Goal: Task Accomplishment & Management: Manage account settings

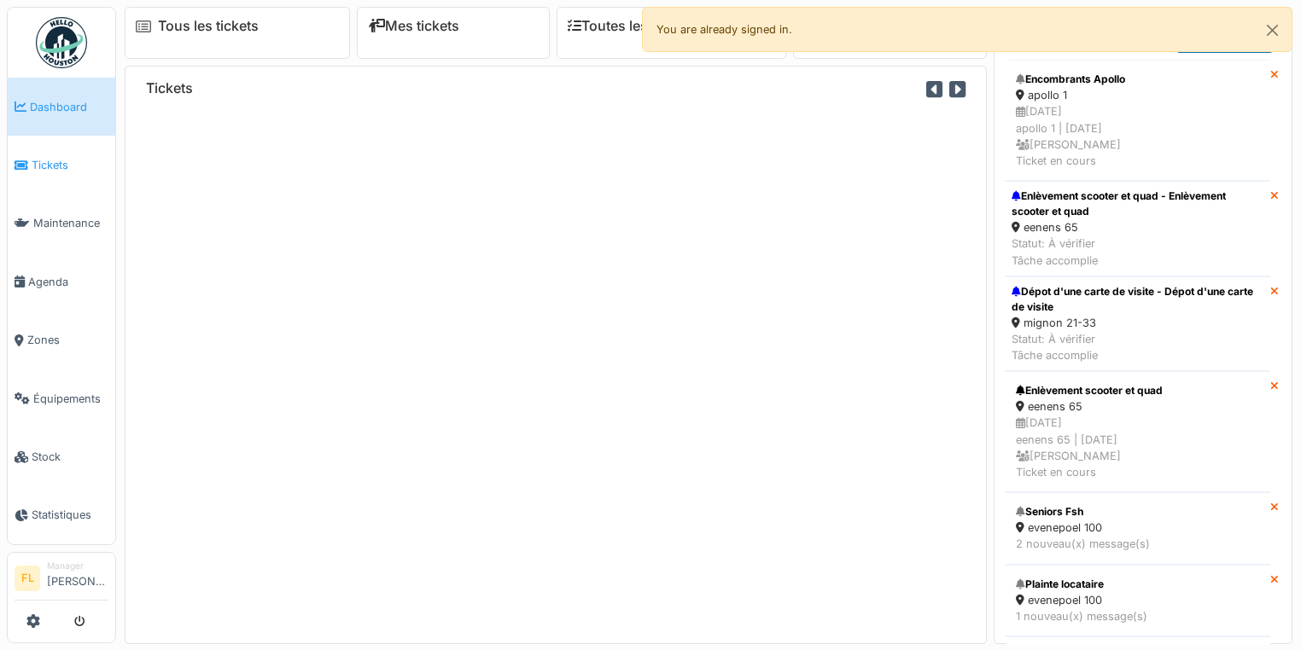
click at [44, 160] on span "Tickets" at bounding box center [70, 165] width 77 height 16
click at [1271, 27] on button "Close" at bounding box center [1272, 30] width 38 height 45
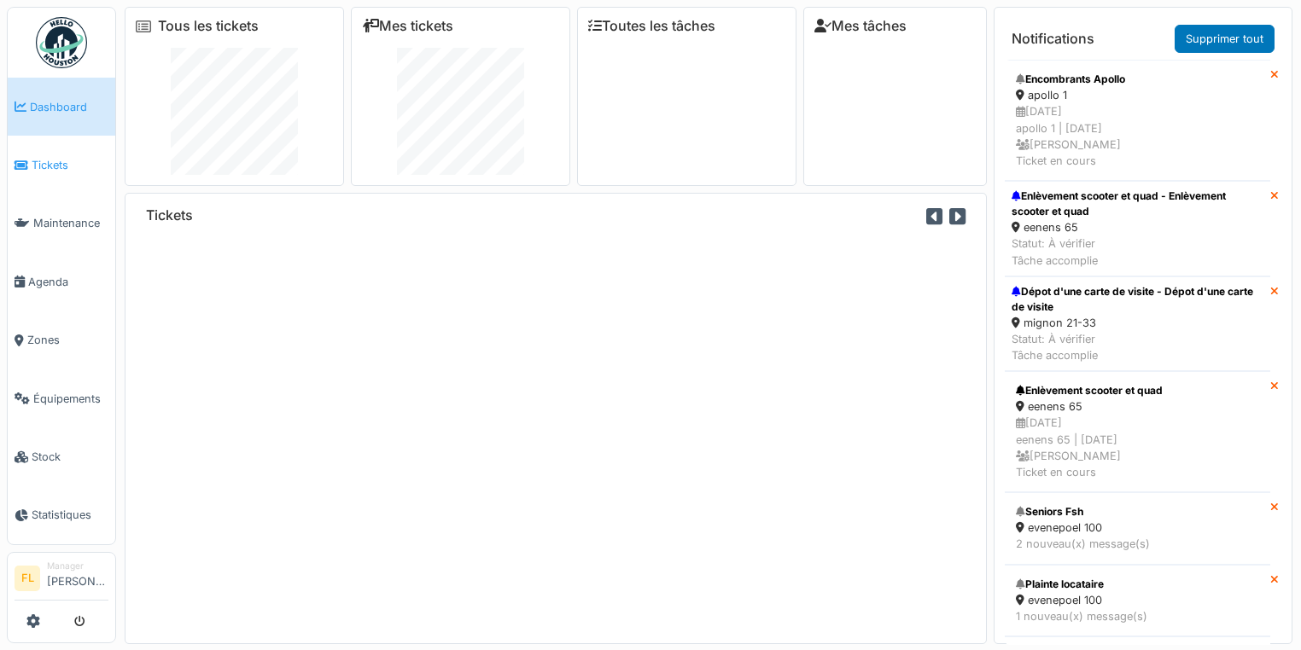
click at [47, 163] on span "Tickets" at bounding box center [70, 165] width 77 height 16
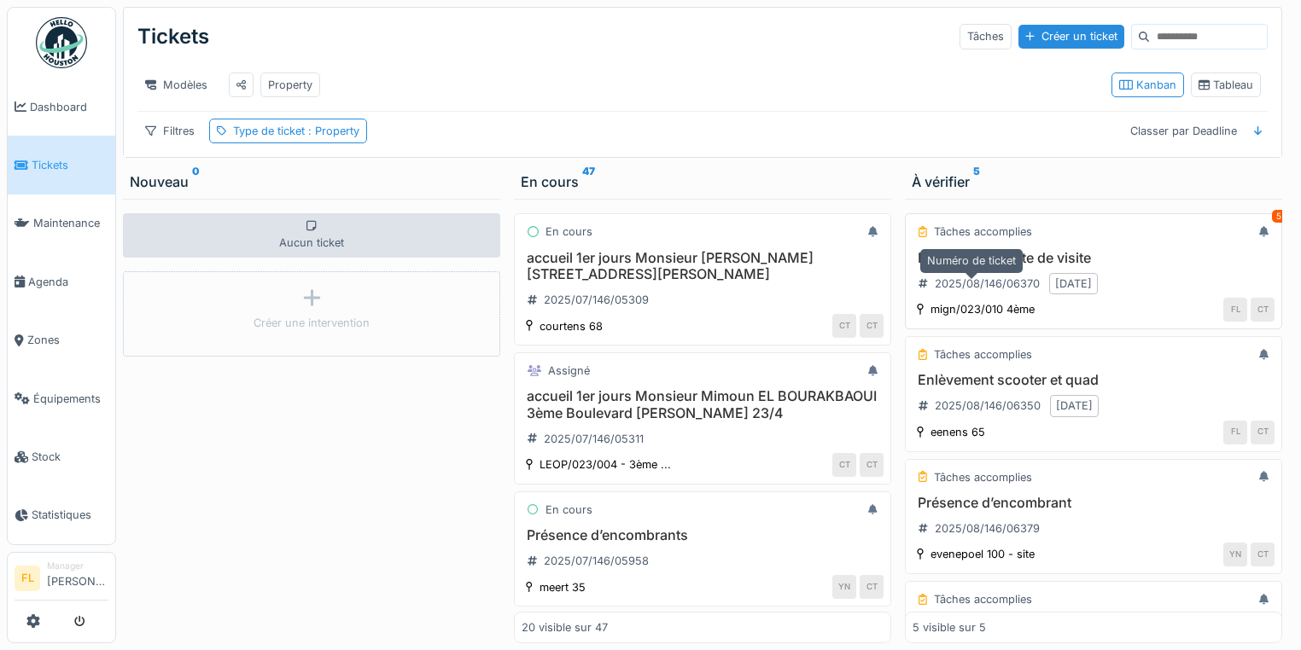
click at [961, 281] on div "2025/08/146/06370" at bounding box center [978, 283] width 133 height 21
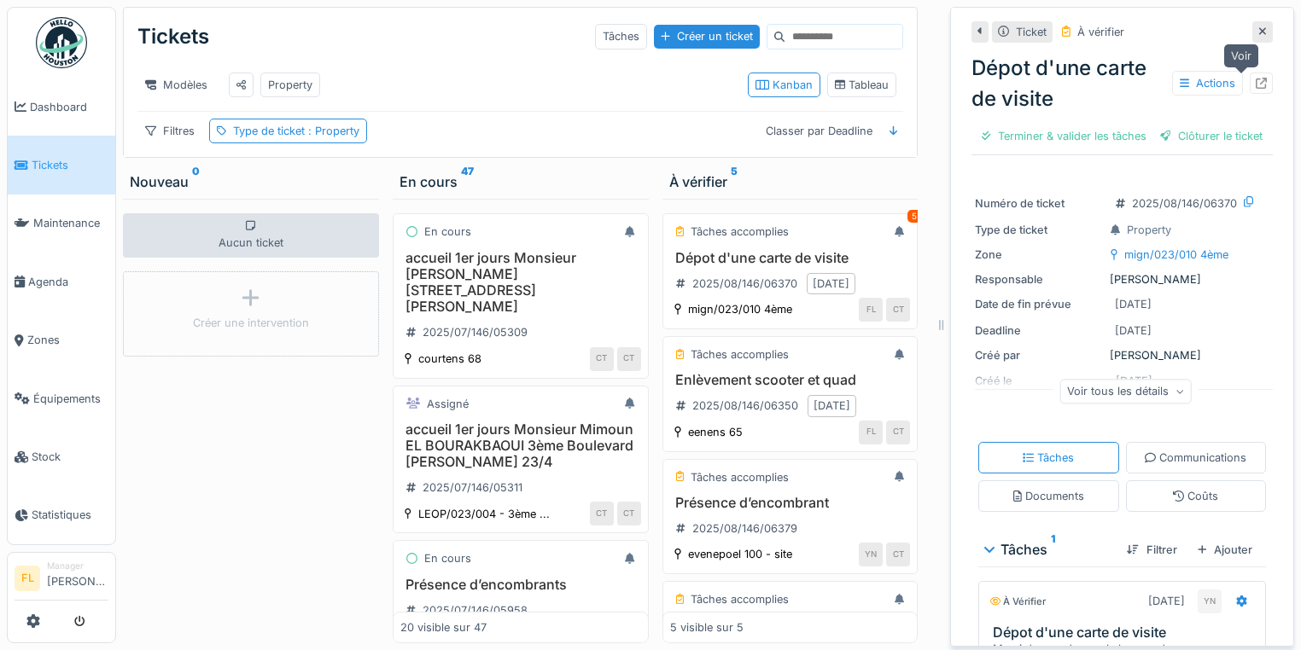
click at [1256, 83] on icon at bounding box center [1261, 83] width 11 height 11
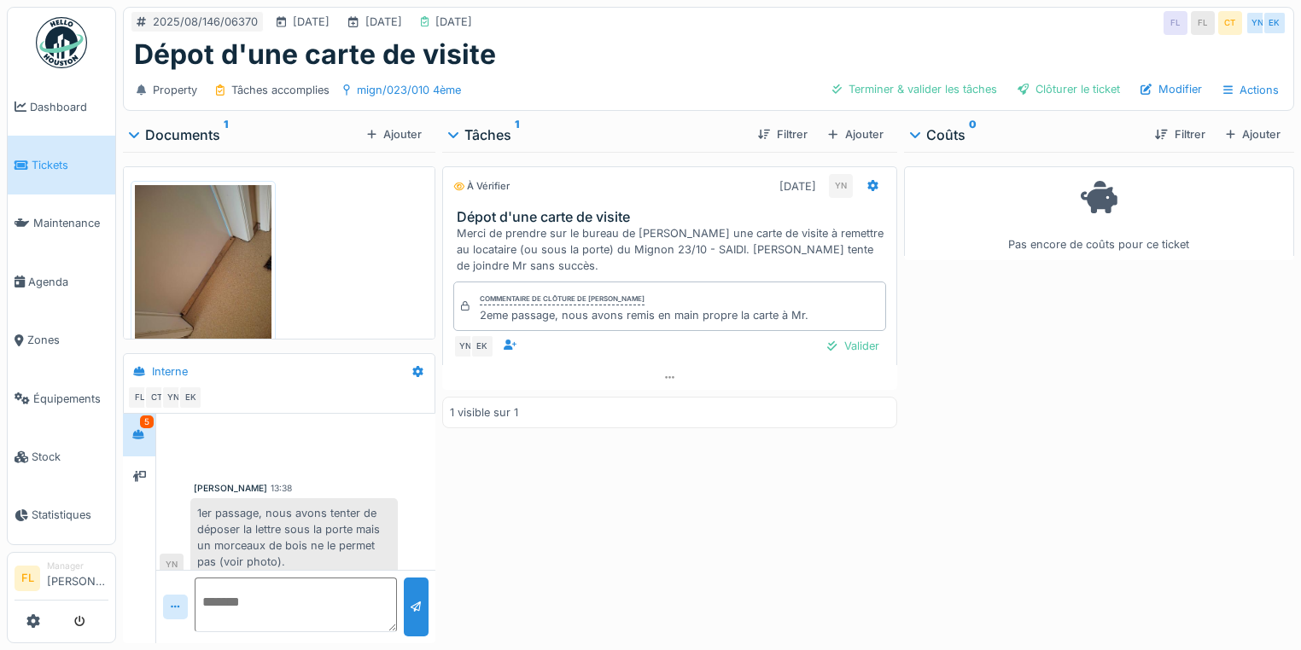
scroll to position [444, 0]
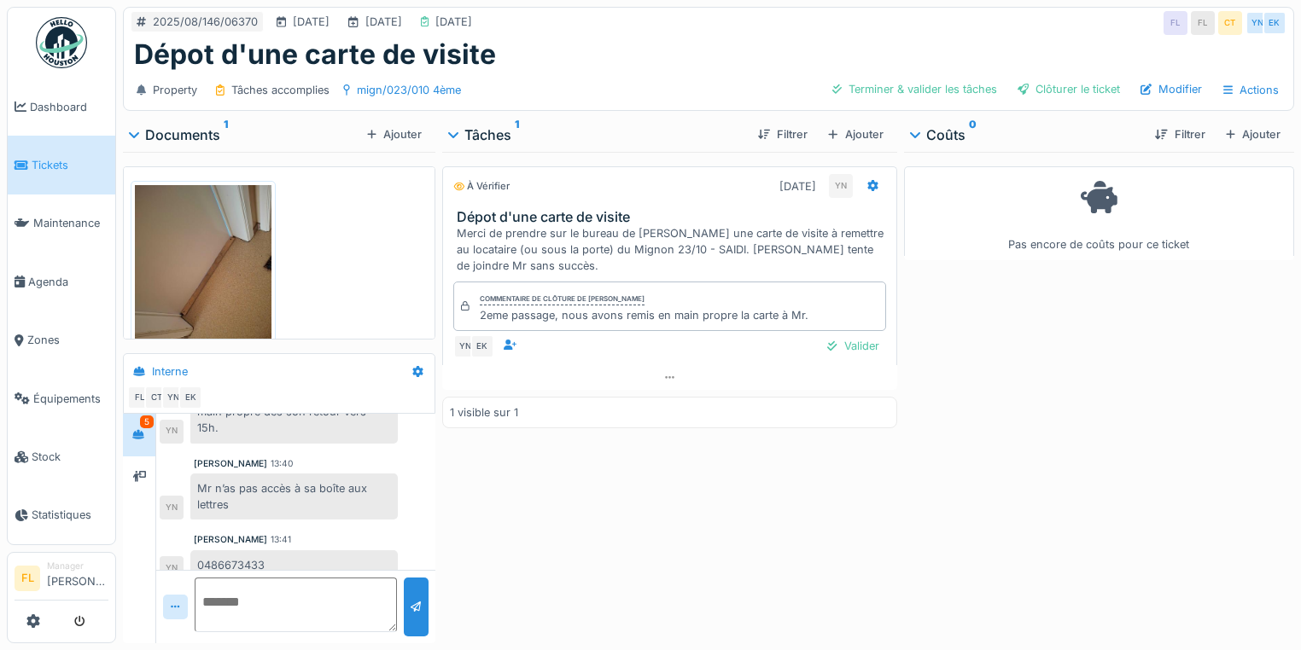
click at [177, 259] on img at bounding box center [203, 276] width 137 height 182
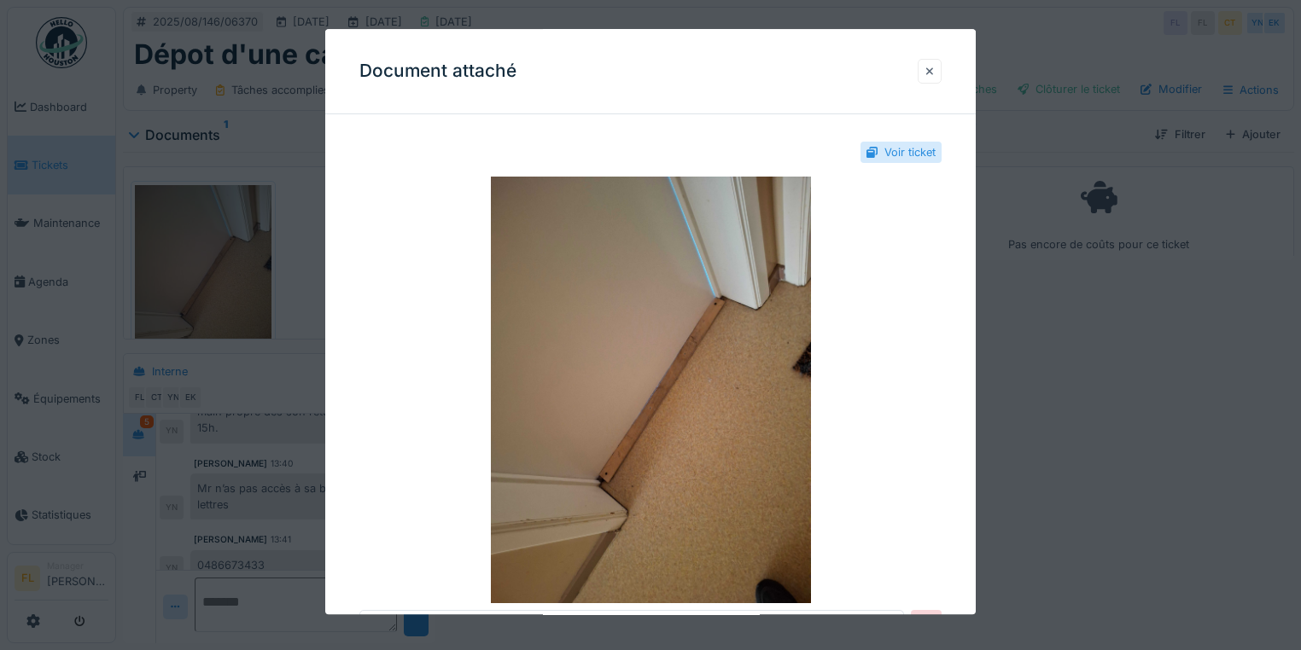
click at [940, 64] on div at bounding box center [930, 71] width 24 height 25
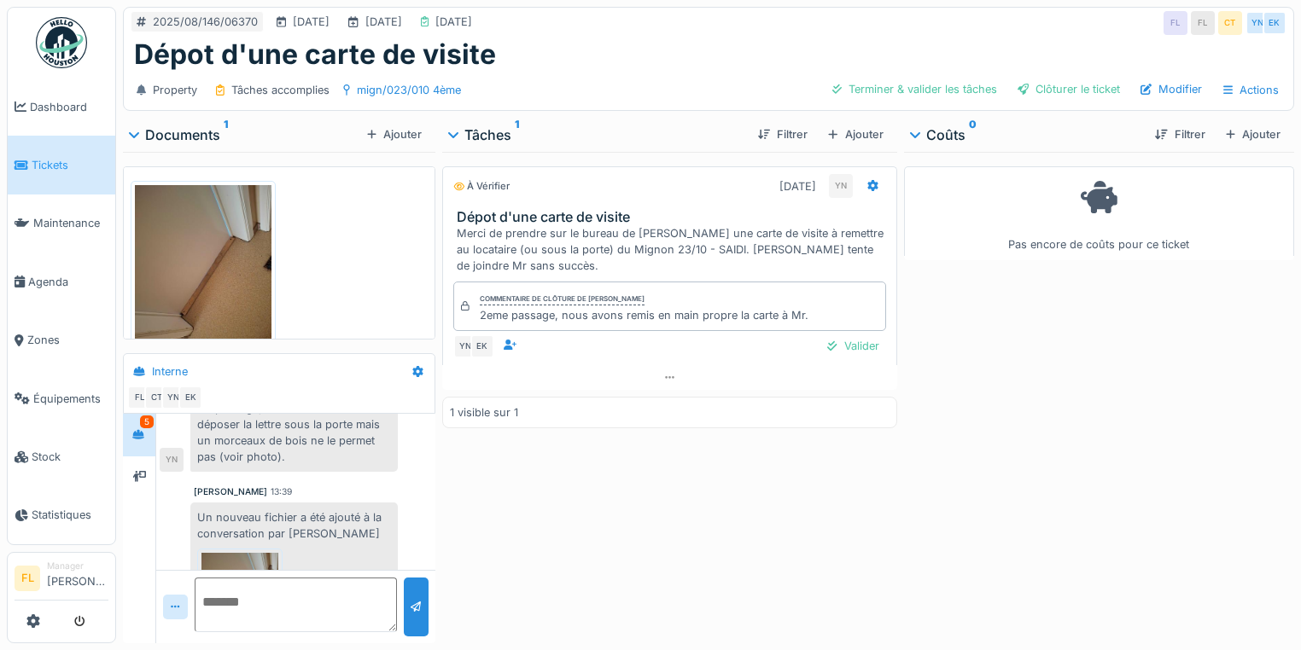
scroll to position [137, 0]
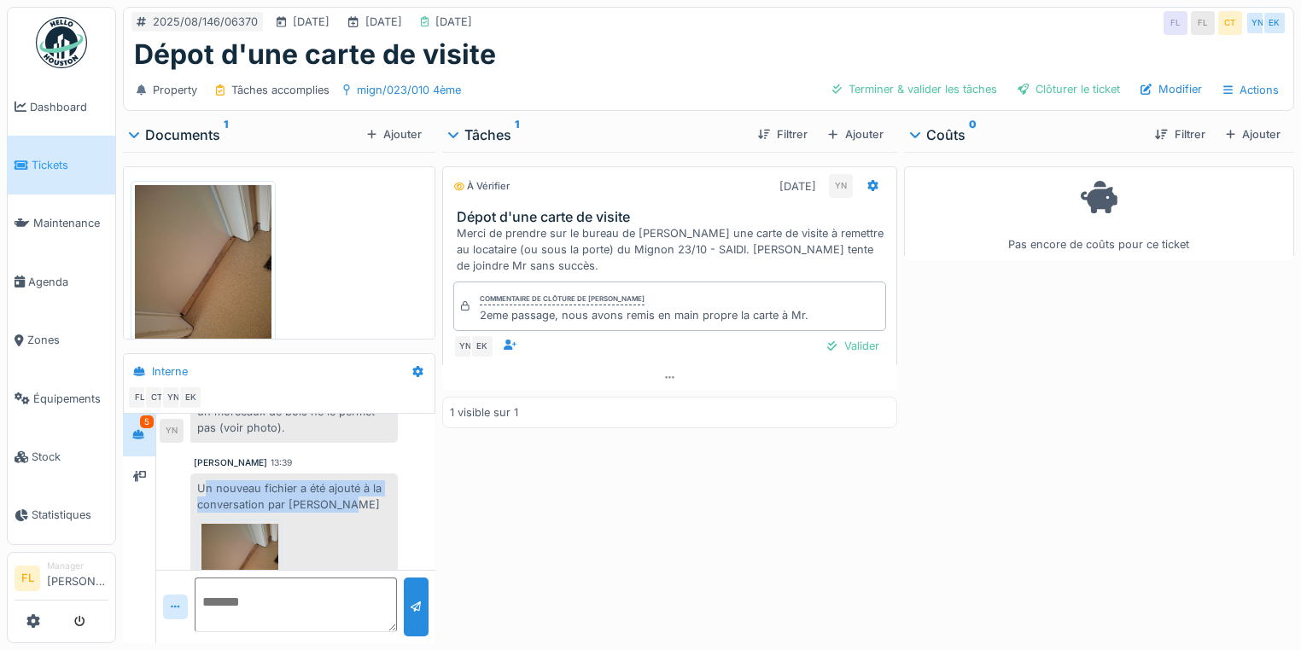
drag, startPoint x: 201, startPoint y: 491, endPoint x: 345, endPoint y: 506, distance: 144.2
click at [345, 508] on div "Un nouveau fichier a été ajouté à la conversation par Yves Ndikumana 20250811_1…" at bounding box center [293, 559] width 207 height 171
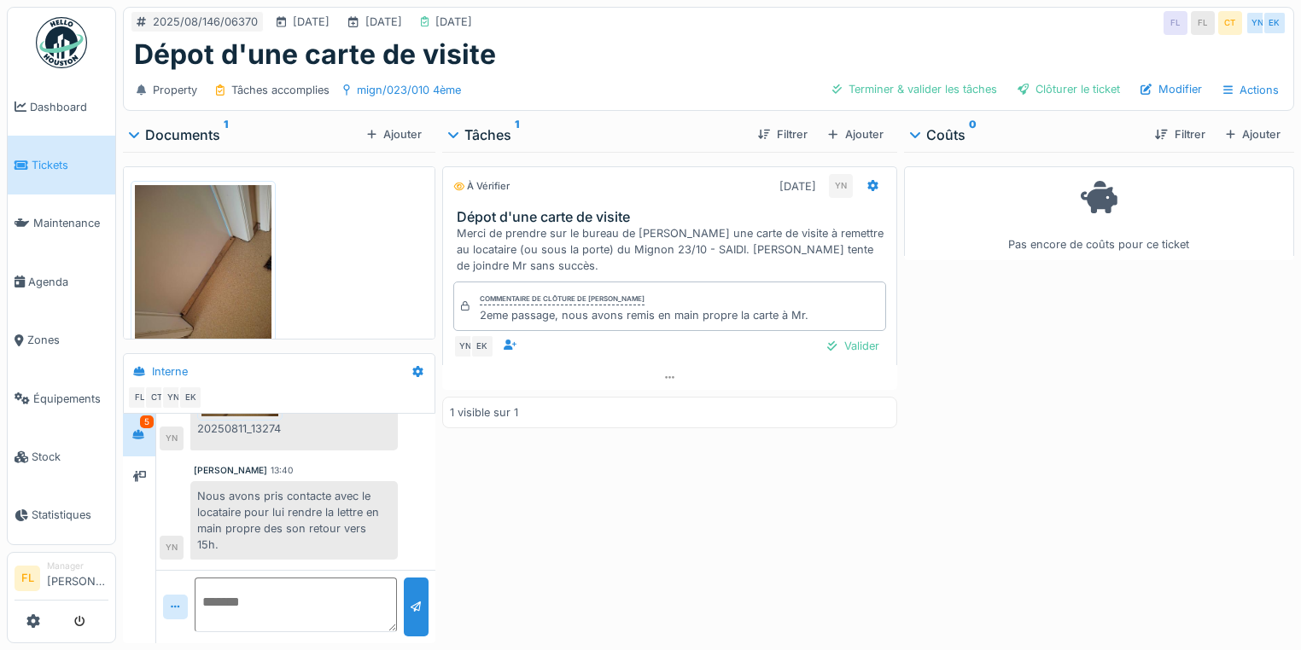
scroll to position [341, 0]
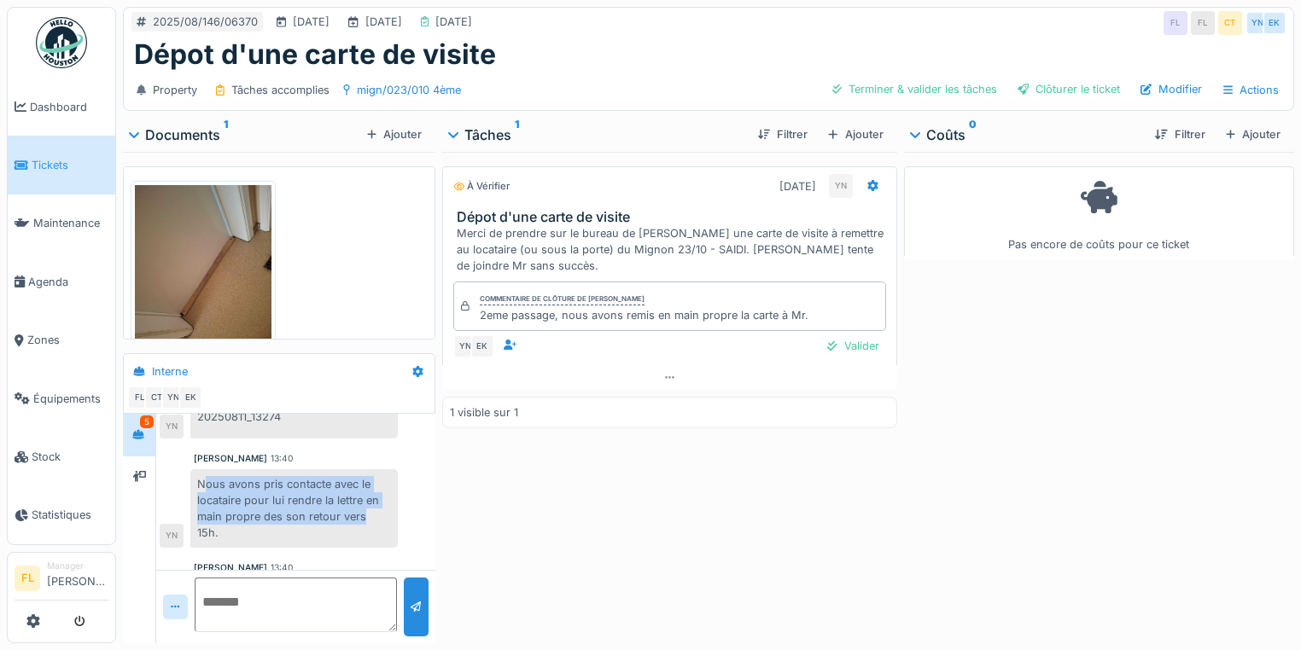
drag, startPoint x: 202, startPoint y: 484, endPoint x: 361, endPoint y: 522, distance: 163.1
click at [361, 522] on div "Nous avons pris contacte avec le locataire pour lui rendre la lettre en main pr…" at bounding box center [293, 508] width 207 height 79
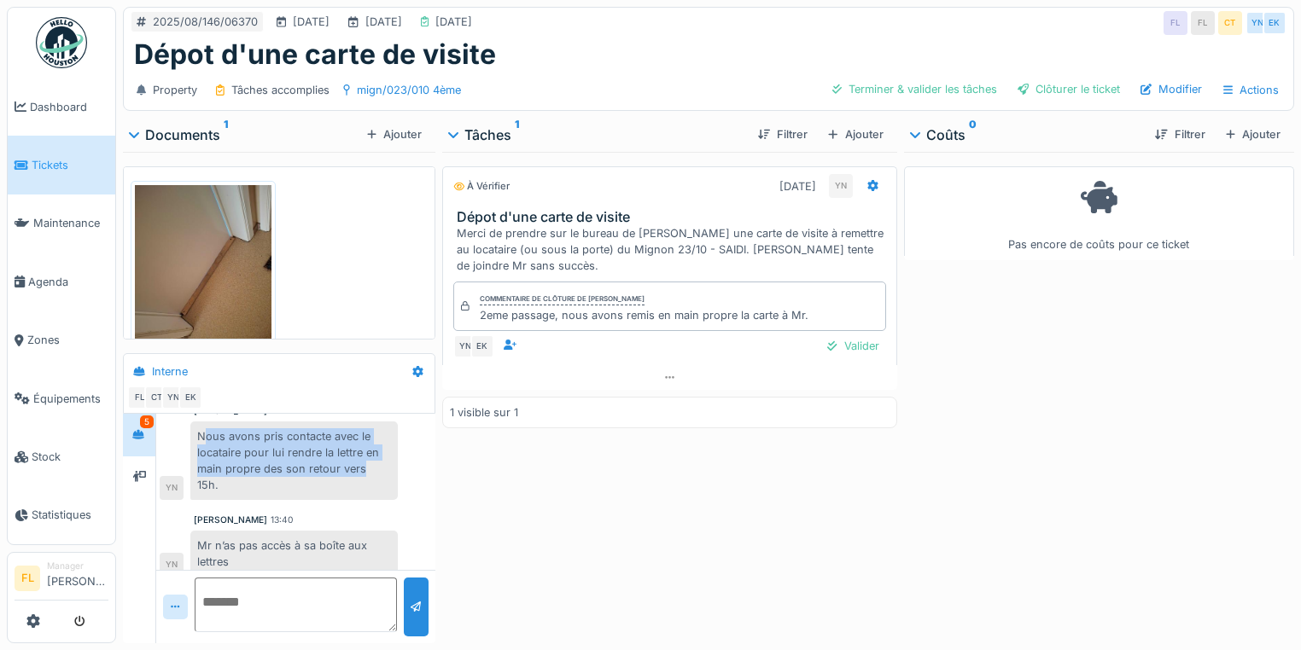
scroll to position [446, 0]
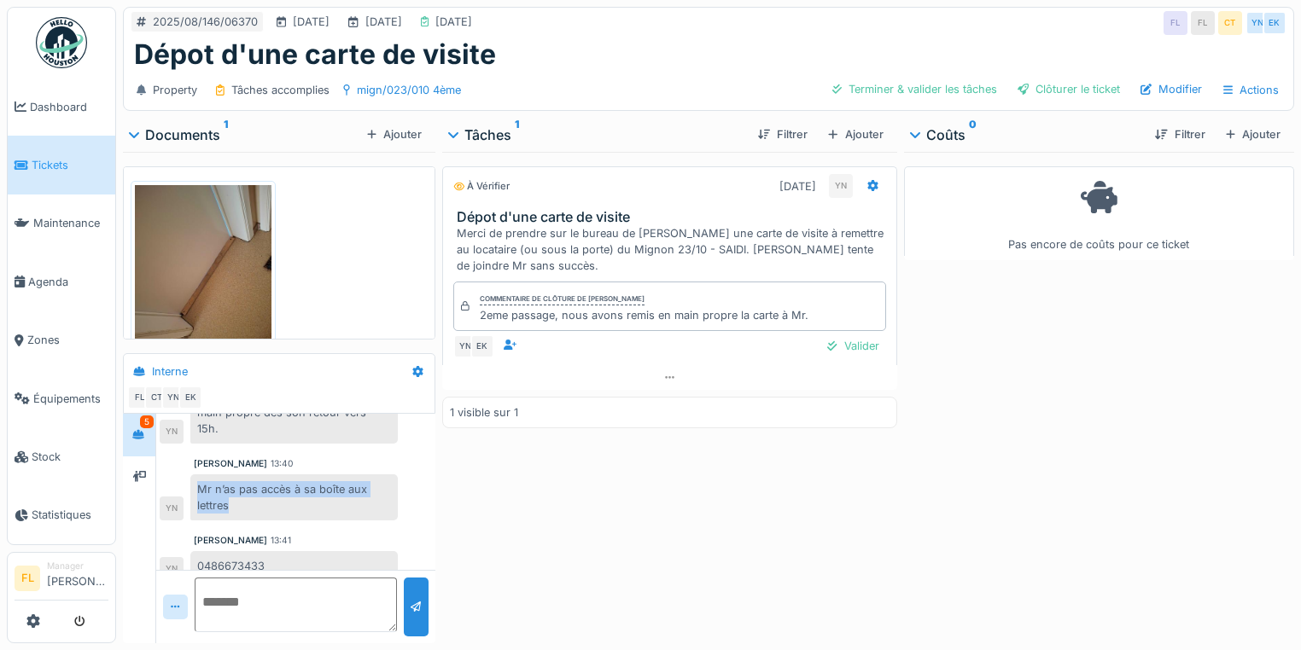
drag, startPoint x: 199, startPoint y: 474, endPoint x: 293, endPoint y: 491, distance: 95.4
click at [293, 491] on div "Mr n’as pas accès à sa boîte aux lettres" at bounding box center [293, 498] width 207 height 46
click at [847, 335] on div "Valider" at bounding box center [852, 346] width 65 height 23
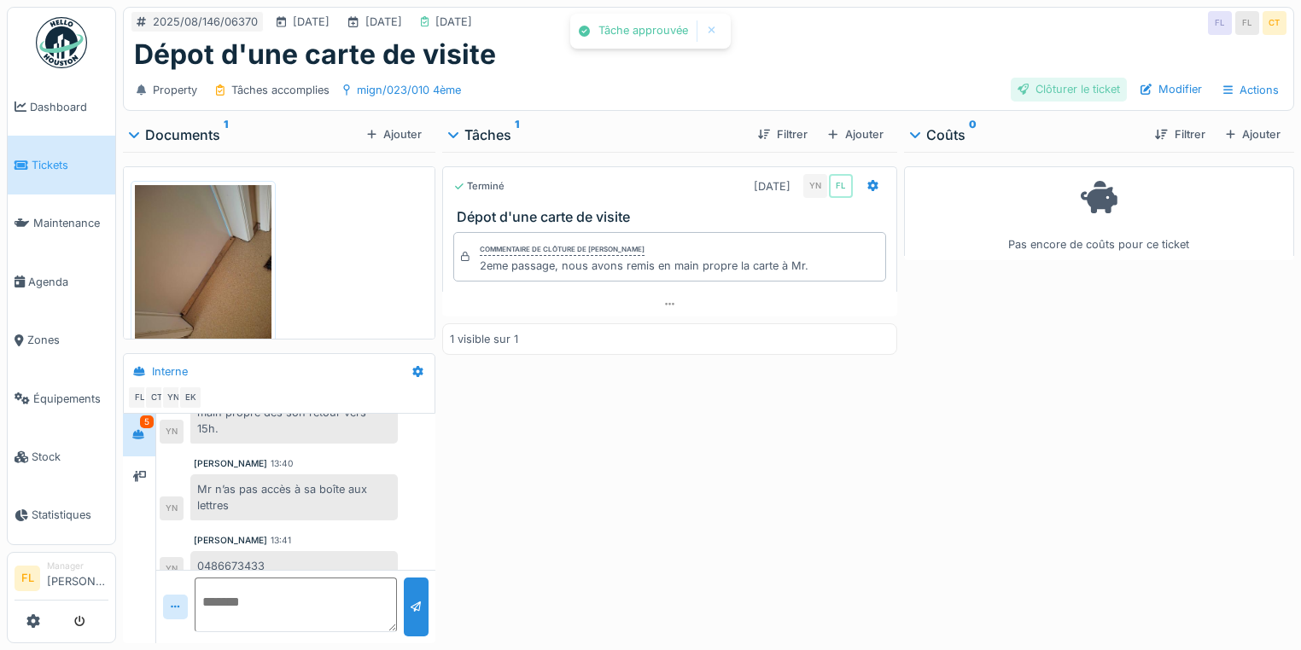
click at [1058, 78] on div "Clôturer le ticket" at bounding box center [1069, 89] width 116 height 23
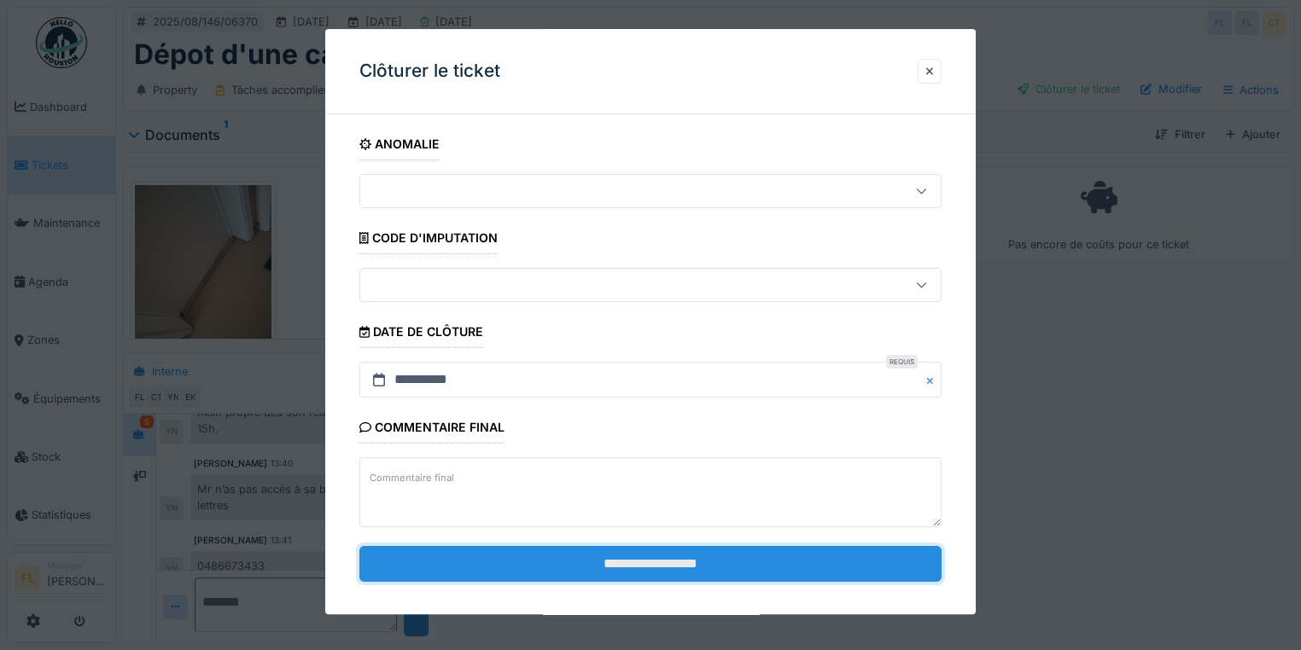
click at [851, 564] on input "**********" at bounding box center [650, 564] width 582 height 36
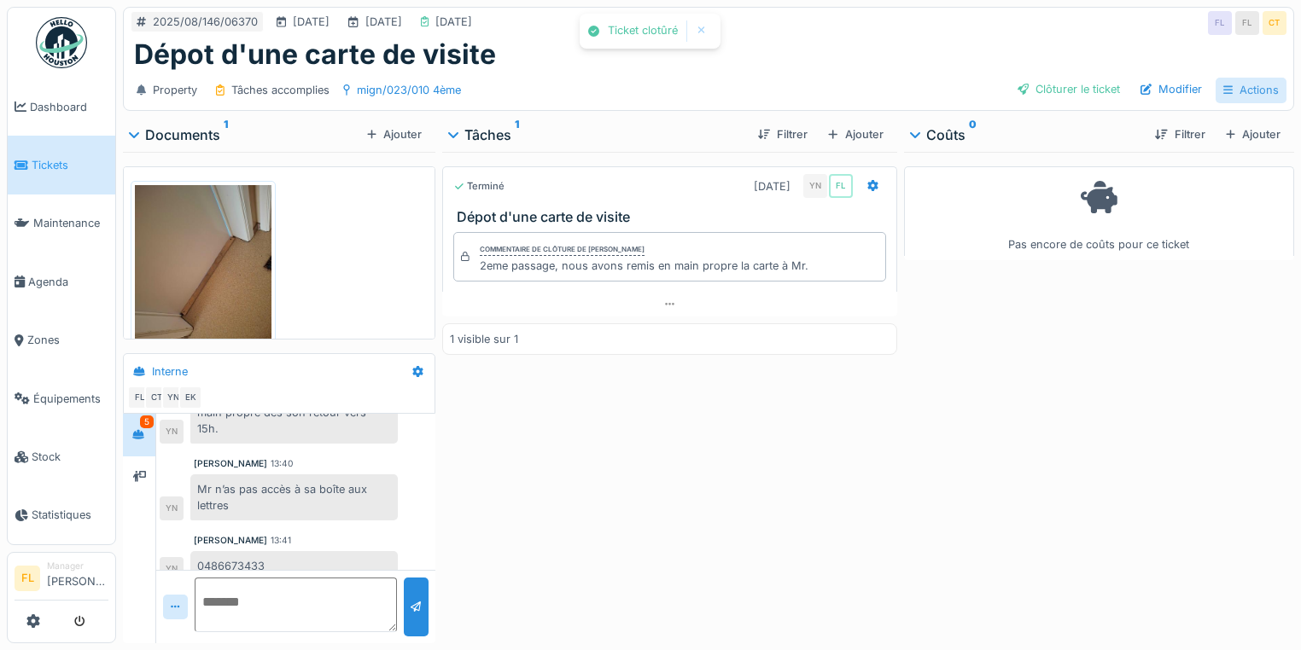
scroll to position [474, 0]
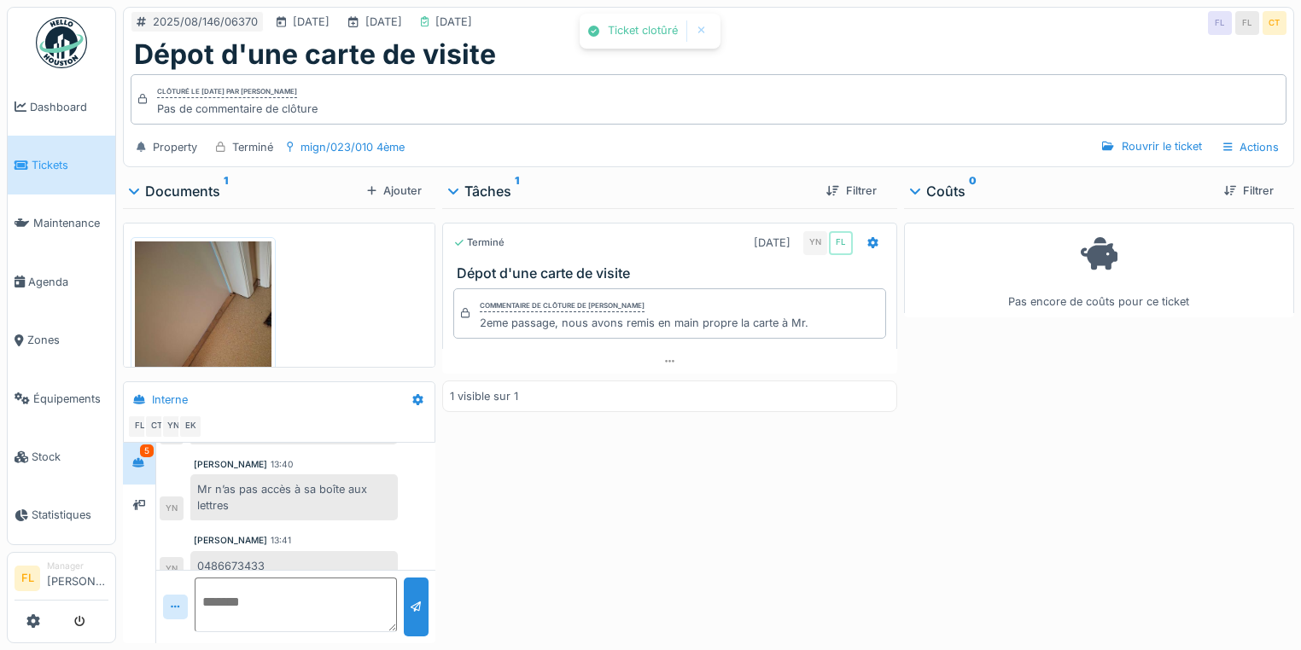
drag, startPoint x: 1226, startPoint y: 86, endPoint x: 1223, endPoint y: 96, distance: 9.7
click at [1222, 82] on div "Clôturé le lundi 11 août 2025 par François LOFFET Pas de commentaire de clôture" at bounding box center [709, 99] width 1156 height 50
click at [1228, 135] on div "Actions" at bounding box center [1250, 147] width 71 height 25
drag, startPoint x: 1170, startPoint y: 178, endPoint x: 1161, endPoint y: 164, distance: 17.3
click at [1168, 178] on div "Rapport d'intervention" at bounding box center [1186, 185] width 153 height 26
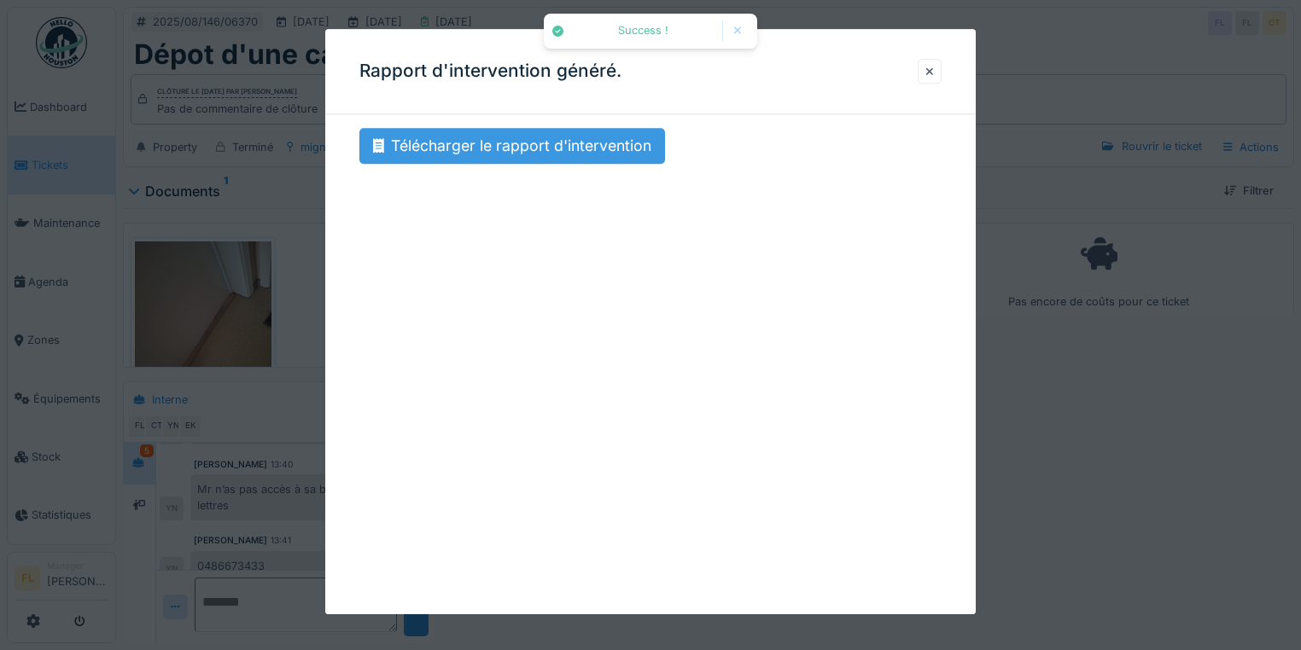
click at [522, 147] on div "Télécharger le rapport d'intervention" at bounding box center [512, 146] width 306 height 36
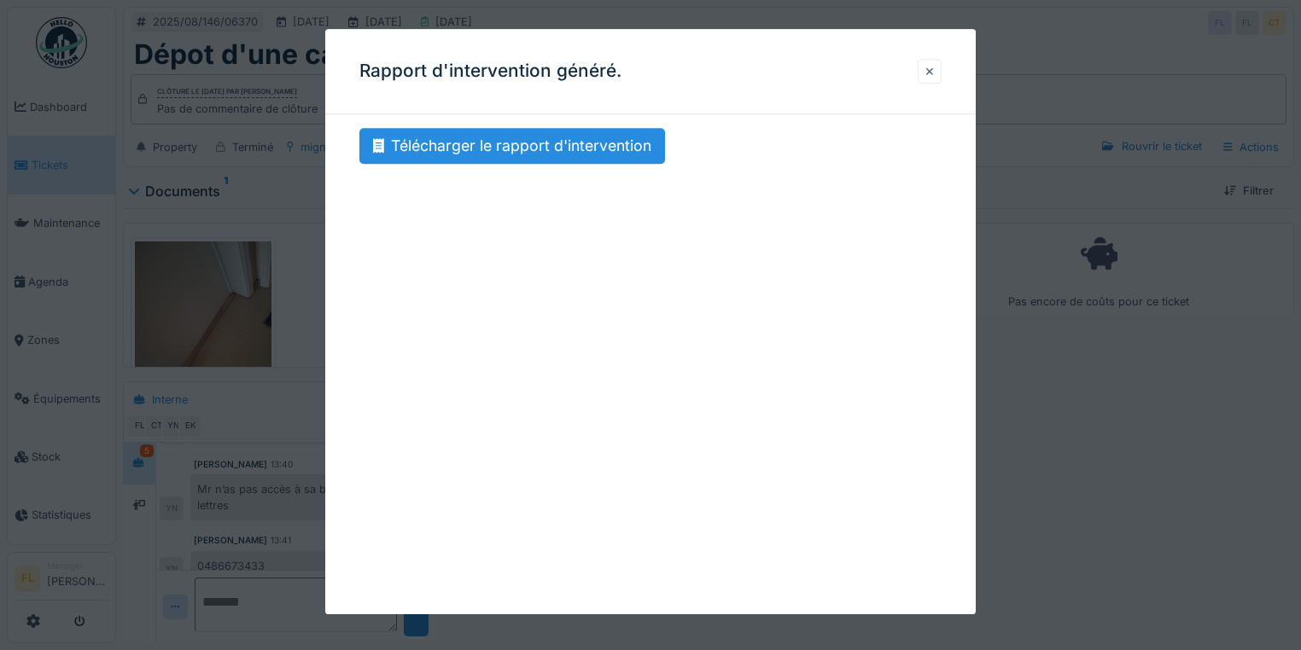
click at [934, 68] on div at bounding box center [929, 71] width 9 height 16
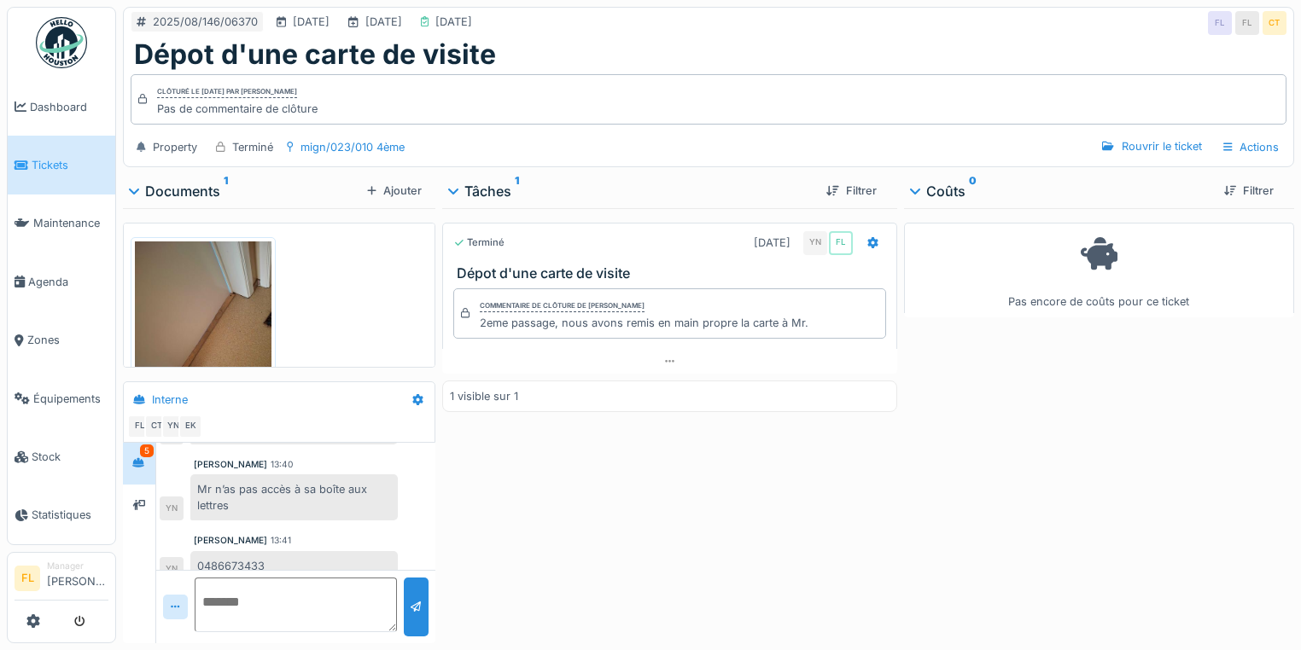
drag, startPoint x: 797, startPoint y: 546, endPoint x: 391, endPoint y: 300, distance: 474.9
click at [797, 546] on div "Terminé 11/08/2025 YN FL Dépot d'une carte de visite Commentaire de clôture de …" at bounding box center [669, 422] width 455 height 428
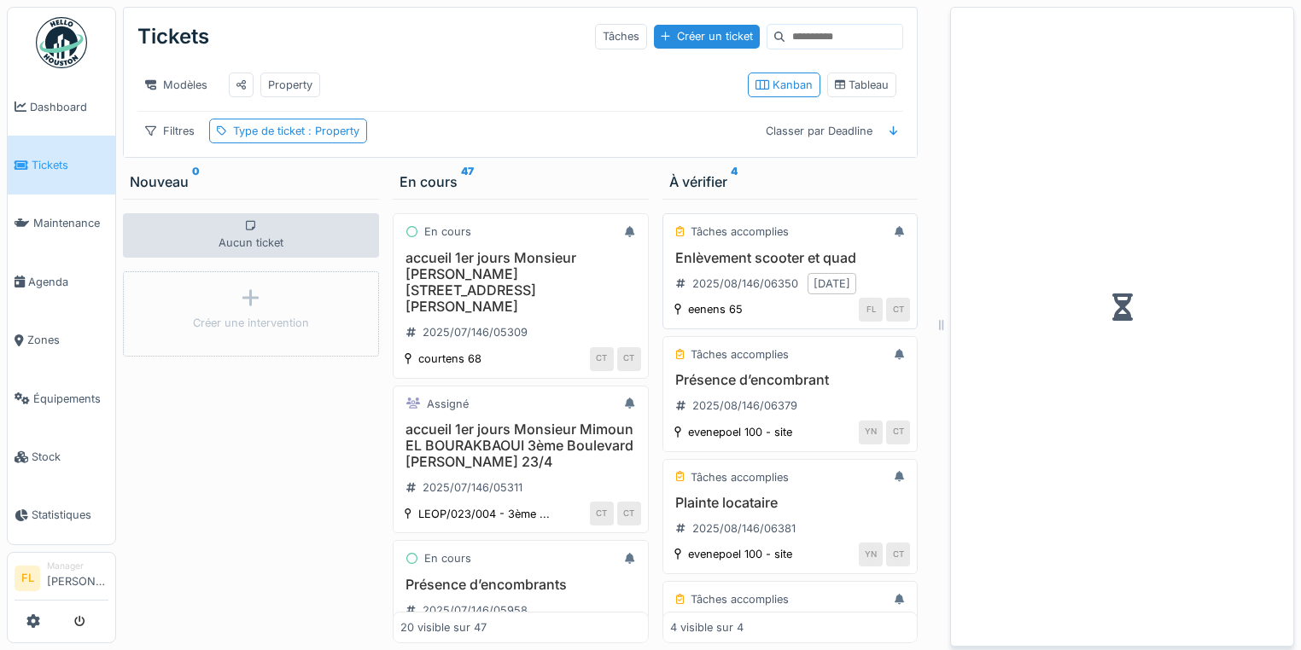
click at [730, 259] on h3 "Enlèvement scooter et quad" at bounding box center [790, 258] width 241 height 16
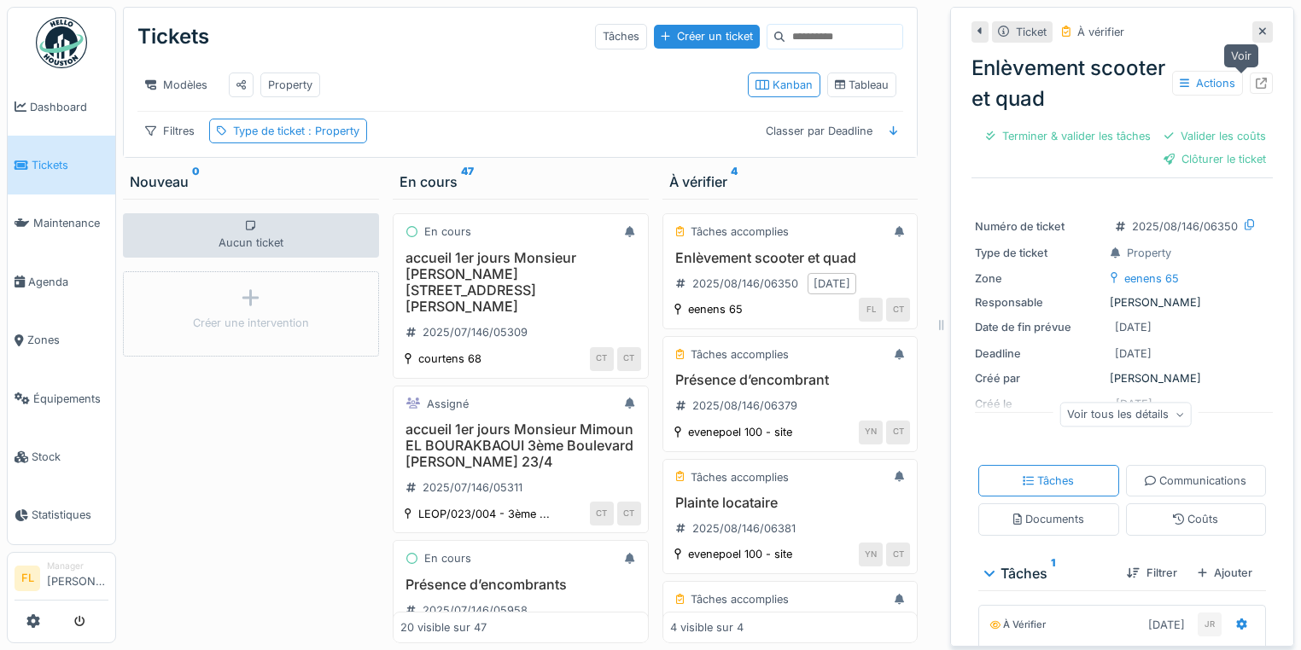
click at [1256, 85] on icon at bounding box center [1261, 83] width 11 height 11
click at [724, 388] on h3 "Présence d’encombrant" at bounding box center [790, 380] width 241 height 16
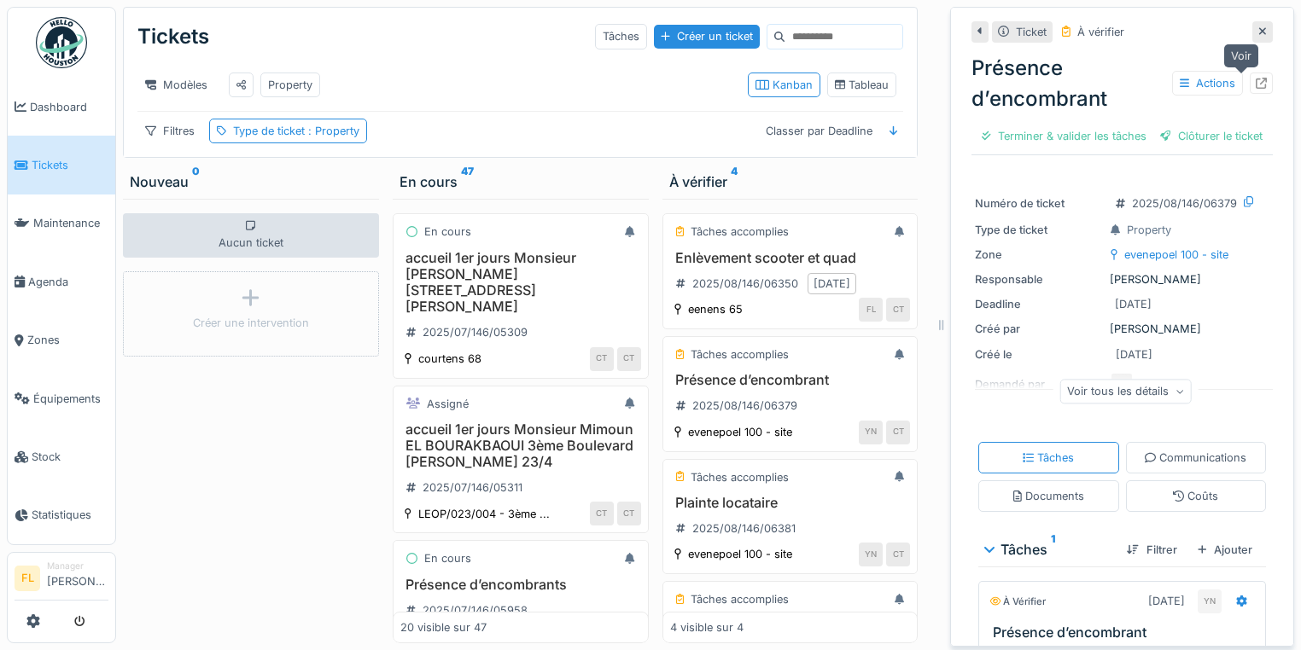
click at [1256, 85] on icon at bounding box center [1261, 83] width 11 height 11
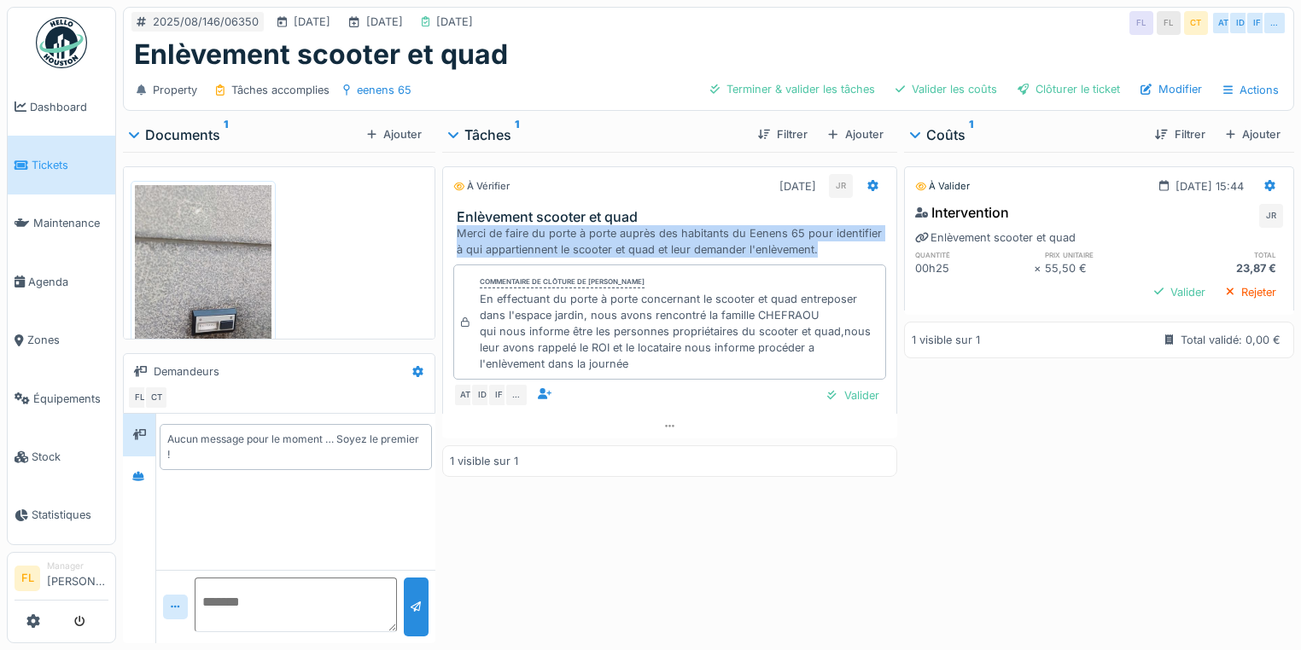
drag, startPoint x: 451, startPoint y: 232, endPoint x: 829, endPoint y: 256, distance: 378.9
click at [829, 256] on div "Enlèvement scooter et quad Merci de faire du porte à porte auprès des habitants…" at bounding box center [669, 234] width 453 height 50
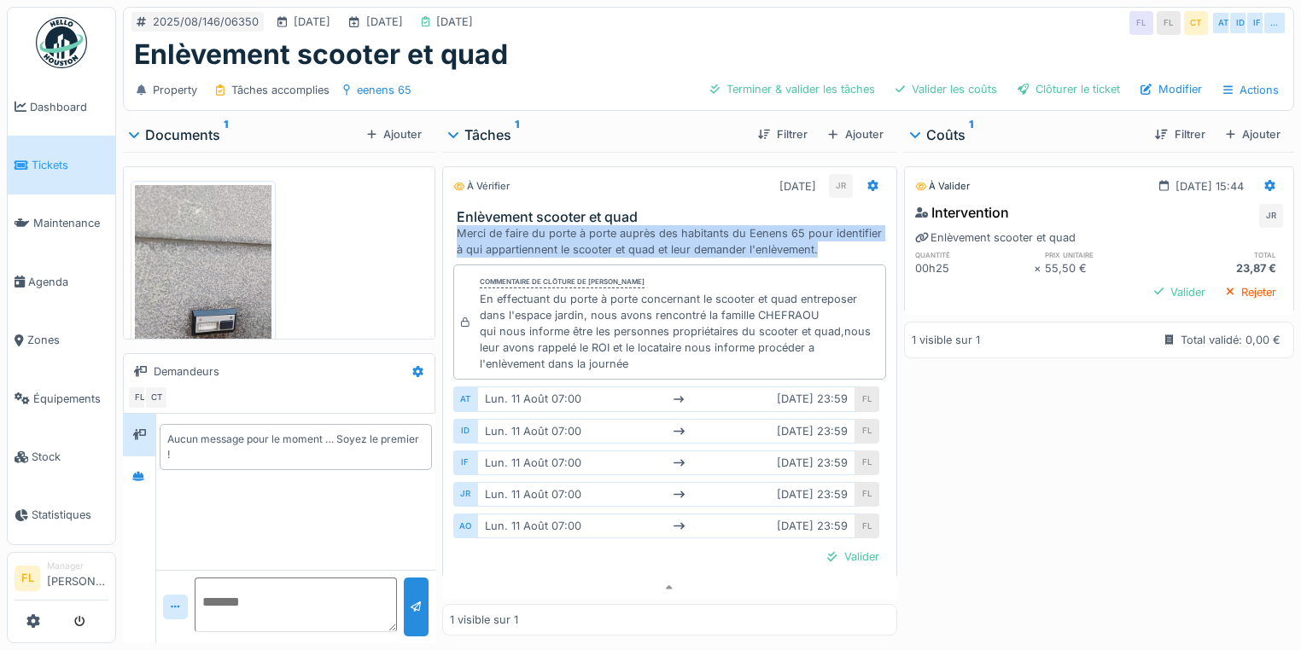
scroll to position [10, 0]
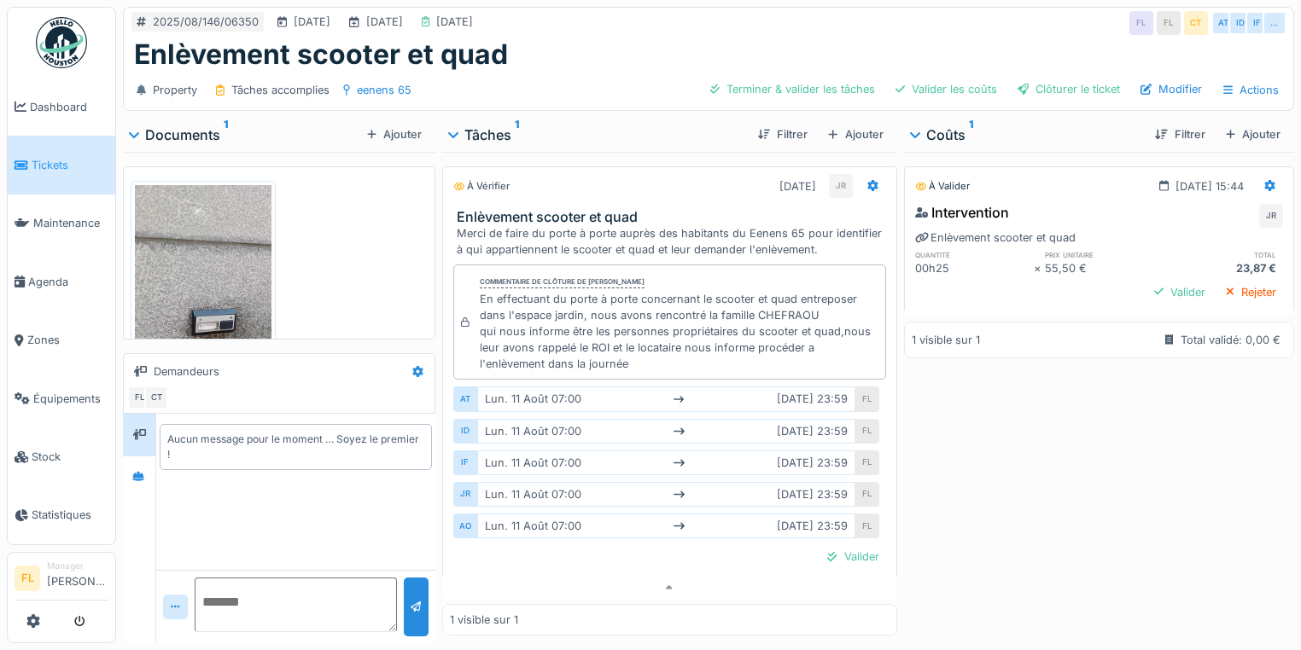
click at [829, 265] on div "Commentaire de clôture de [PERSON_NAME] En effectuant du porte à porte concerna…" at bounding box center [669, 322] width 433 height 115
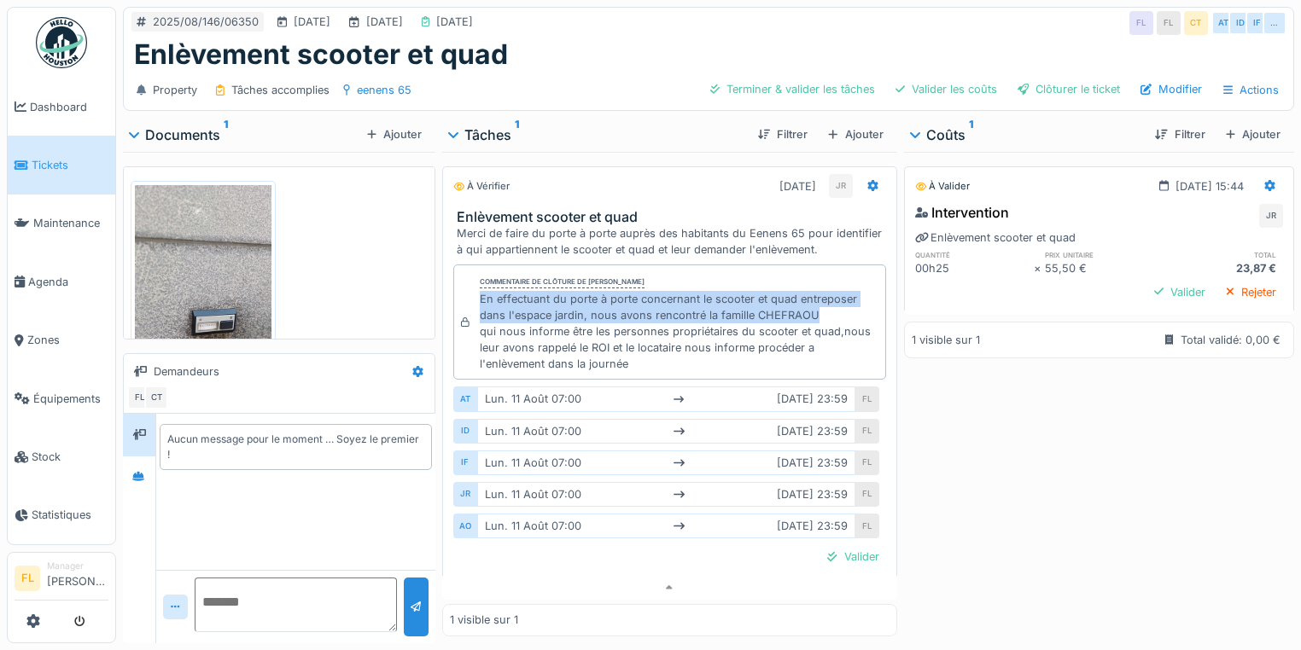
drag, startPoint x: 528, startPoint y: 283, endPoint x: 813, endPoint y: 306, distance: 285.1
click at [813, 306] on div "Commentaire de clôture de [PERSON_NAME] En effectuant du porte à porte concerna…" at bounding box center [669, 322] width 433 height 115
click at [813, 306] on div "En effectuant du porte à porte concernant le scooter et quad entreposer dans l'…" at bounding box center [679, 332] width 399 height 82
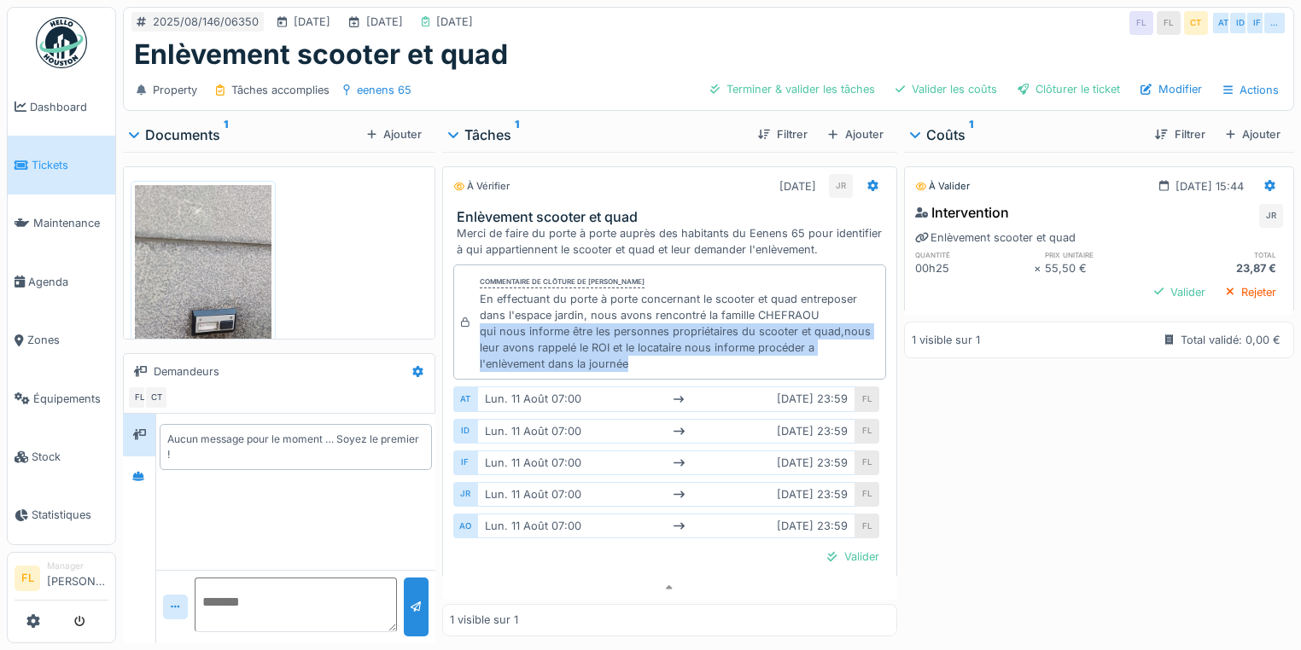
drag, startPoint x: 477, startPoint y: 323, endPoint x: 662, endPoint y: 347, distance: 185.9
click at [662, 347] on div "Commentaire de clôture de Jamal Rahmoune En effectuant du porte à porte concern…" at bounding box center [669, 322] width 433 height 115
click at [659, 345] on div "En effectuant du porte à porte concernant le scooter et quad entreposer dans l'…" at bounding box center [679, 332] width 399 height 82
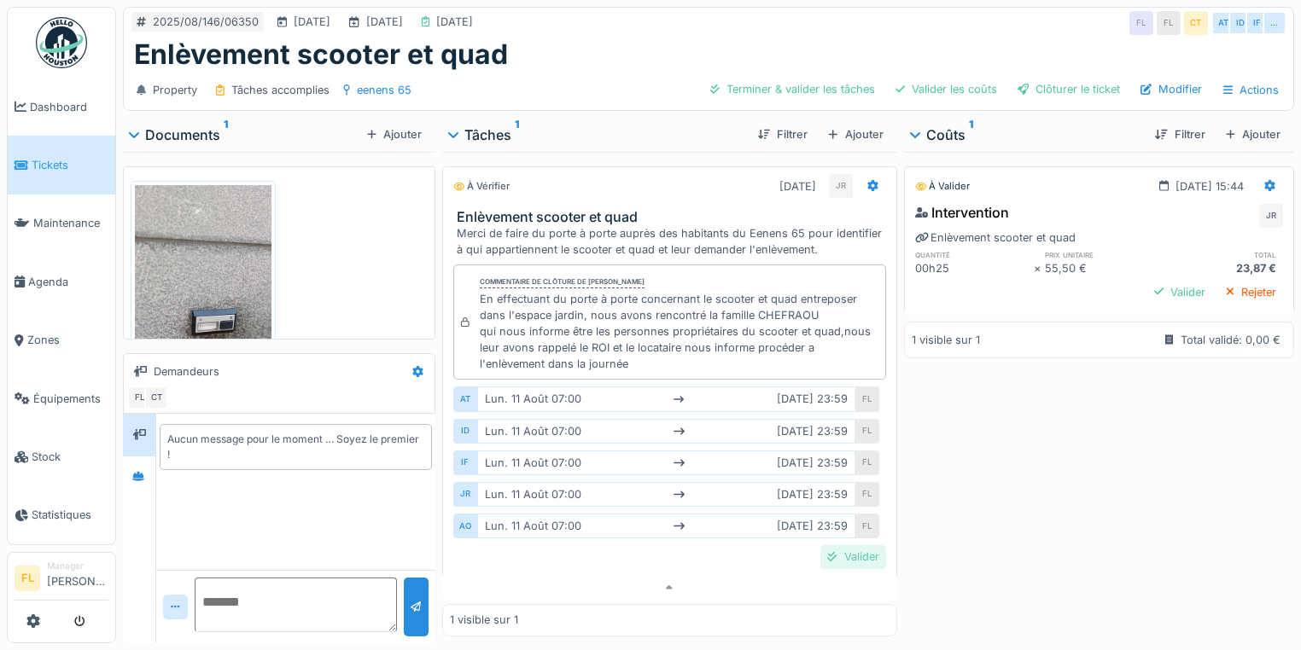
click at [842, 547] on div "Valider" at bounding box center [852, 556] width 65 height 23
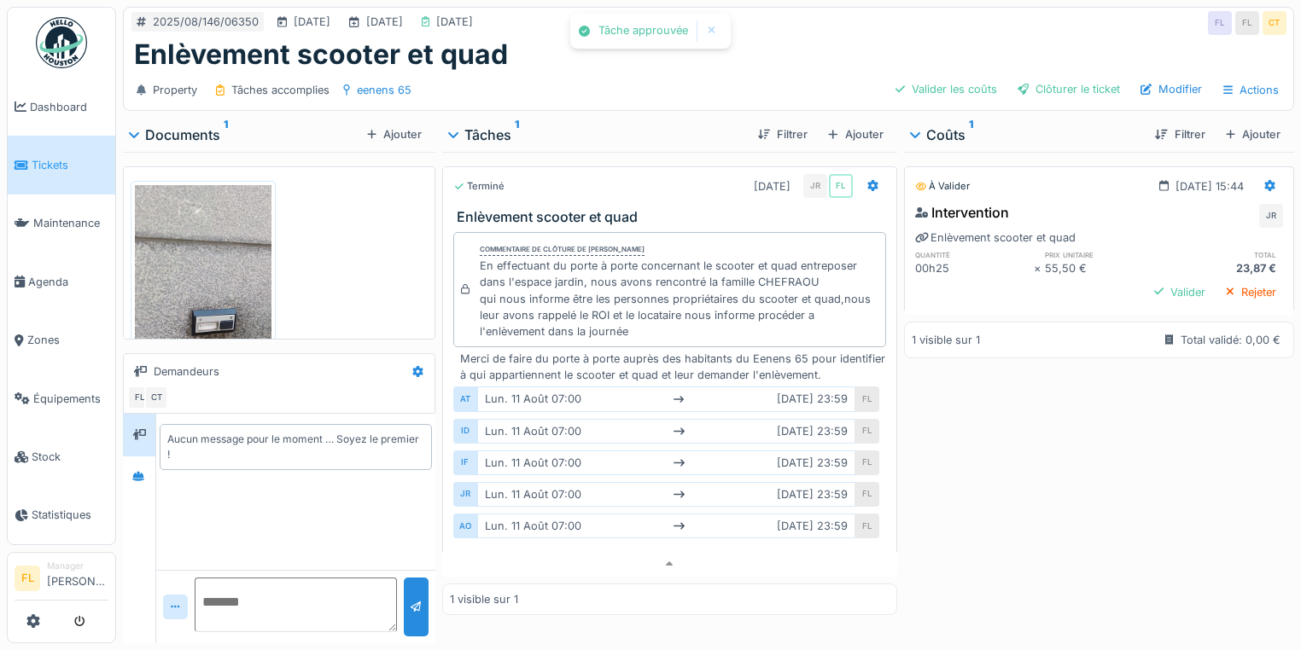
click at [218, 587] on textarea at bounding box center [296, 605] width 202 height 55
type textarea "**********"
click at [415, 599] on div at bounding box center [416, 607] width 11 height 16
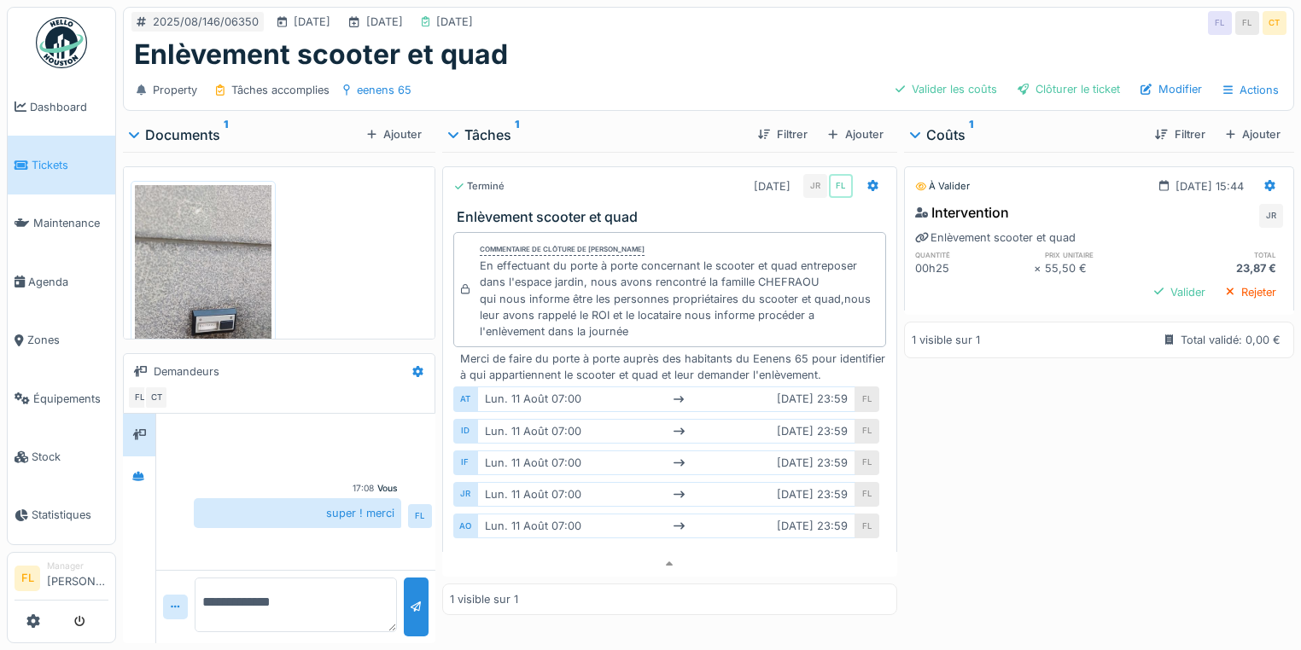
click at [1096, 503] on div "À valider 11/08/2025 @ 15:44 Intervention JR Enlèvement scooter et quad quantit…" at bounding box center [1099, 394] width 390 height 485
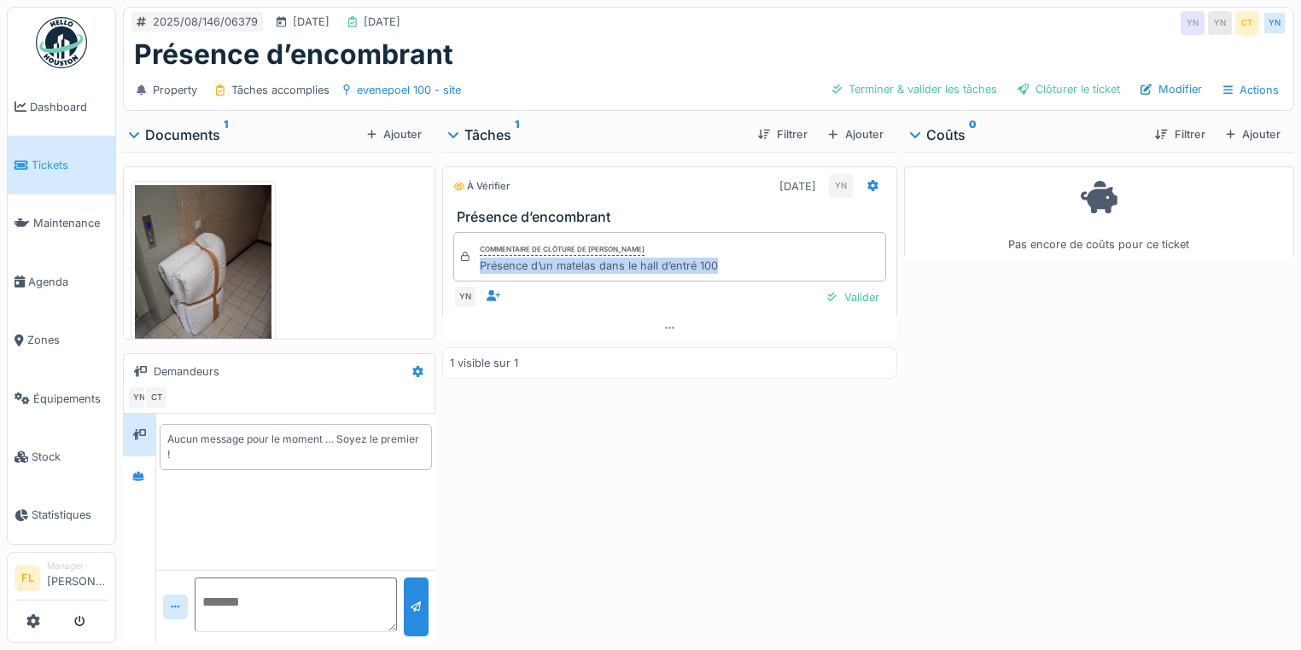
drag, startPoint x: 472, startPoint y: 265, endPoint x: 736, endPoint y: 262, distance: 263.8
click at [748, 265] on div "Commentaire de clôture de Yves Ndikumana Présence d’un matelas dans le hall d’e…" at bounding box center [669, 257] width 433 height 50
click at [200, 286] on img at bounding box center [203, 276] width 137 height 182
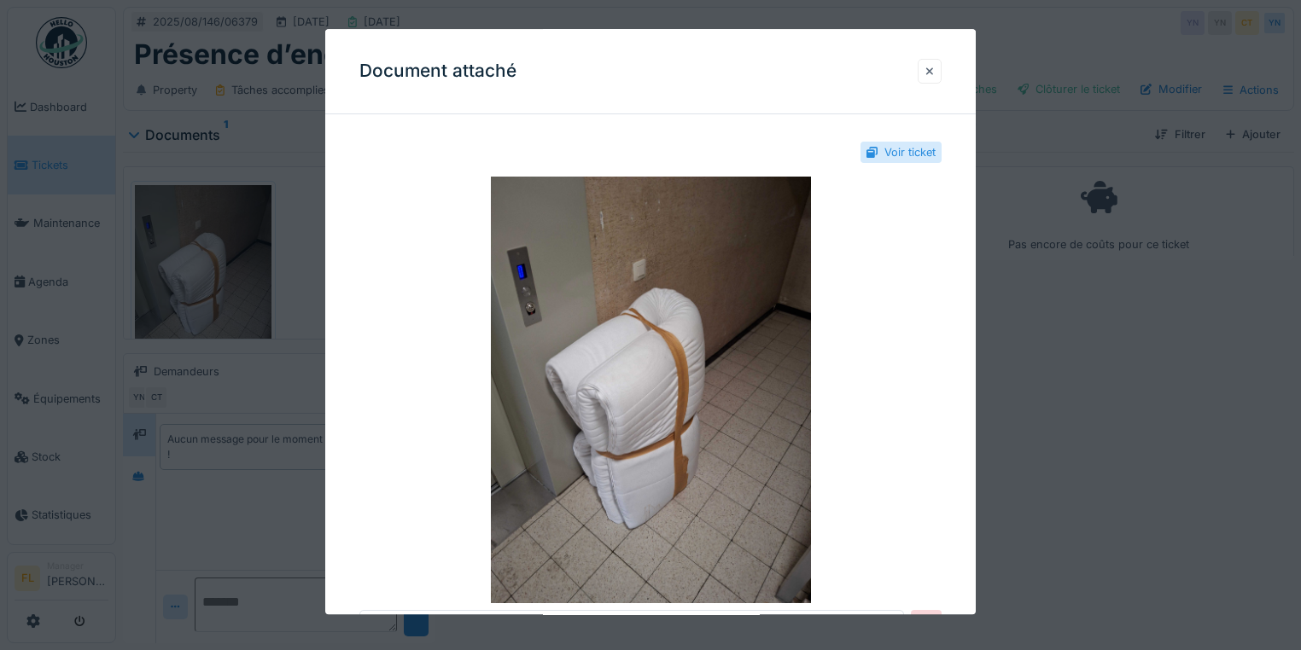
click at [930, 79] on div at bounding box center [929, 71] width 9 height 16
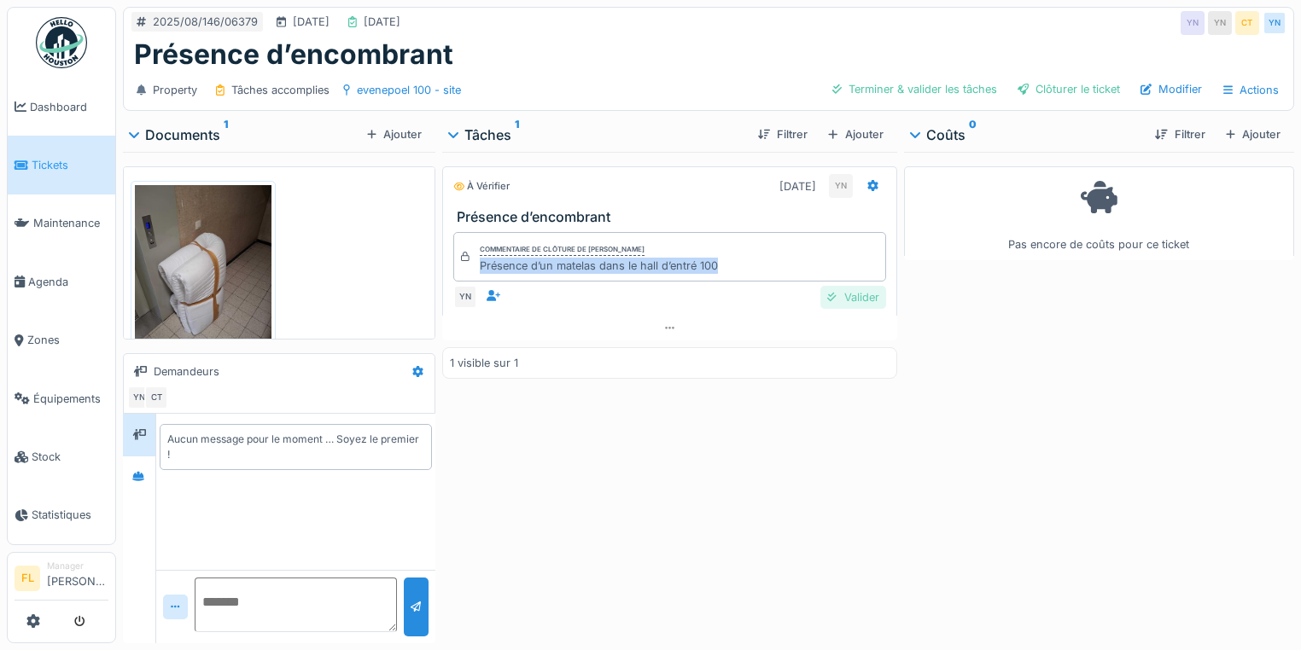
click at [842, 297] on div "Valider" at bounding box center [852, 297] width 65 height 23
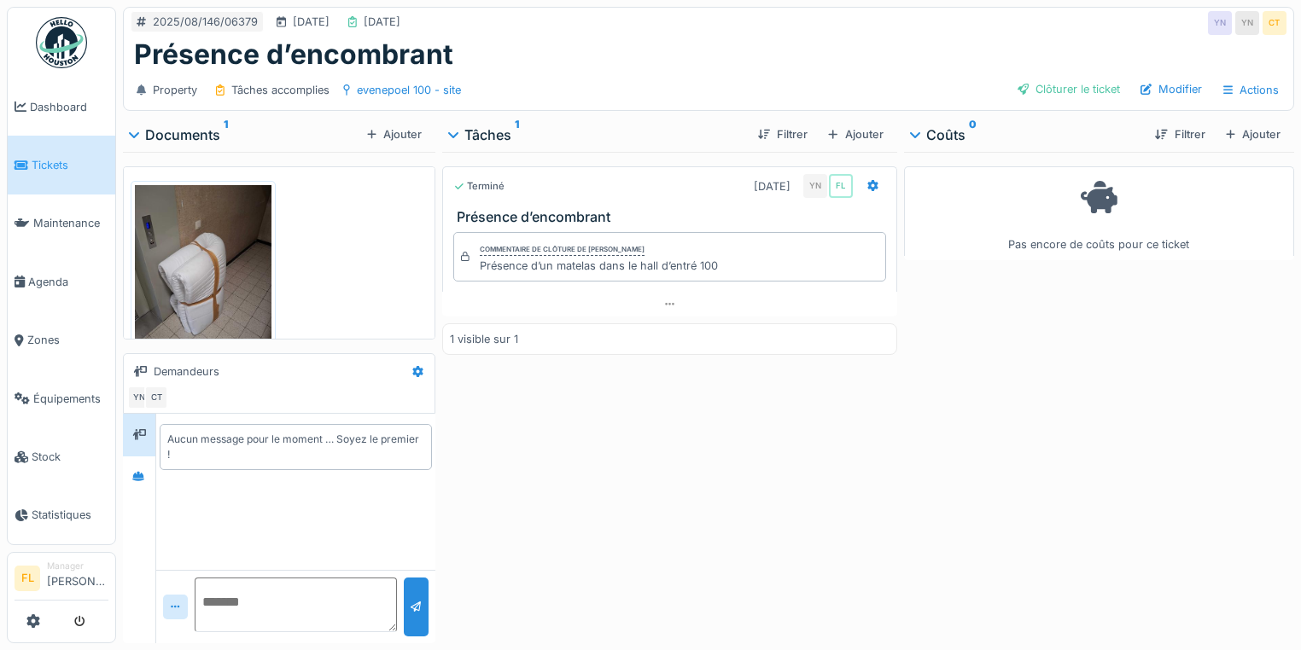
click at [713, 491] on div "Terminé 11/08/2025 YN FL Présence d’encombrant Commentaire de clôture de Yves N…" at bounding box center [669, 394] width 455 height 485
click at [749, 391] on div "Terminé 11/08/2025 YN FL Présence d’encombrant Commentaire de clôture de Yves N…" at bounding box center [669, 394] width 455 height 485
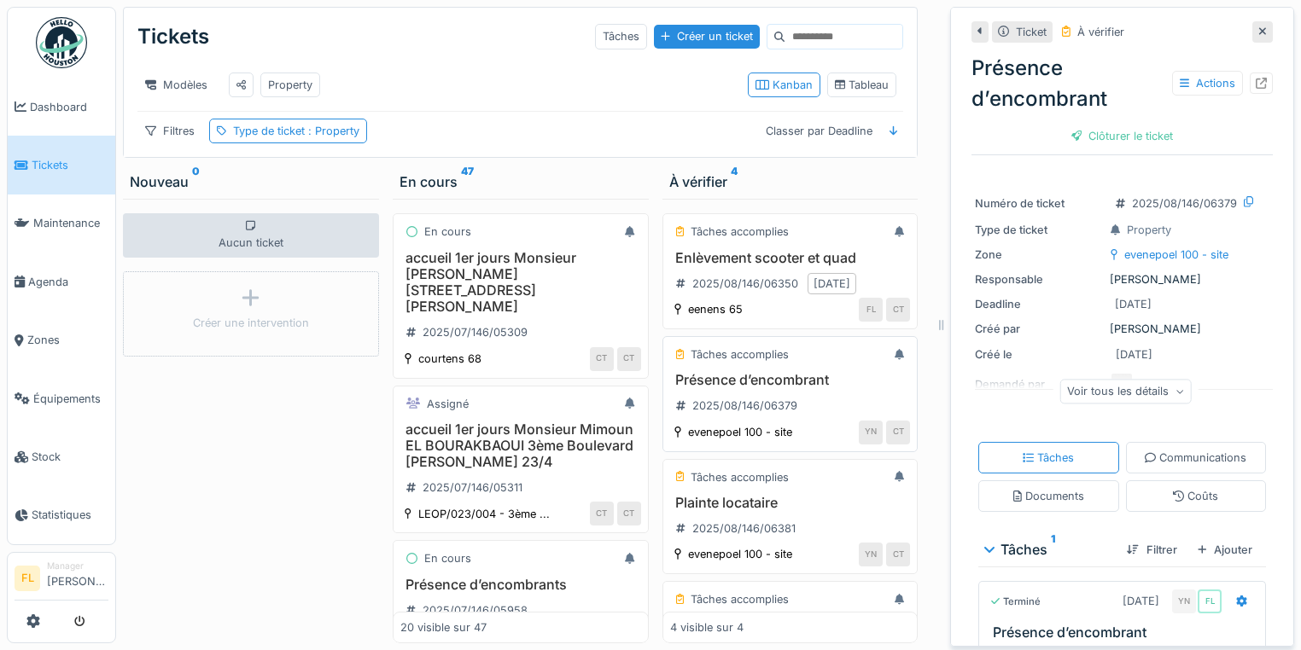
click at [717, 396] on div "Présence d’encombrant 2025/08/146/06379" at bounding box center [790, 396] width 241 height 48
click at [1128, 137] on div "Clôturer le ticket" at bounding box center [1122, 136] width 116 height 23
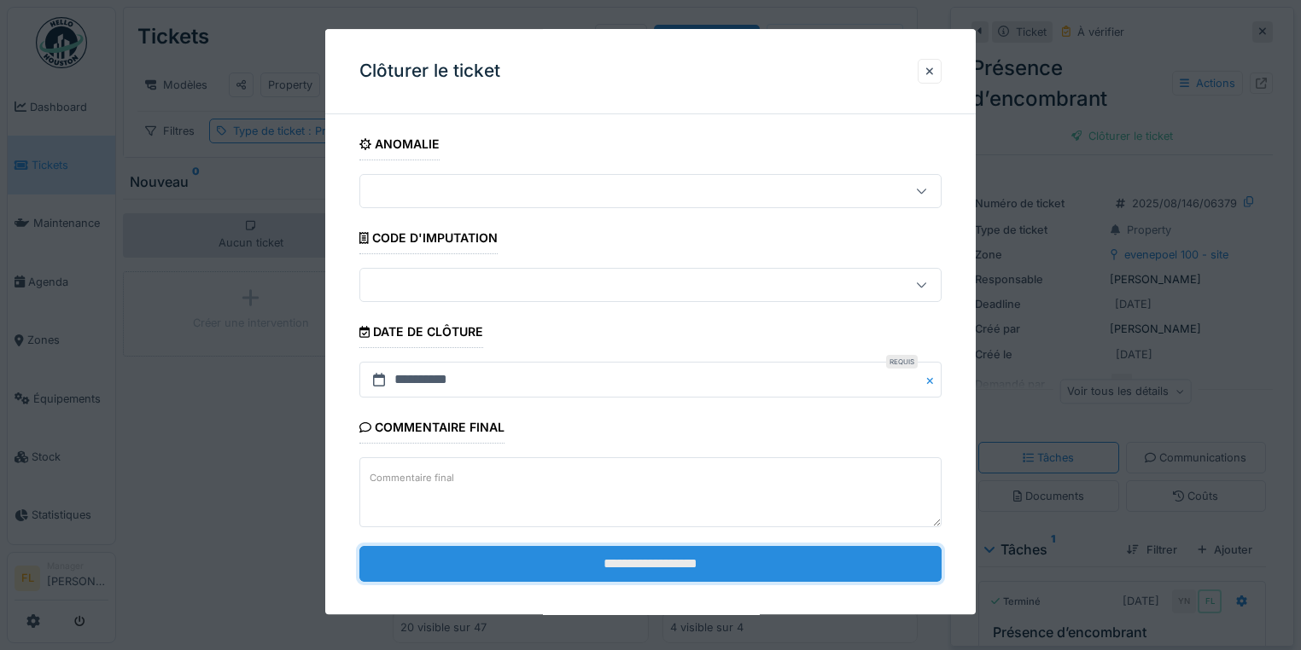
click at [625, 558] on input "**********" at bounding box center [650, 564] width 582 height 36
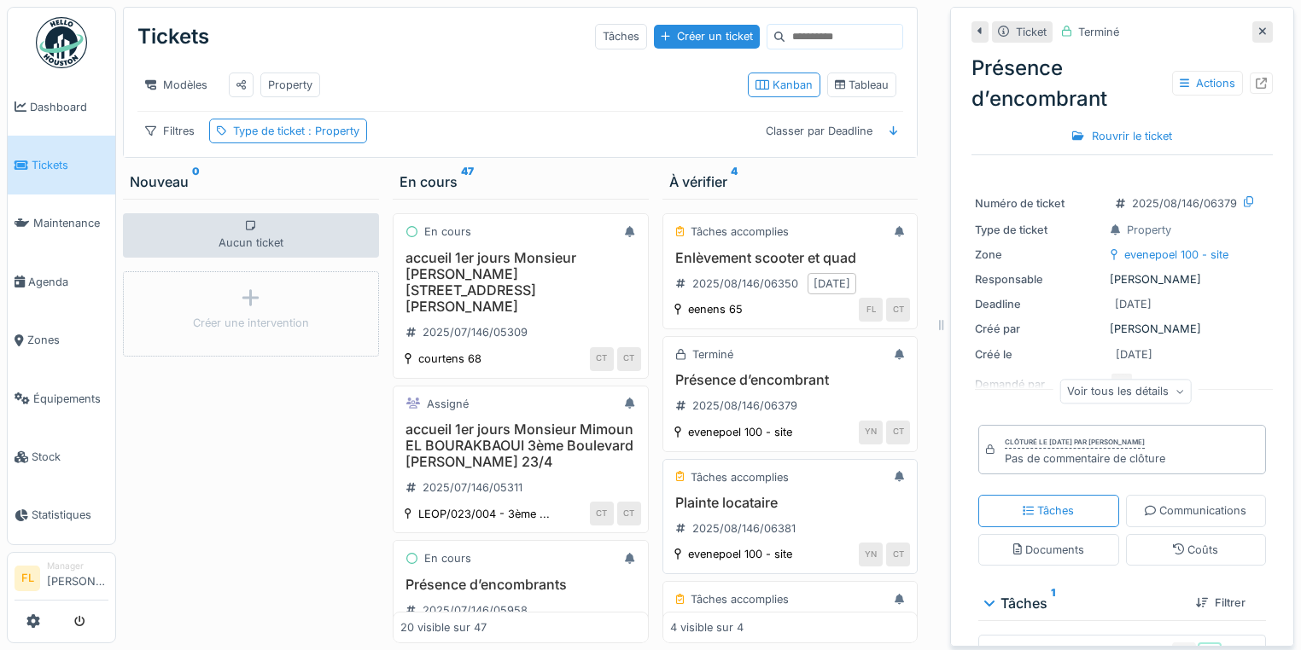
click at [727, 519] on div "Plainte locataire 2025/08/146/06381" at bounding box center [790, 519] width 241 height 48
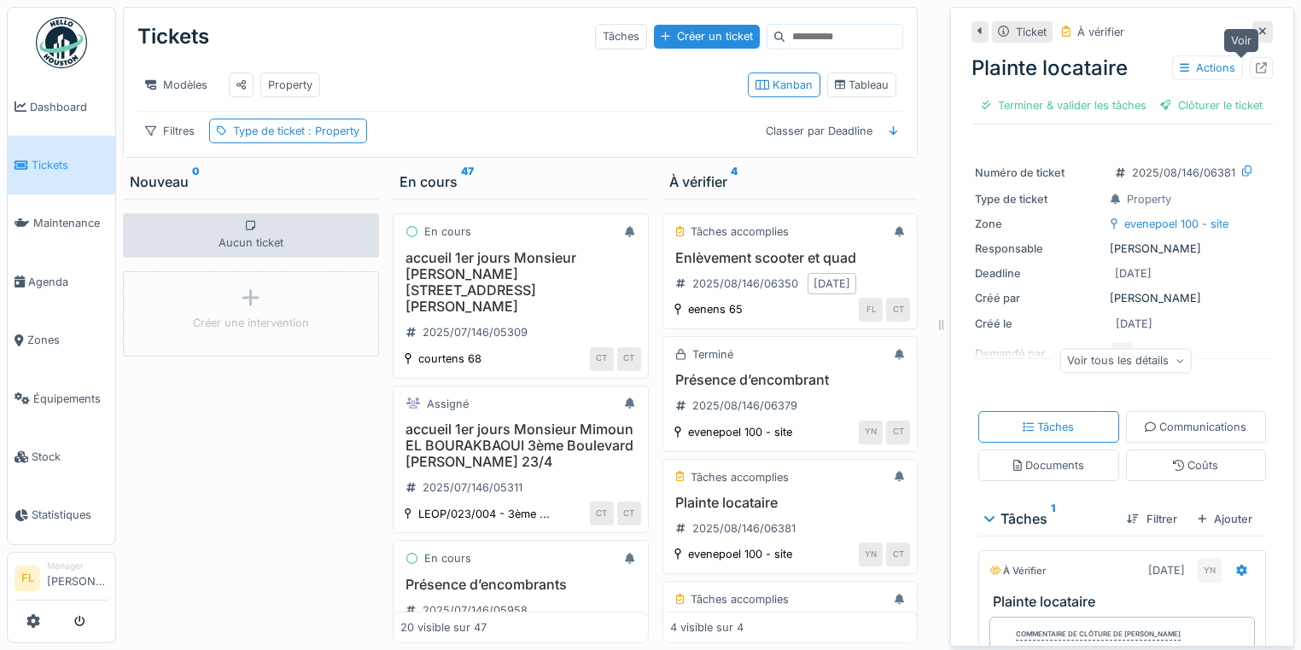
click at [1256, 68] on icon at bounding box center [1261, 67] width 11 height 11
drag, startPoint x: 517, startPoint y: 81, endPoint x: 492, endPoint y: 79, distance: 25.7
click at [526, 81] on div "Modèles Property" at bounding box center [435, 85] width 597 height 38
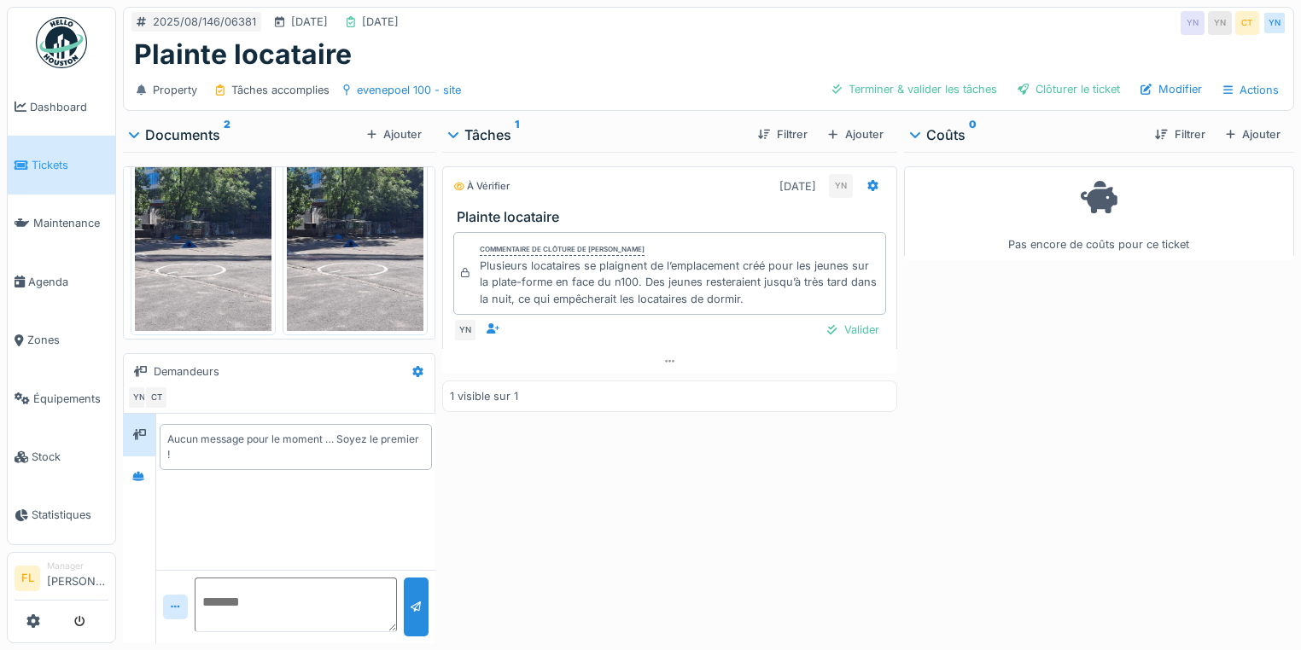
scroll to position [52, 0]
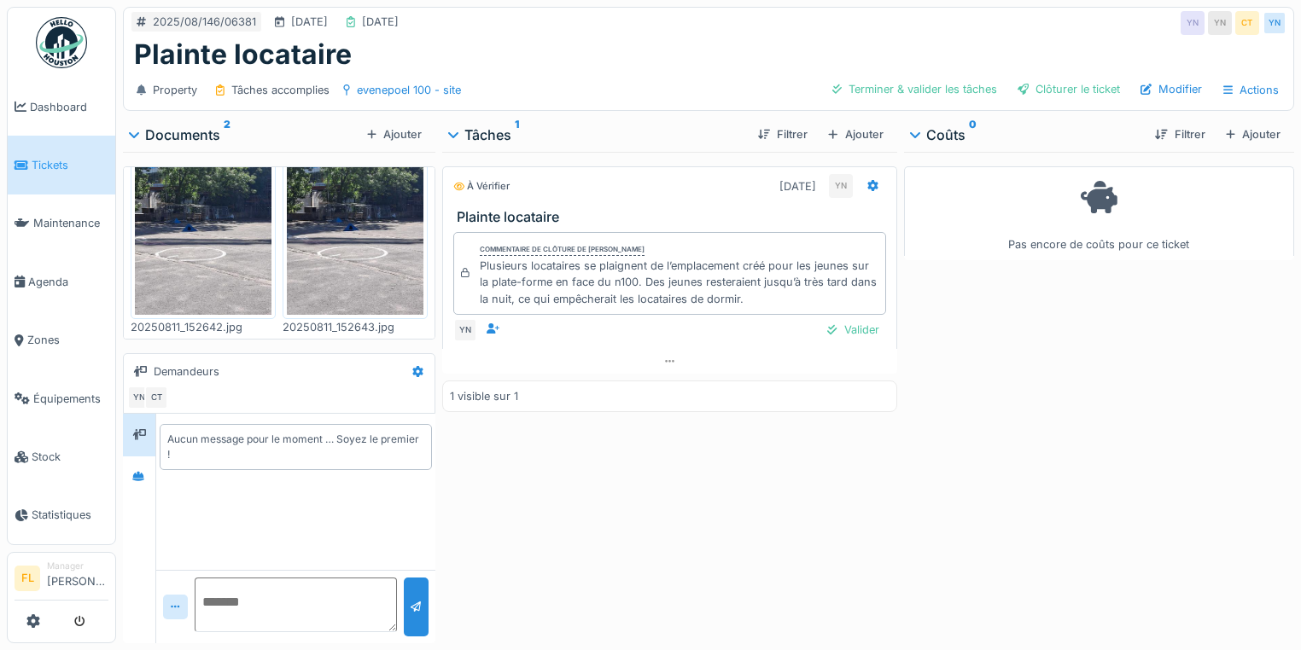
click at [212, 230] on img at bounding box center [203, 224] width 137 height 182
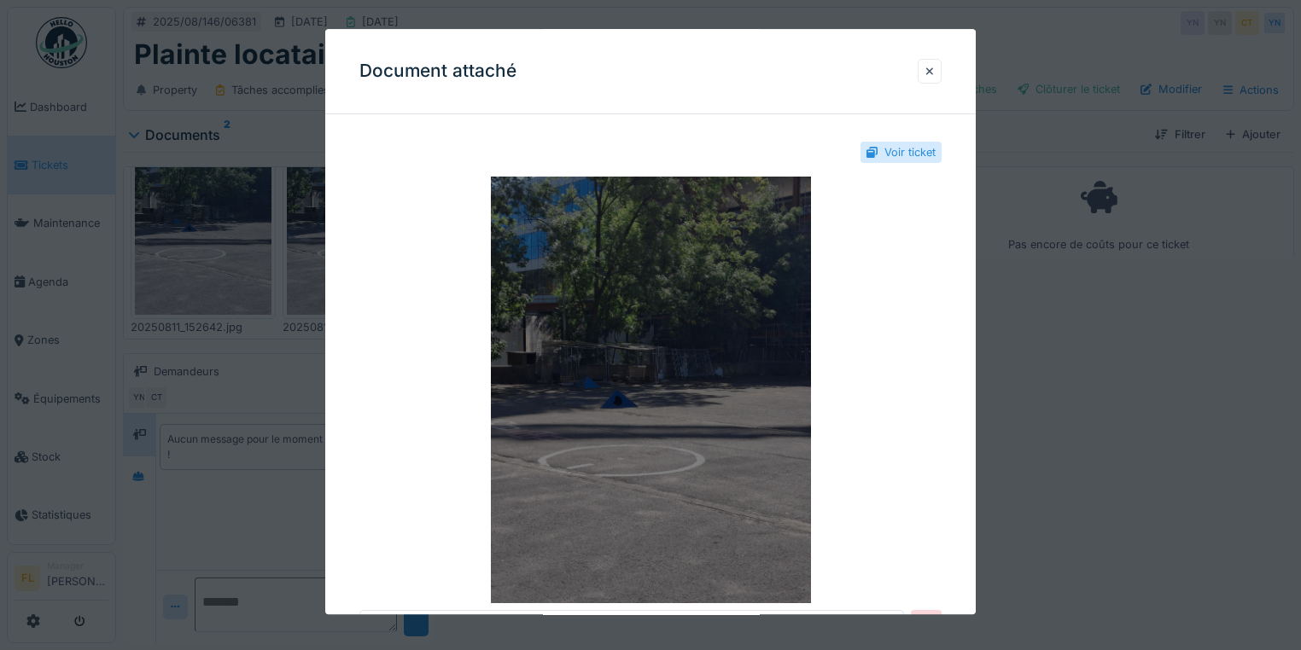
click at [577, 386] on img at bounding box center [650, 390] width 582 height 427
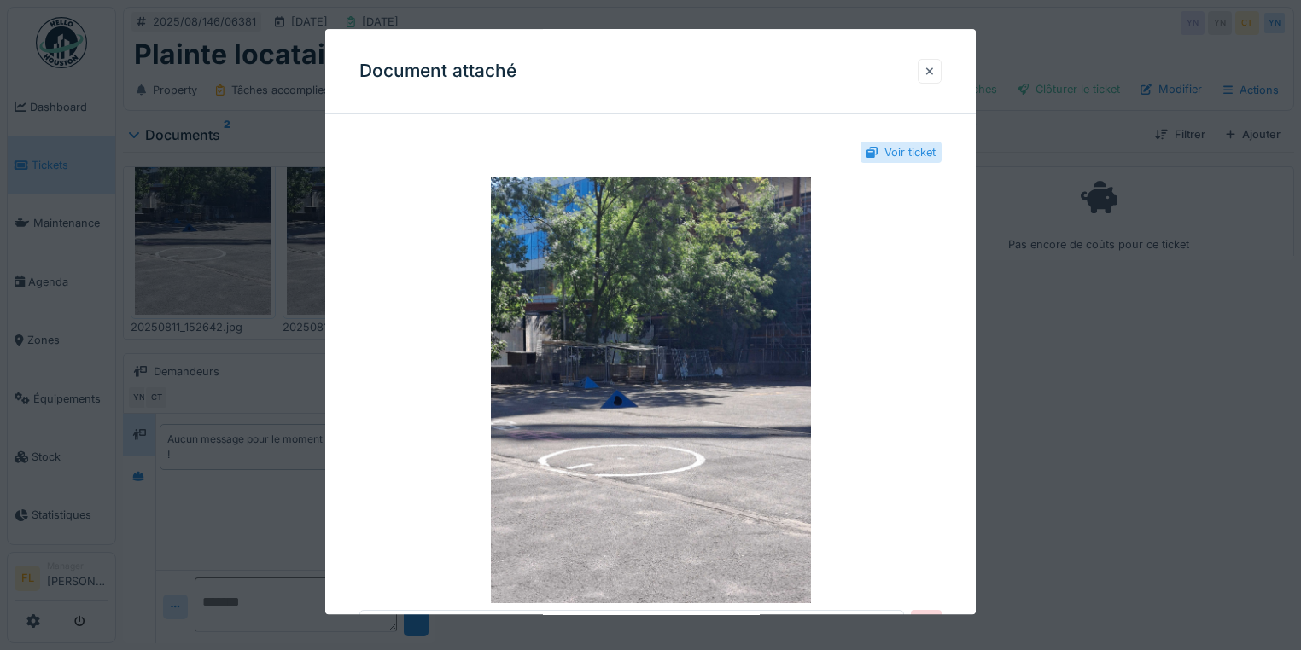
click at [934, 74] on div at bounding box center [929, 71] width 9 height 16
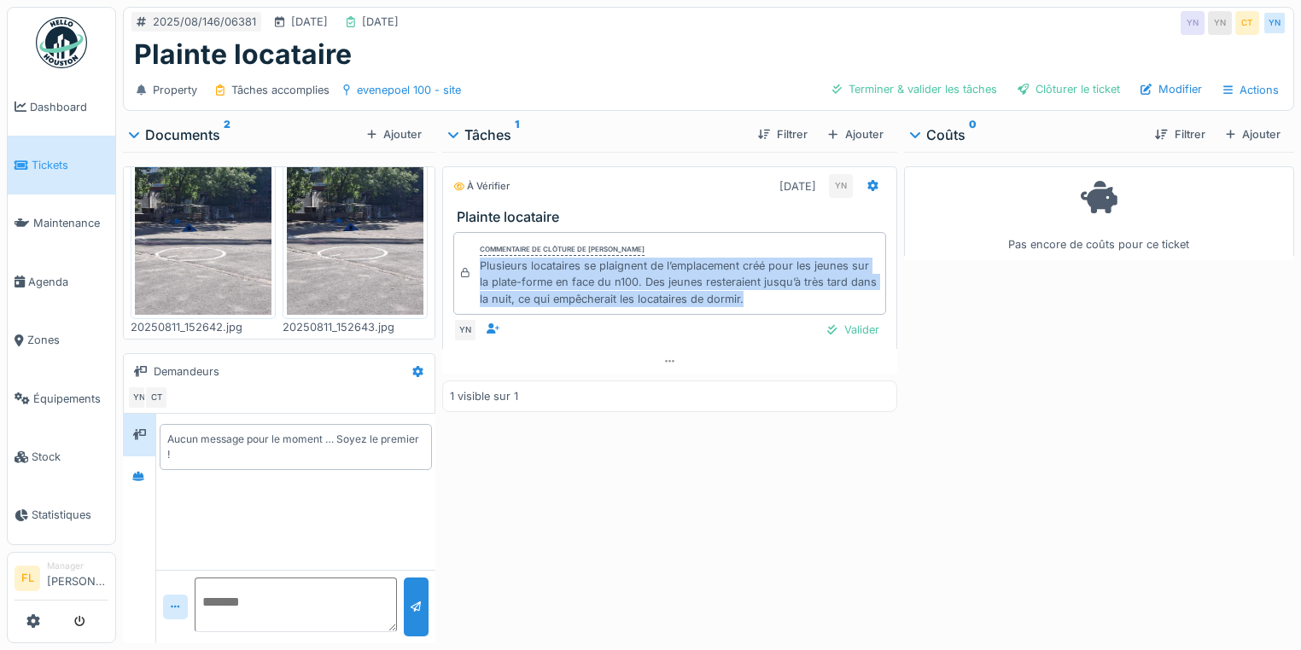
drag, startPoint x: 478, startPoint y: 263, endPoint x: 735, endPoint y: 289, distance: 258.3
click at [761, 289] on div "Plusieurs locataires se plaignent de l’emplacement créé pour les jeunes sur la …" at bounding box center [679, 283] width 399 height 50
click at [346, 275] on img at bounding box center [355, 224] width 137 height 182
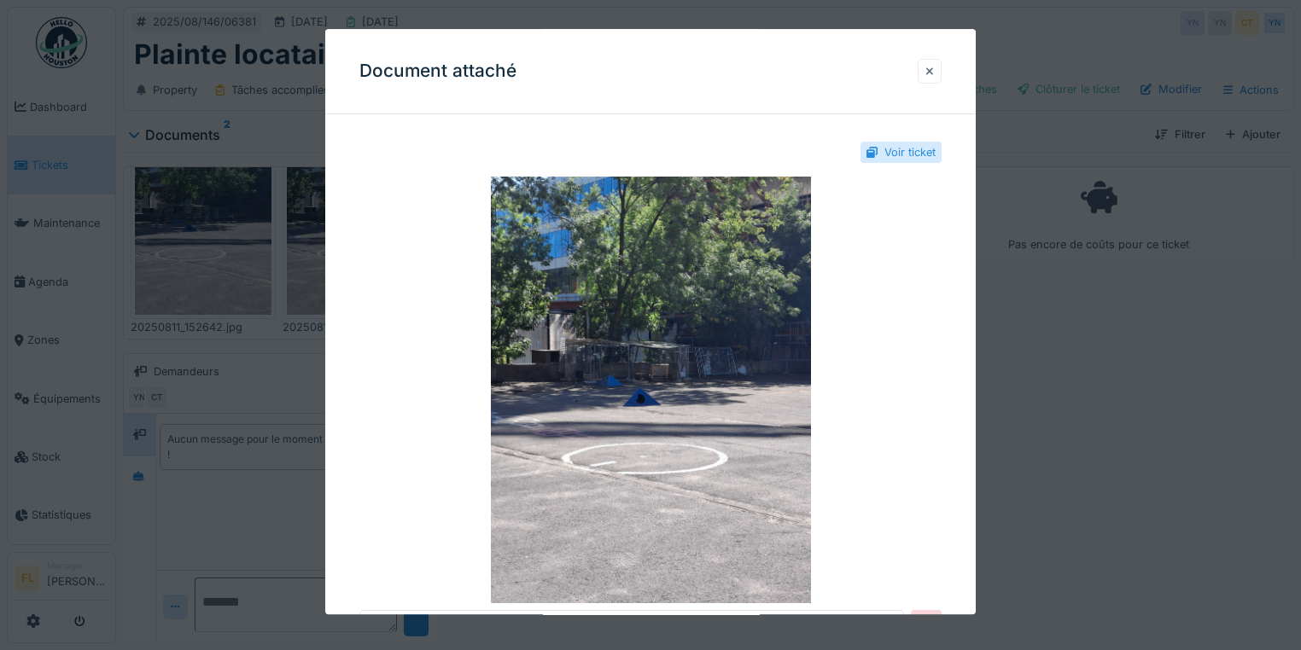
click at [941, 71] on div at bounding box center [930, 71] width 24 height 25
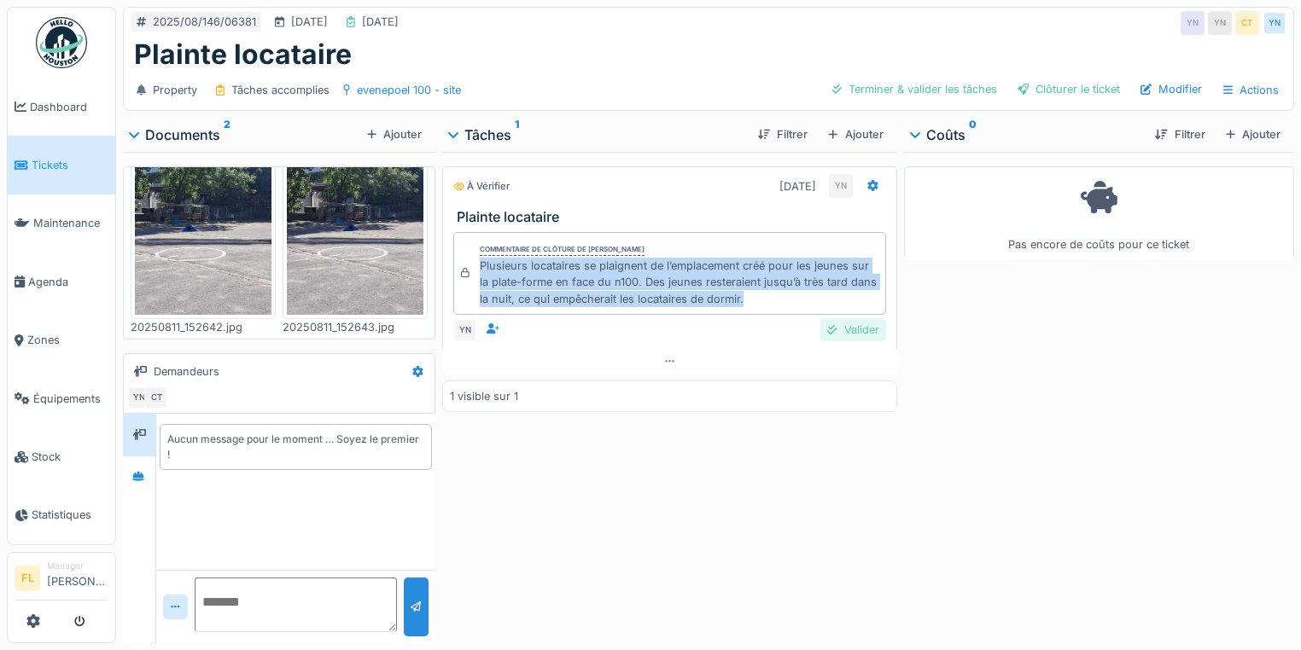
click at [833, 323] on div "Valider" at bounding box center [852, 329] width 65 height 23
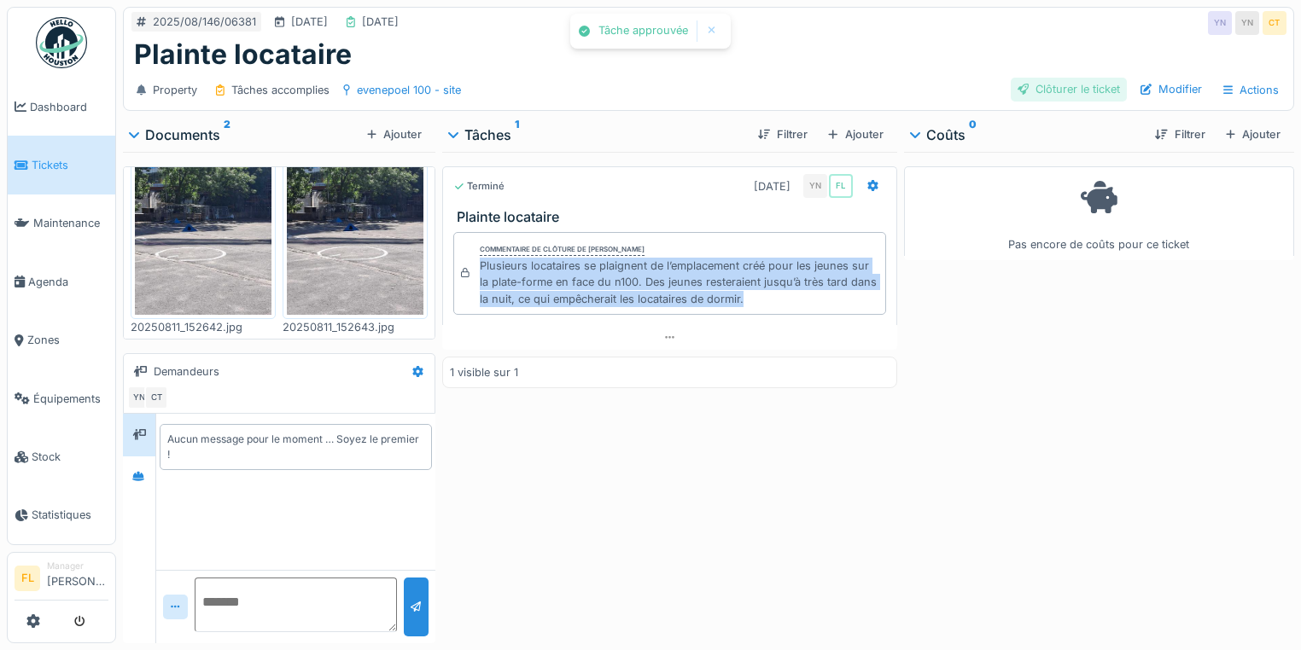
click at [1051, 92] on div "Clôturer le ticket" at bounding box center [1069, 89] width 116 height 23
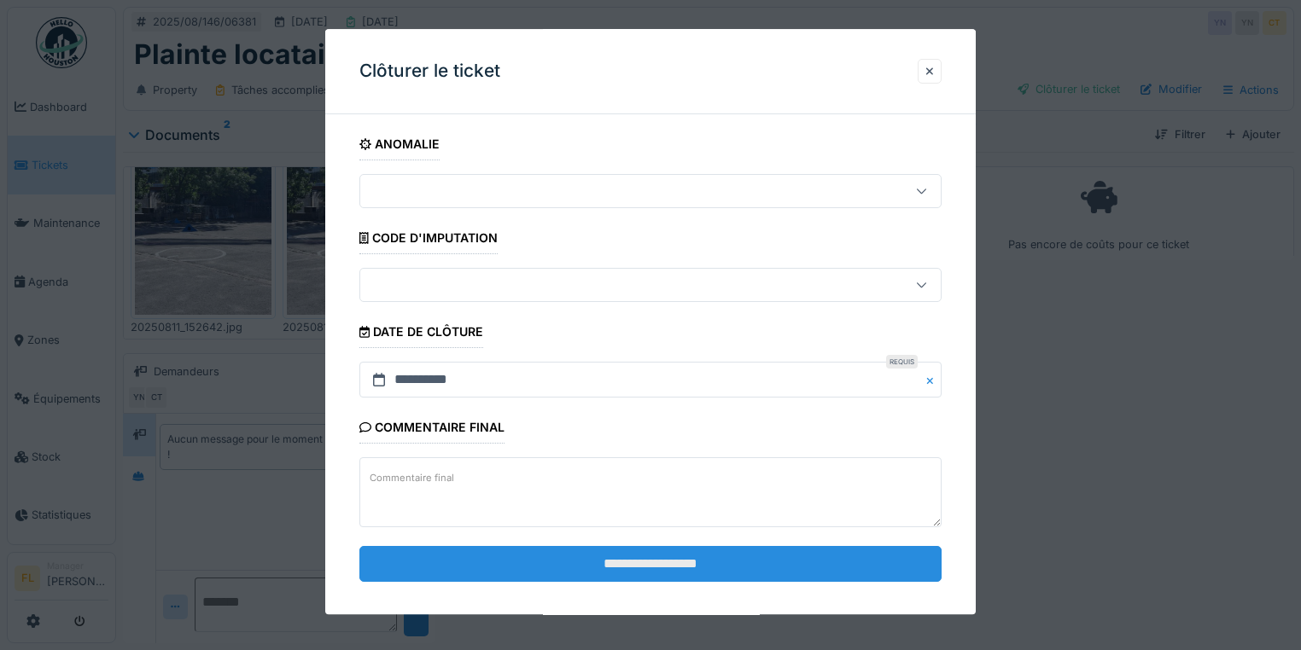
drag, startPoint x: 796, startPoint y: 587, endPoint x: 785, endPoint y: 565, distance: 24.4
click at [795, 583] on fieldset "**********" at bounding box center [650, 362] width 582 height 468
click at [785, 565] on input "**********" at bounding box center [650, 564] width 582 height 36
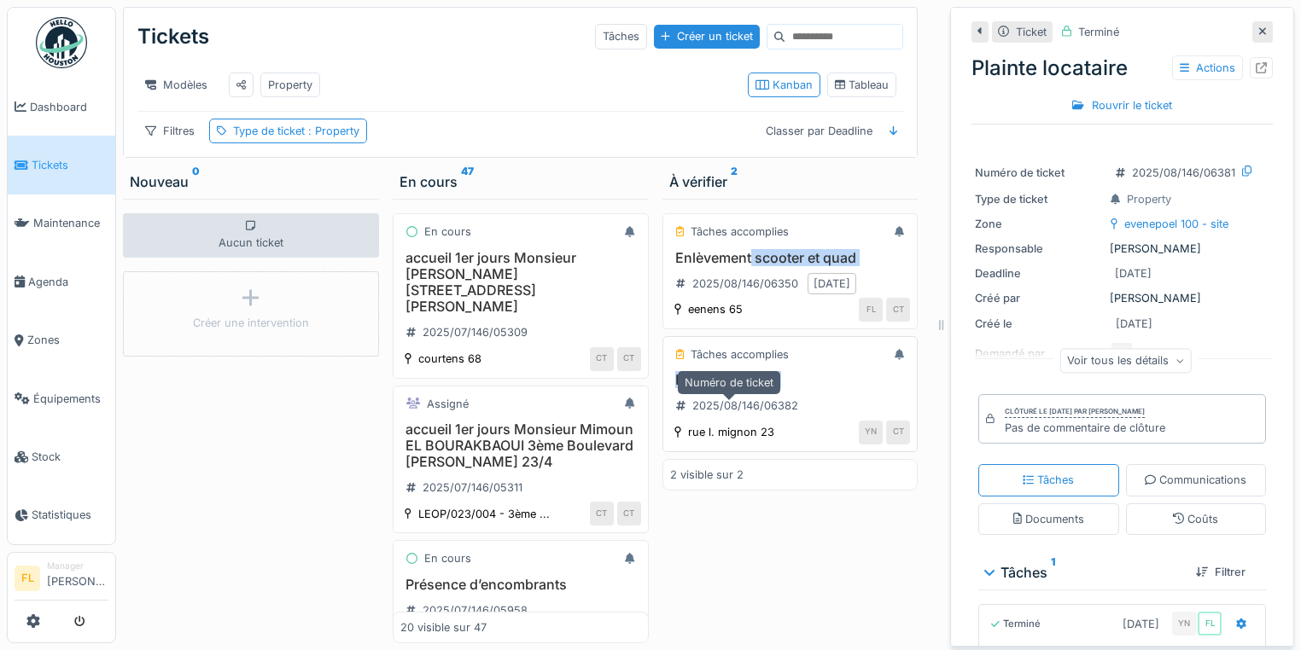
drag, startPoint x: 743, startPoint y: 263, endPoint x: 737, endPoint y: 402, distance: 139.3
click at [743, 411] on div "Tâches accomplies Enlèvement scooter et quad 2025/08/146/06350 17/08/2025 eenen…" at bounding box center [790, 421] width 256 height 445
click at [708, 388] on h3 "Plainte locataire" at bounding box center [790, 380] width 241 height 16
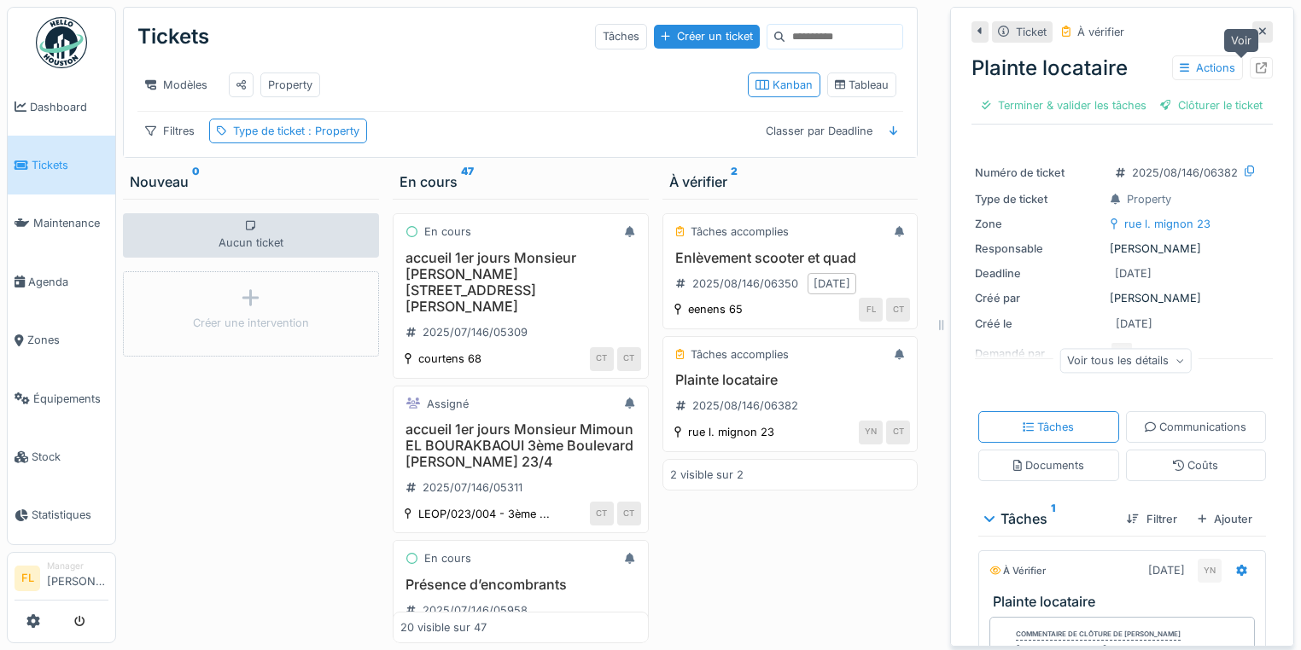
click at [1256, 66] on icon at bounding box center [1261, 67] width 11 height 11
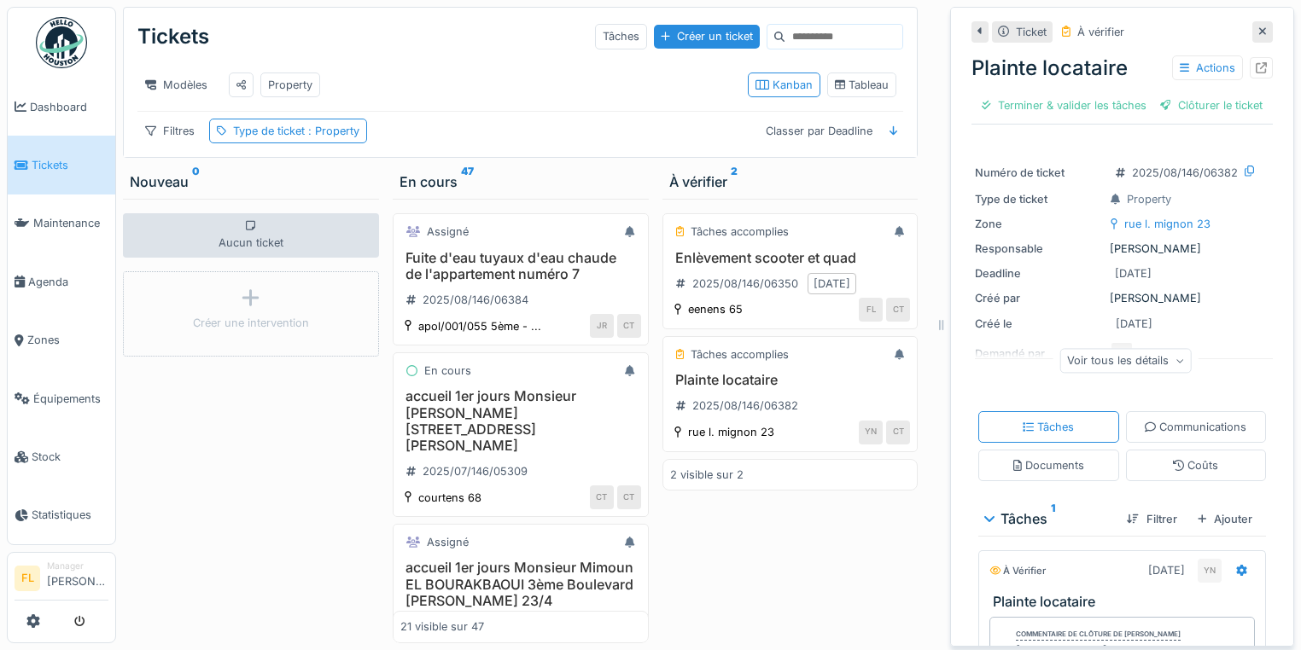
scroll to position [10, 0]
drag, startPoint x: 273, startPoint y: 485, endPoint x: 249, endPoint y: 464, distance: 31.5
click at [270, 478] on div "Aucun ticket Créer une intervention" at bounding box center [251, 421] width 256 height 445
click at [34, 332] on span "Zones" at bounding box center [67, 340] width 81 height 16
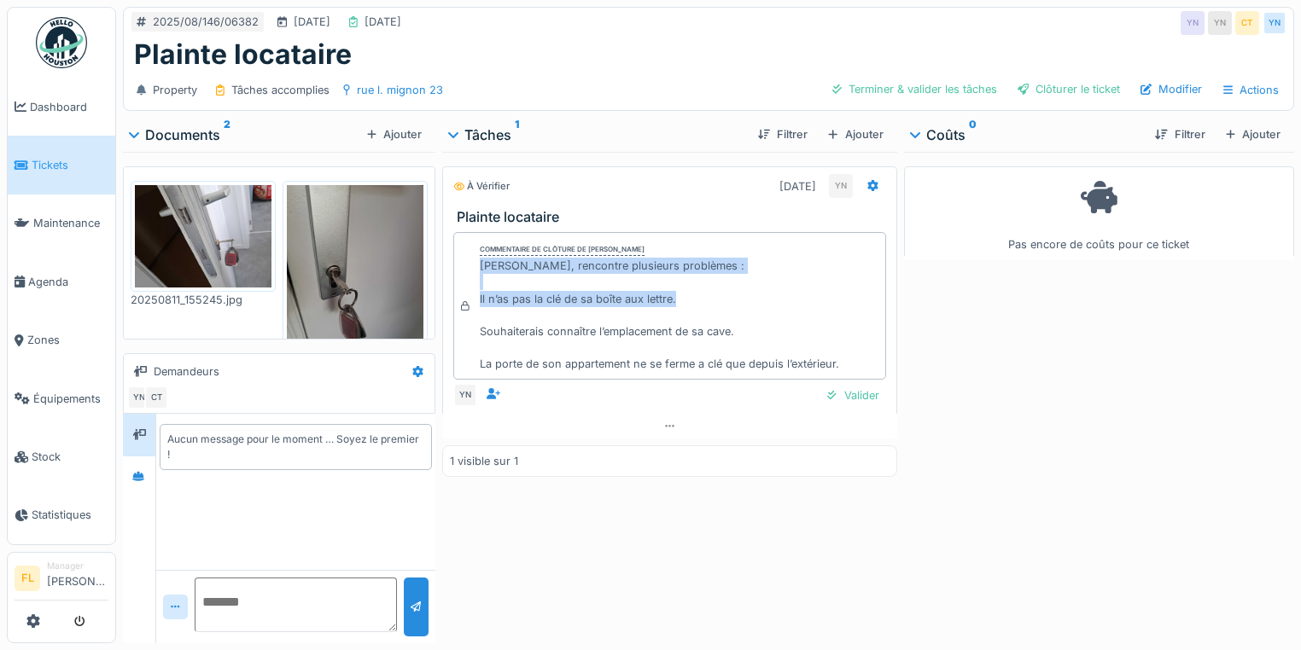
drag, startPoint x: 477, startPoint y: 266, endPoint x: 691, endPoint y: 304, distance: 216.7
click at [691, 304] on div "[PERSON_NAME], rencontre plusieurs problèmes : Il n’as pas la clé de sa boîte a…" at bounding box center [659, 315] width 359 height 114
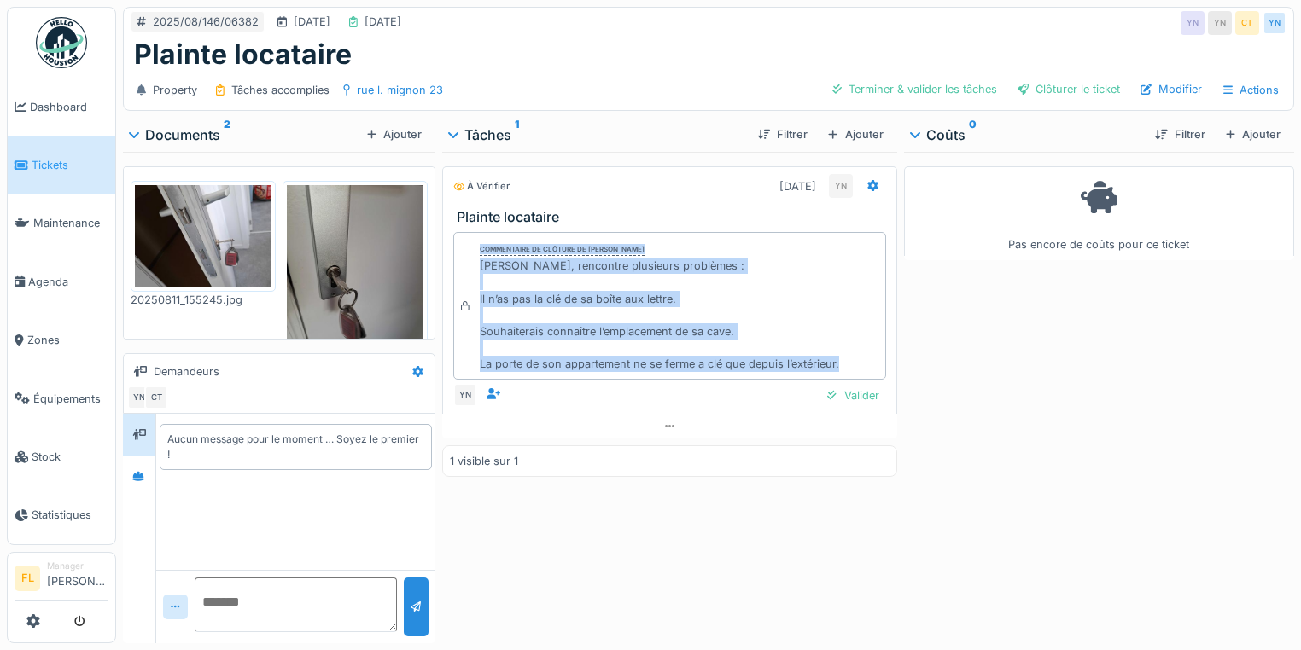
drag, startPoint x: 473, startPoint y: 253, endPoint x: 838, endPoint y: 364, distance: 381.8
click at [838, 364] on div "Commentaire de clôture de [PERSON_NAME] [PERSON_NAME], rencontre plusieurs prob…" at bounding box center [669, 306] width 433 height 149
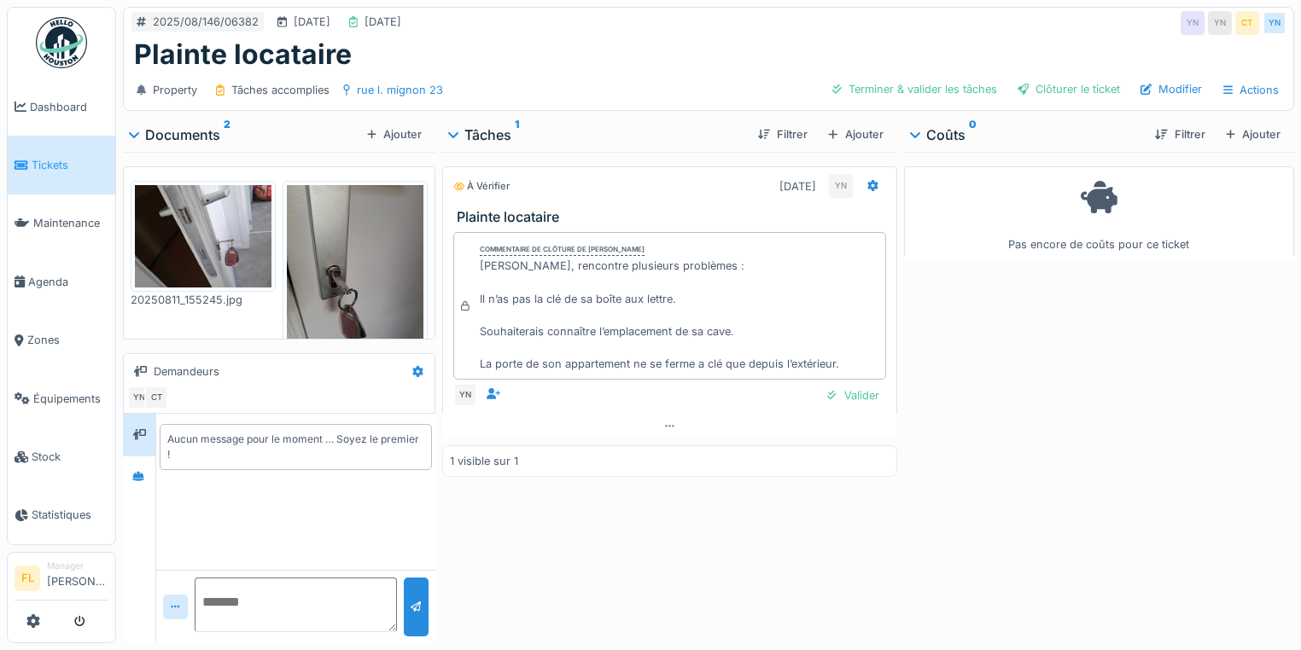
click at [585, 549] on div "À vérifier [DATE] YN Plainte locataire Commentaire de clôture de [PERSON_NAME] …" at bounding box center [669, 394] width 455 height 485
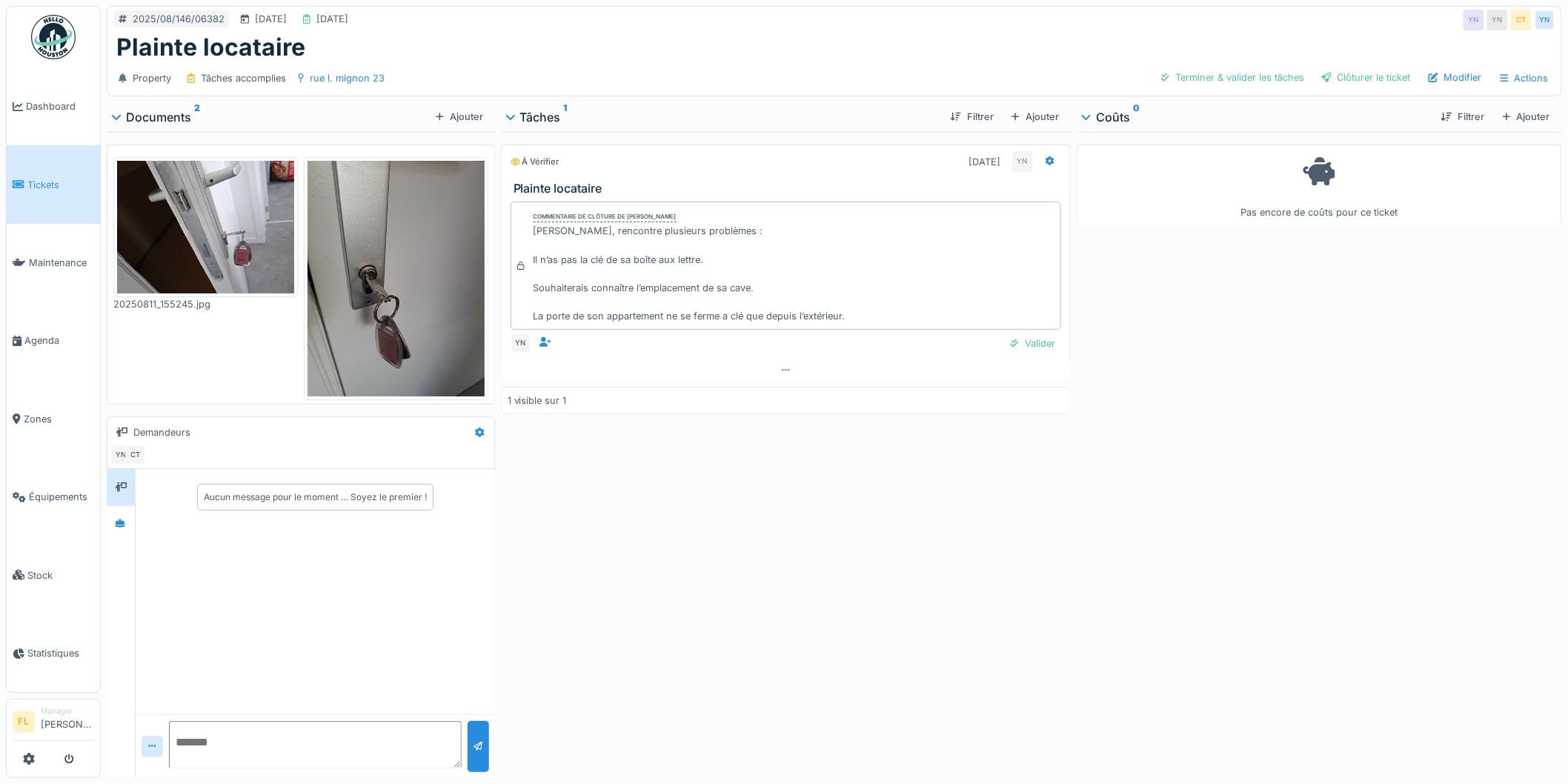
drag, startPoint x: 1019, startPoint y: 108, endPoint x: 991, endPoint y: 138, distance: 41.0
click at [1019, 109] on div "Ajouter" at bounding box center [1035, 116] width 59 height 20
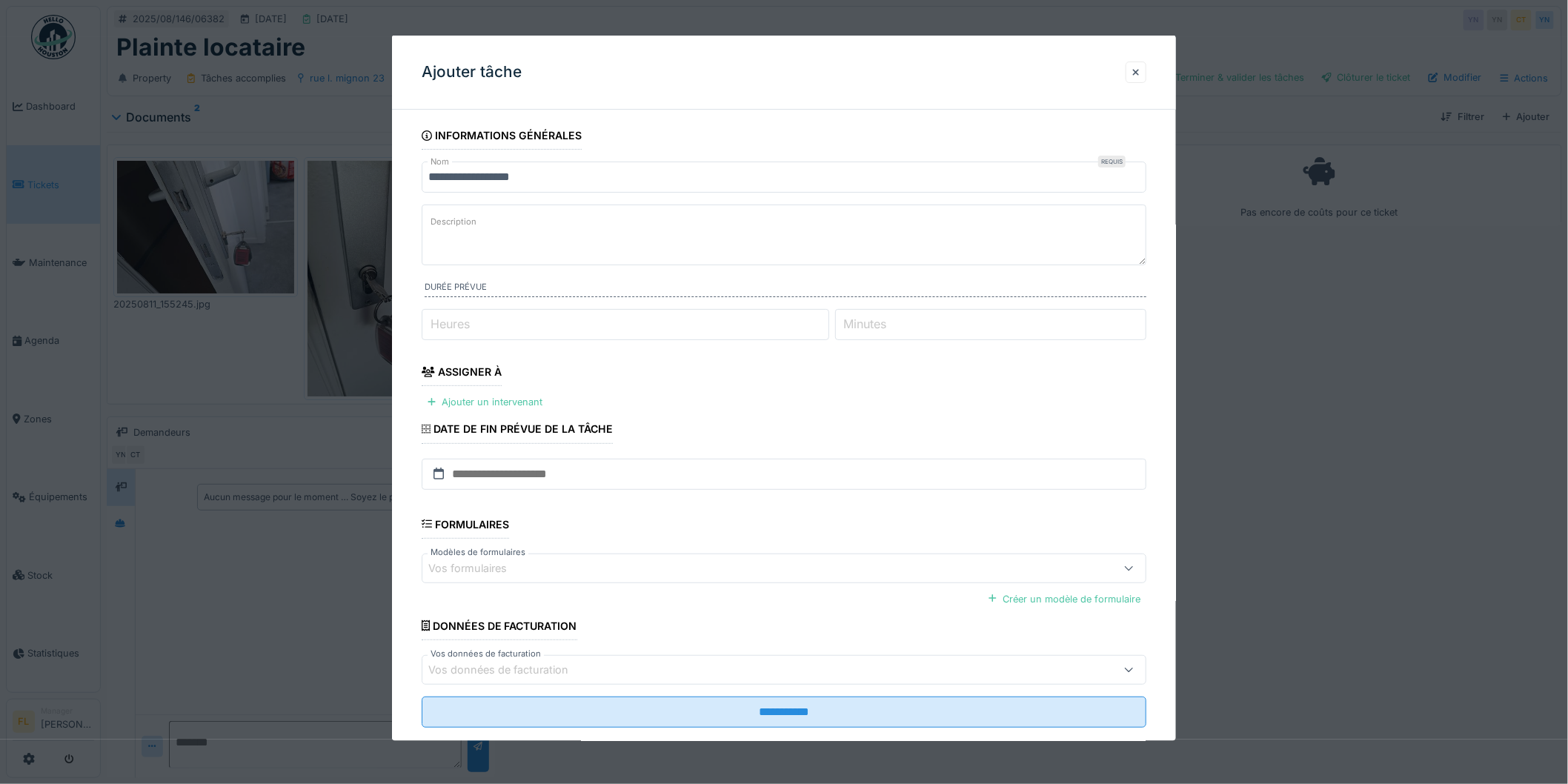
click at [514, 241] on textarea "Description" at bounding box center [784, 235] width 725 height 61
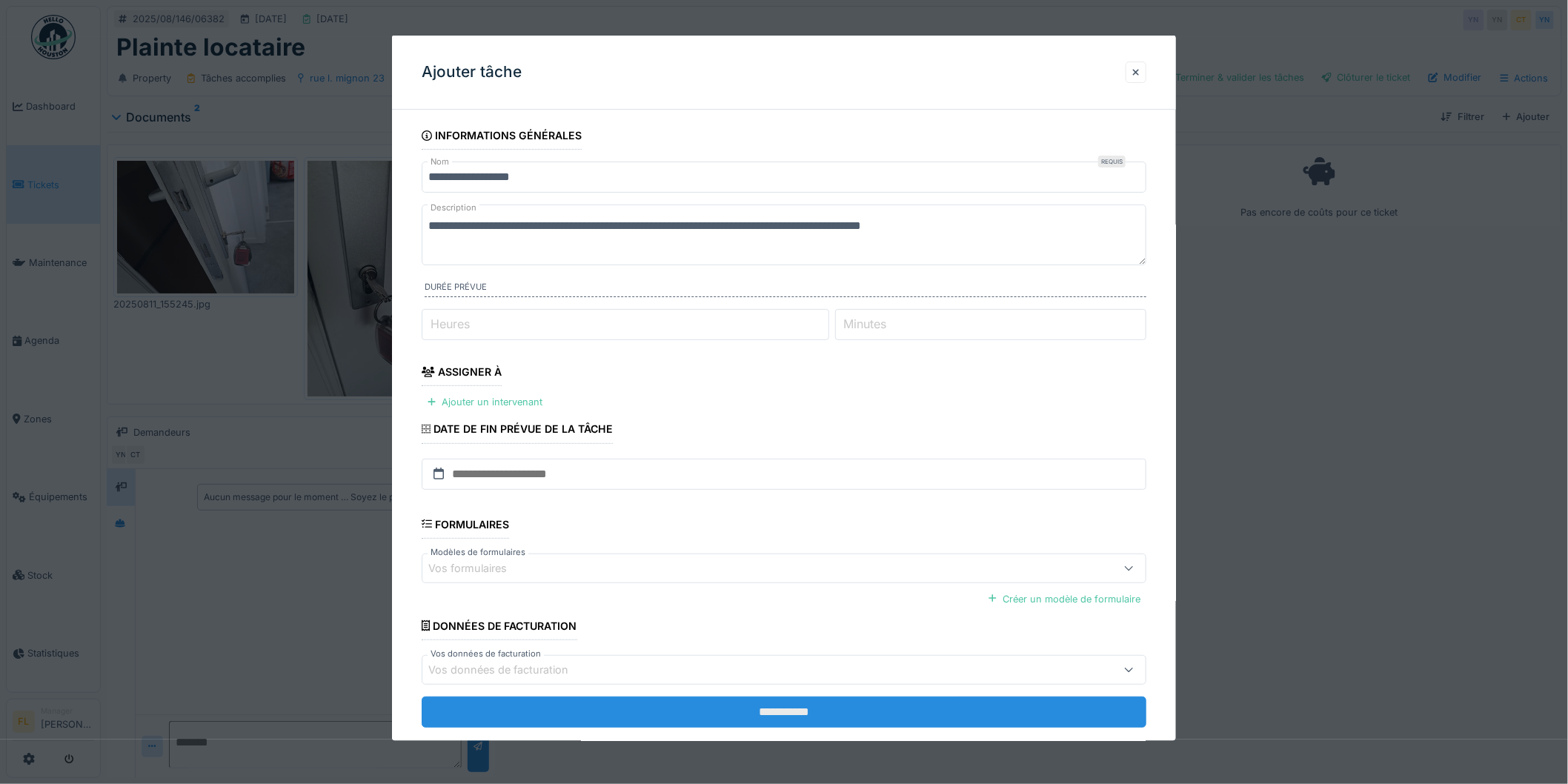
type textarea "**********"
click at [776, 564] on input "**********" at bounding box center [784, 712] width 725 height 31
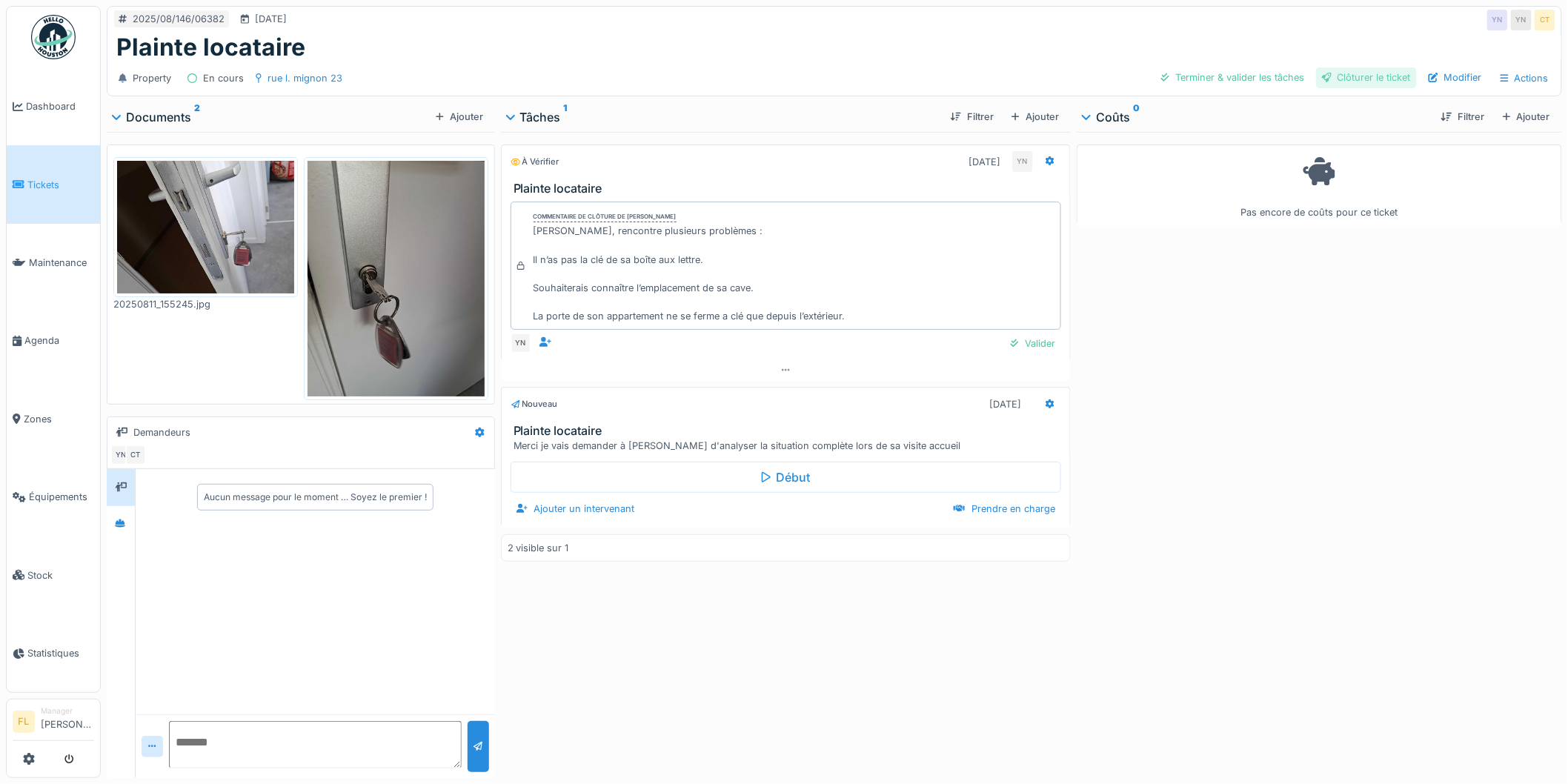
click at [1129, 76] on div "Clôturer le ticket" at bounding box center [1367, 77] width 101 height 20
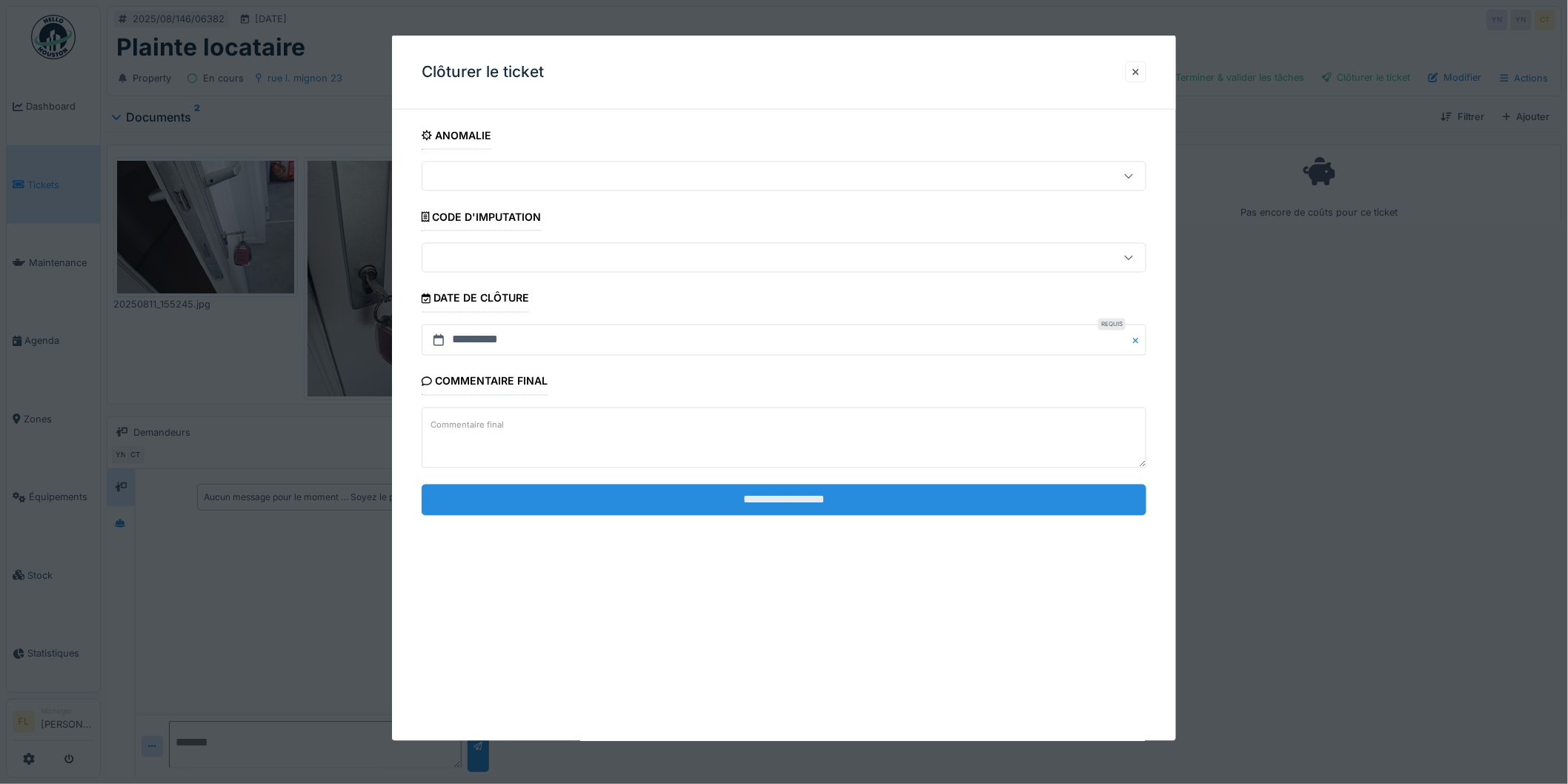
click at [847, 498] on input "**********" at bounding box center [784, 499] width 725 height 31
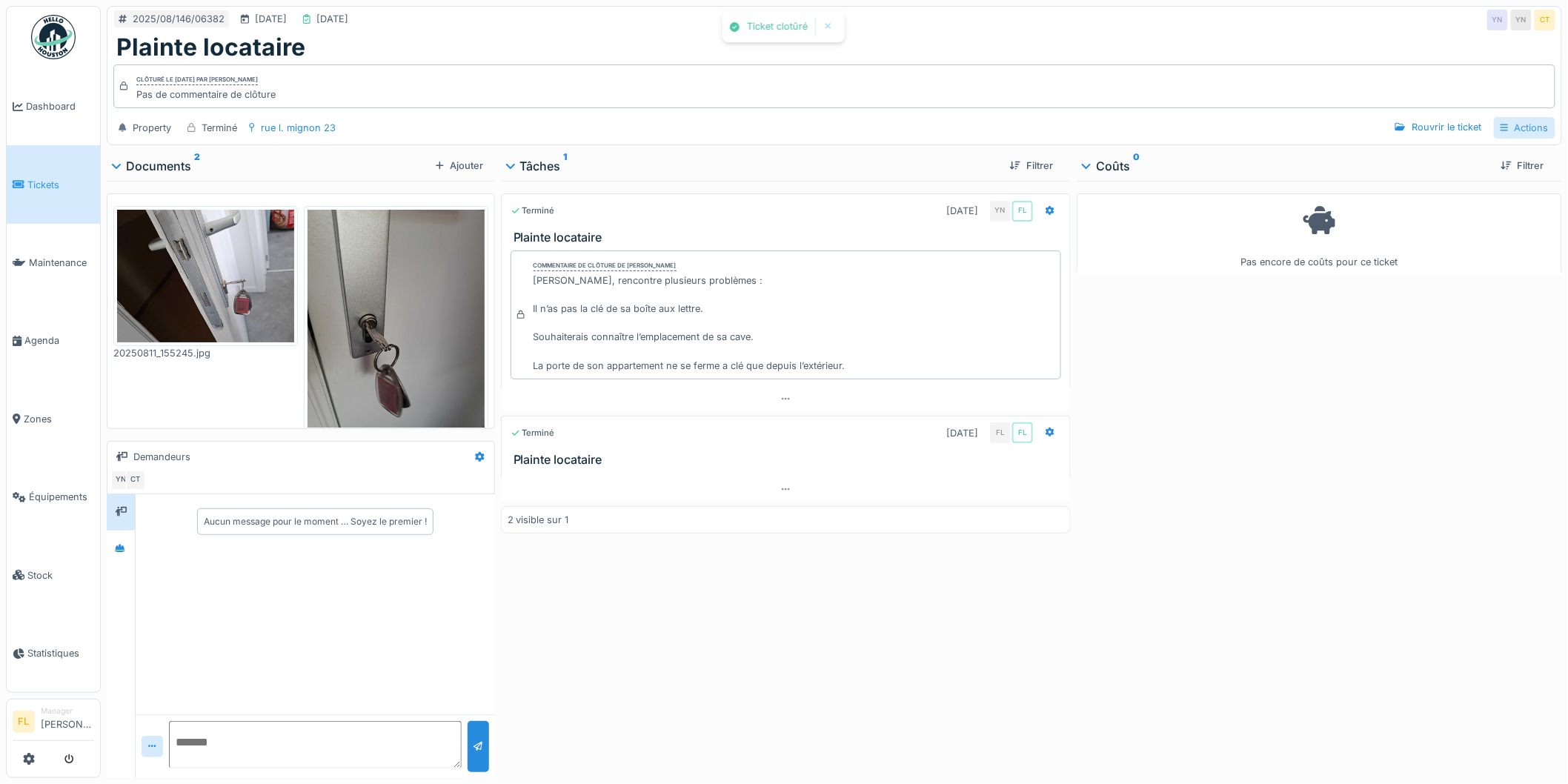
click at [1129, 124] on div "Actions" at bounding box center [1525, 128] width 62 height 22
click at [1129, 154] on div "Rapport d'intervention" at bounding box center [1460, 161] width 133 height 23
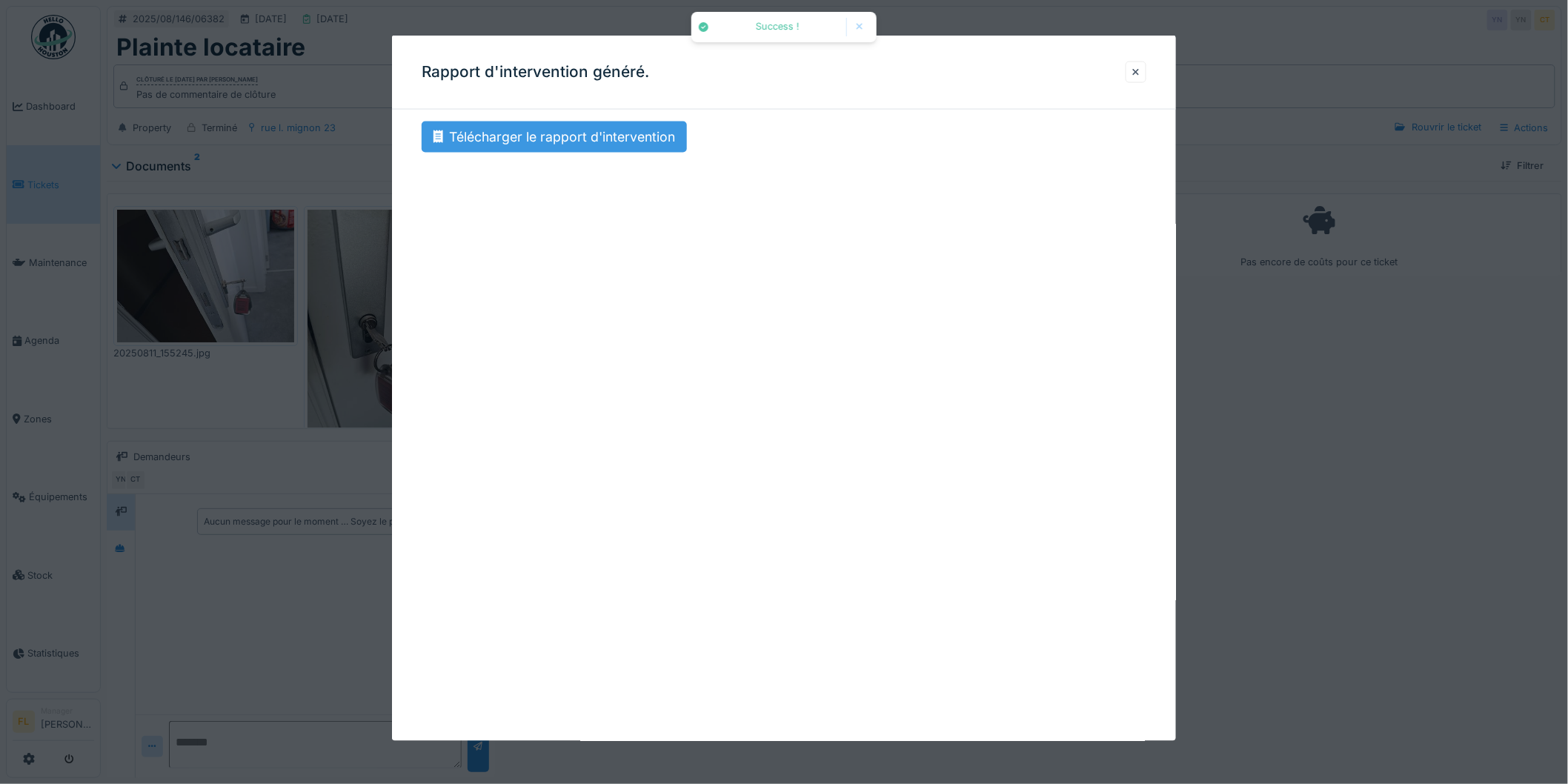
click at [531, 141] on div "Télécharger le rapport d'intervention" at bounding box center [555, 137] width 266 height 31
click at [1129, 74] on div at bounding box center [1136, 72] width 8 height 14
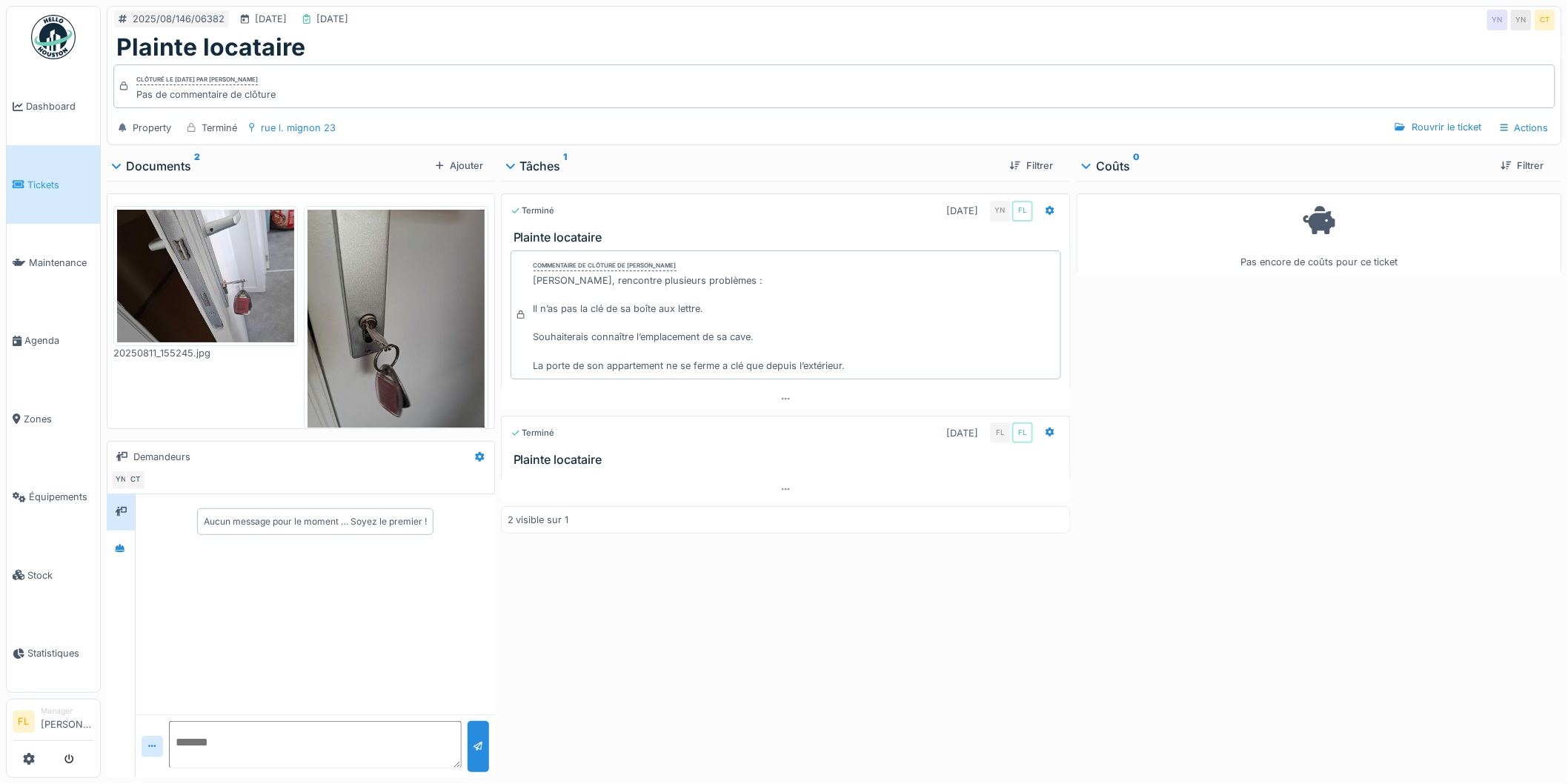
click at [767, 564] on div "Terminé 11/08/2025 YN FL Plainte locataire Commentaire de clôture de Yves Ndiku…" at bounding box center [786, 476] width 570 height 591
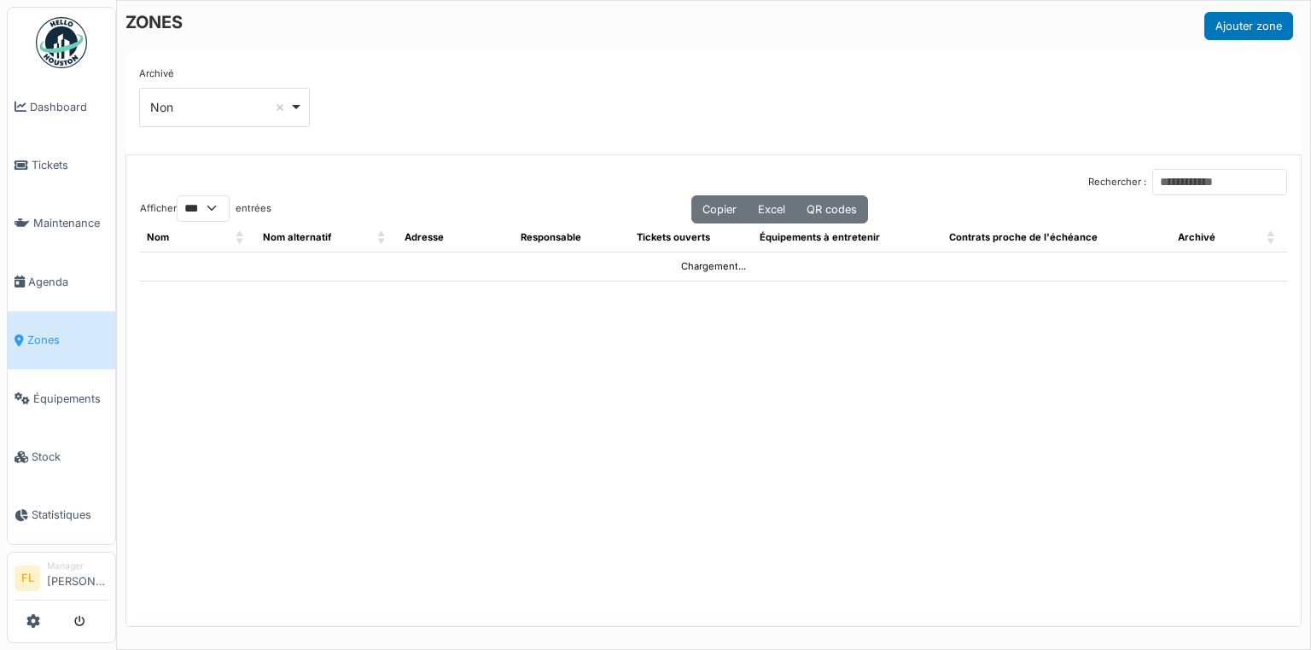
select select "***"
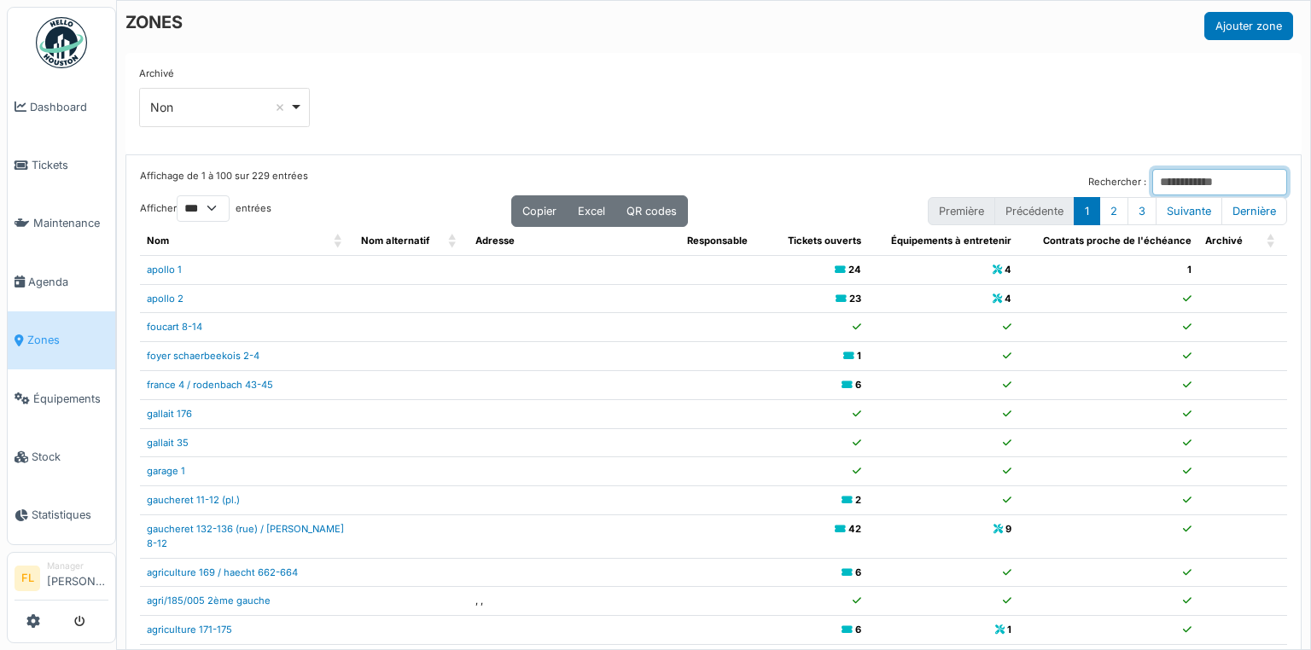
click at [1152, 180] on input "Rechercher :" at bounding box center [1219, 182] width 135 height 26
type input "*"
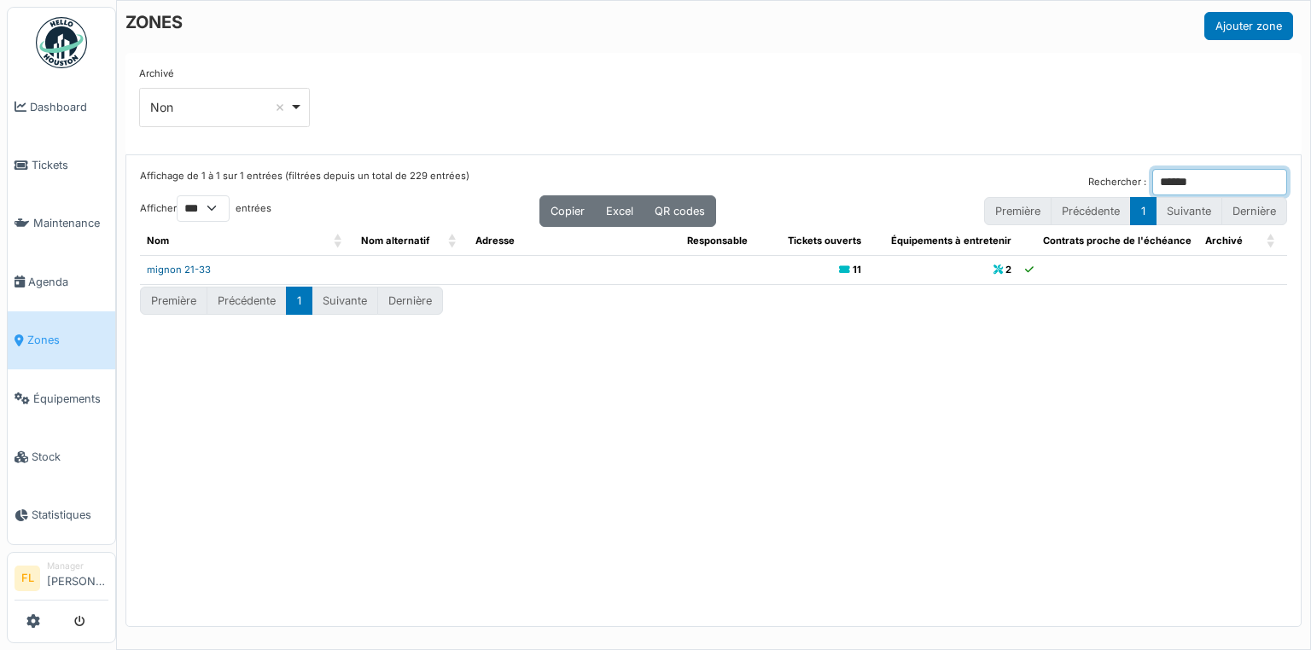
type input "******"
click at [172, 265] on link "mignon 21-33" at bounding box center [179, 270] width 64 height 12
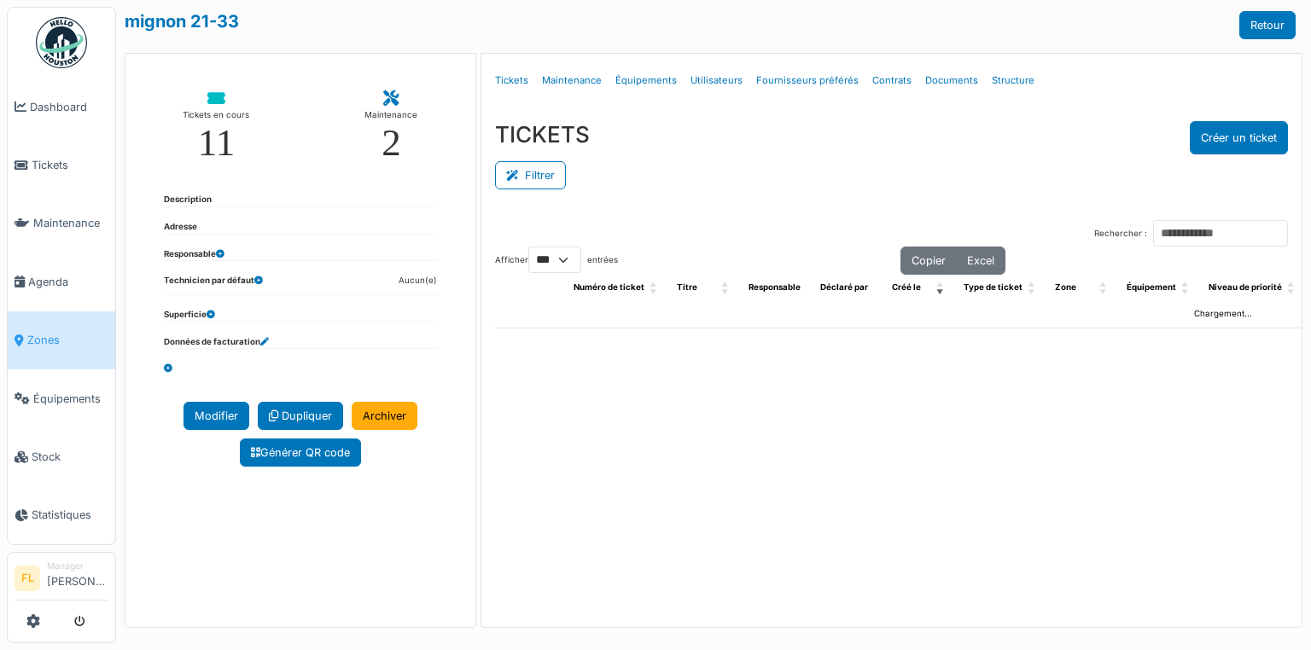
select select "***"
click at [1004, 77] on link "Structure" at bounding box center [1013, 81] width 56 height 40
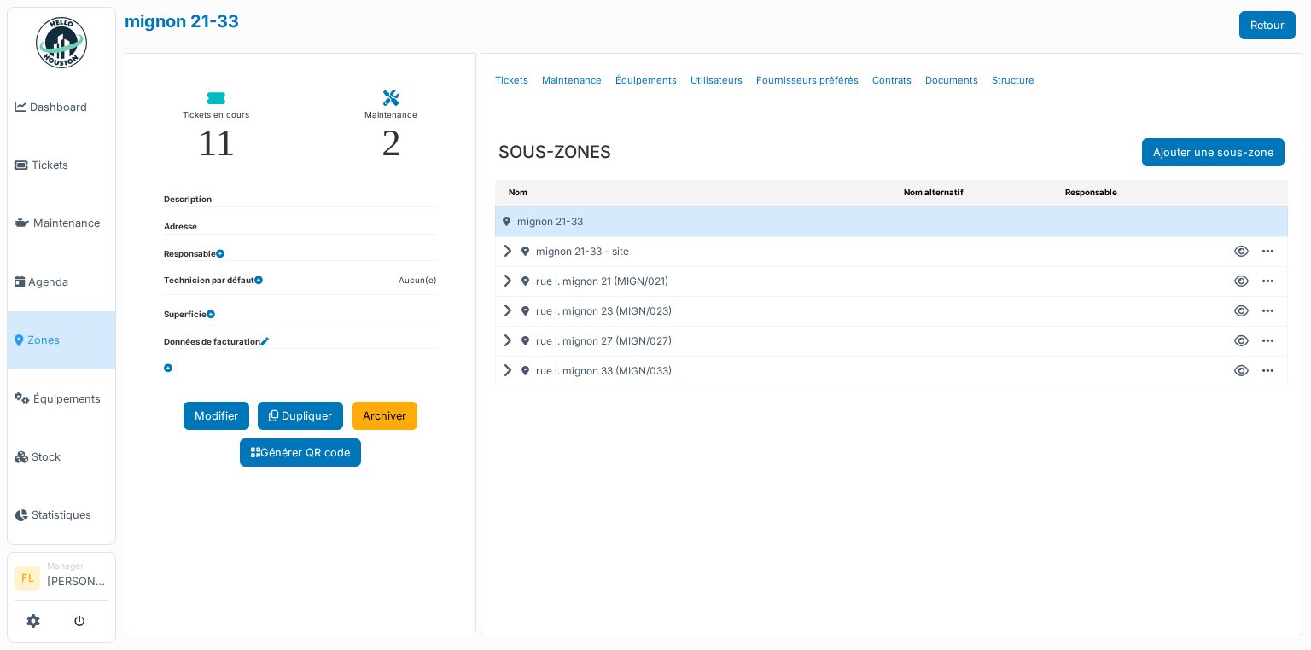
click at [510, 307] on div "rue l. mignon 23 (MIGN/023)" at bounding box center [696, 311] width 401 height 29
click at [505, 312] on icon at bounding box center [511, 312] width 16 height 1
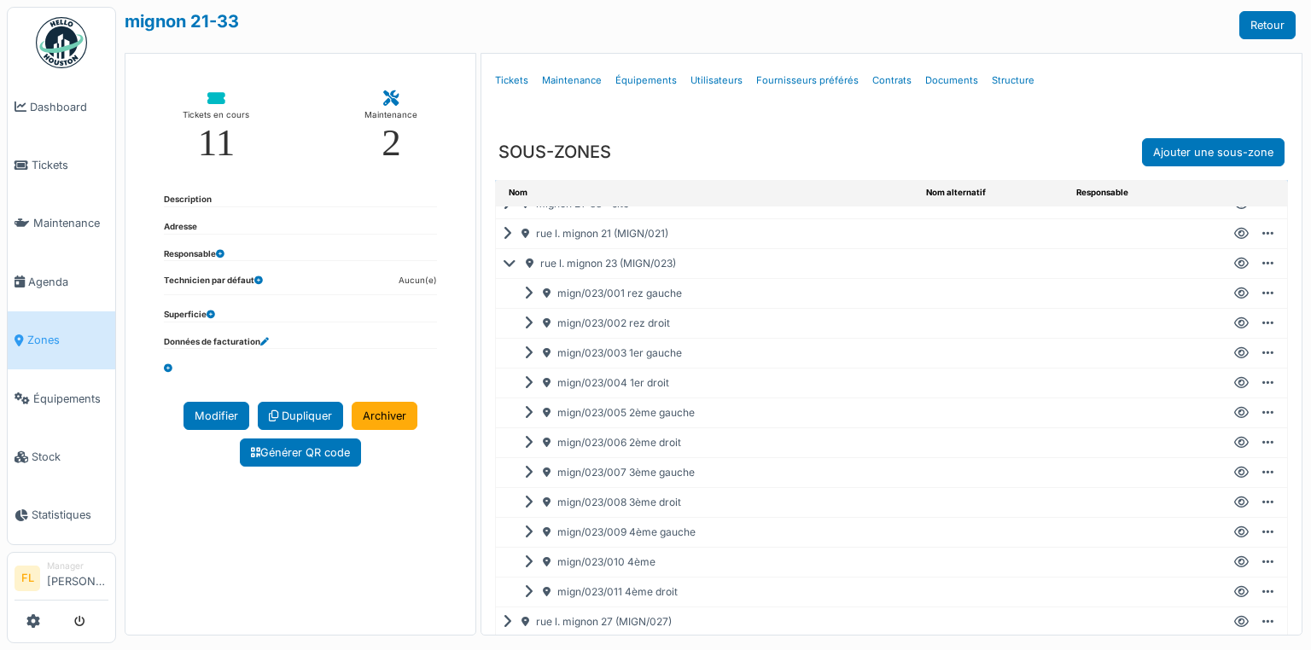
scroll to position [68, 0]
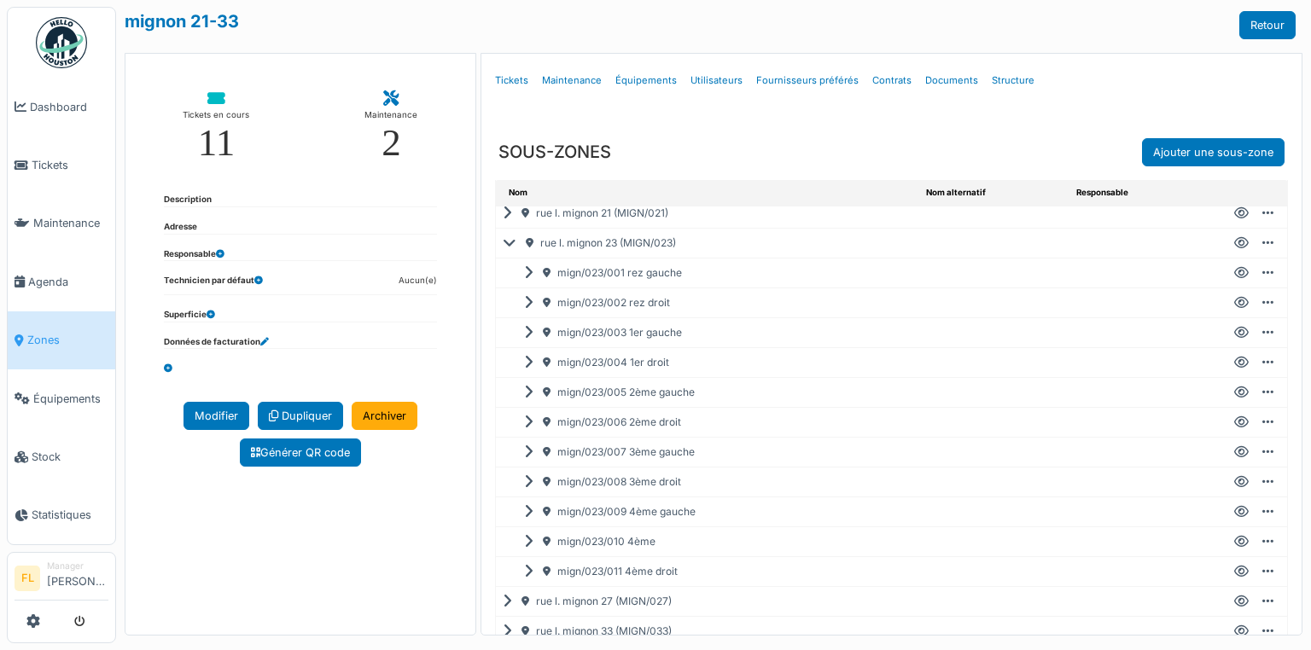
click at [526, 542] on icon at bounding box center [532, 542] width 16 height 1
click at [1234, 542] on icon at bounding box center [1241, 542] width 15 height 1
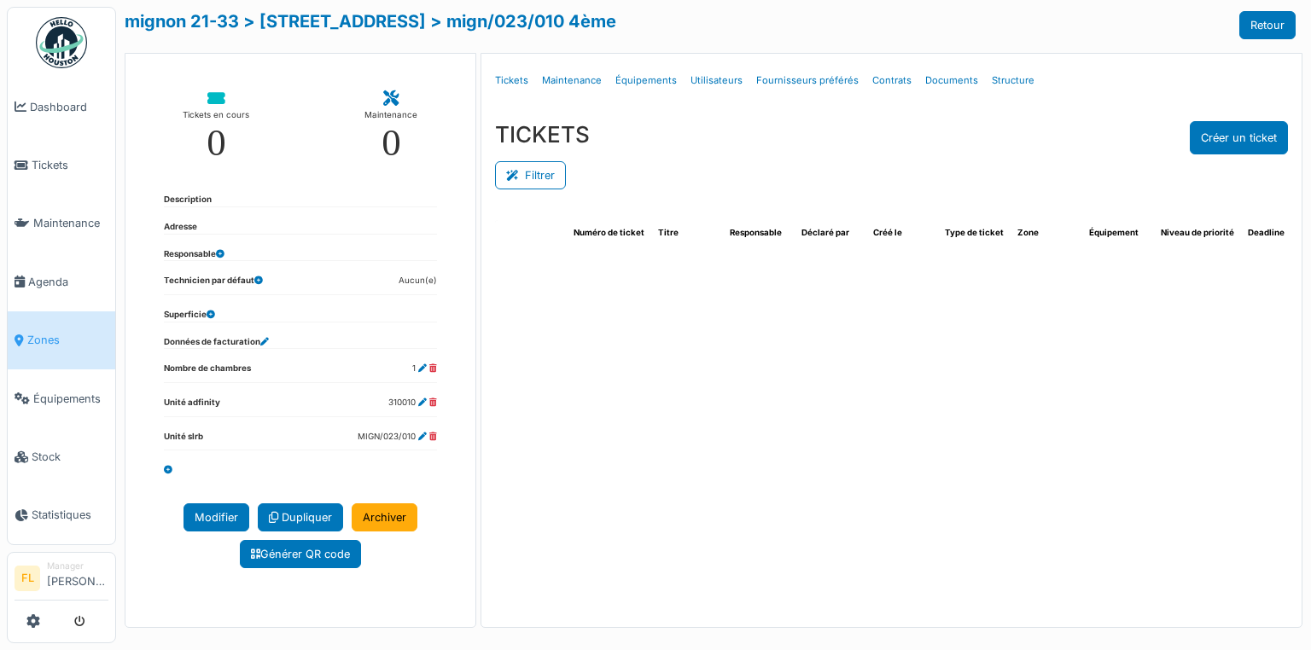
select select "***"
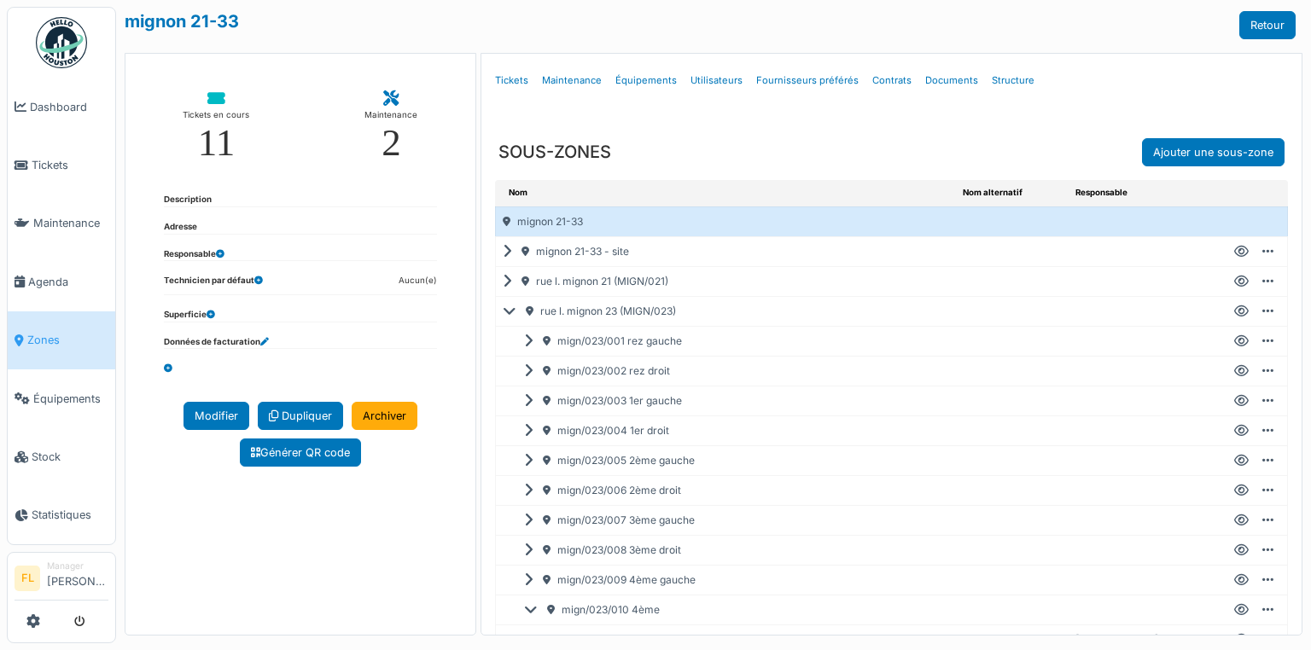
click at [529, 580] on icon at bounding box center [532, 580] width 16 height 1
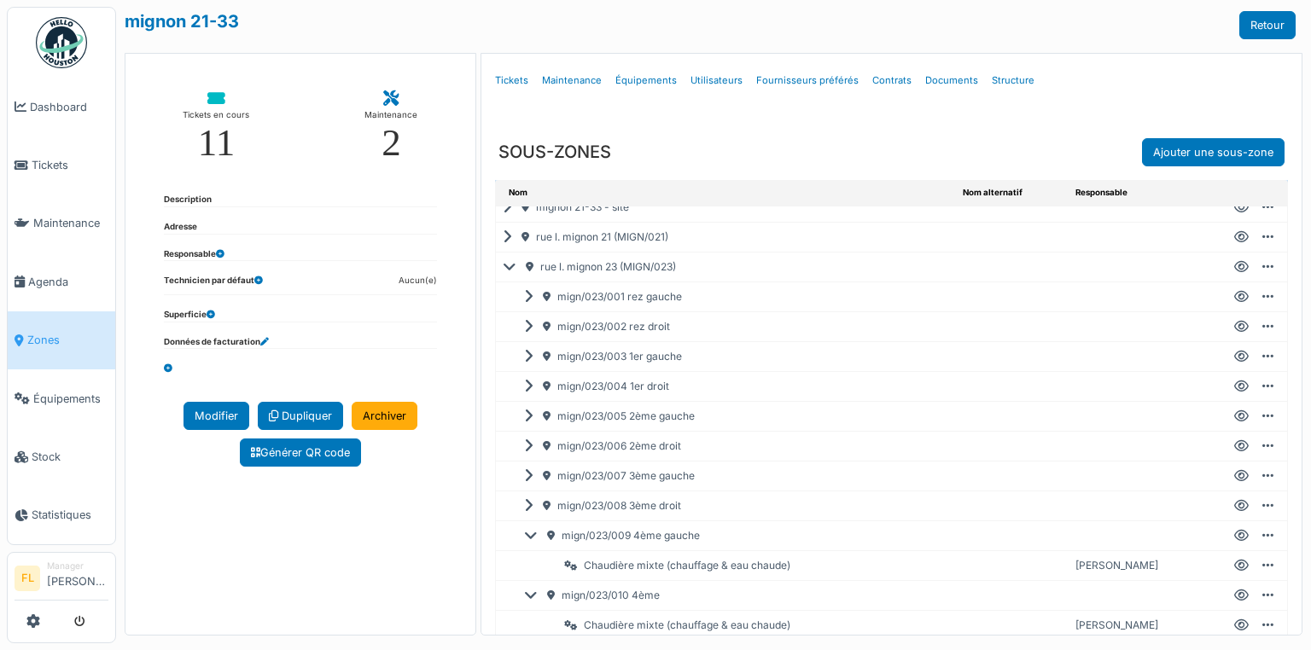
scroll to position [68, 0]
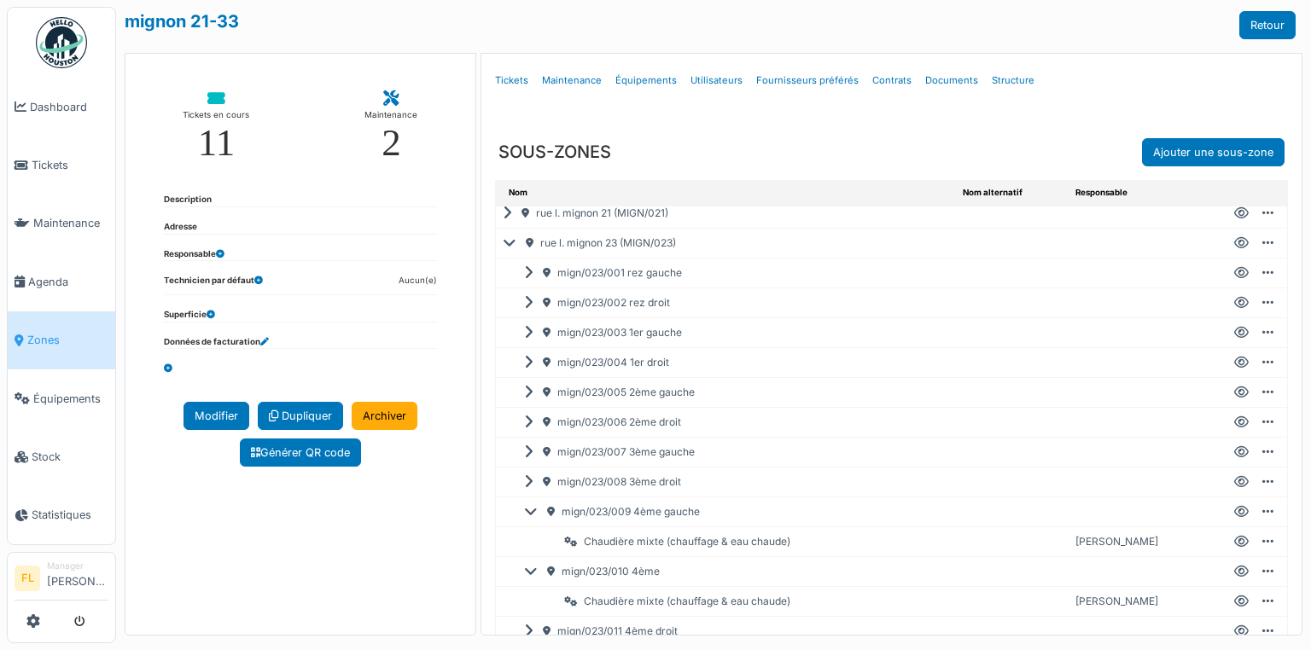
click at [1234, 512] on icon at bounding box center [1241, 512] width 15 height 1
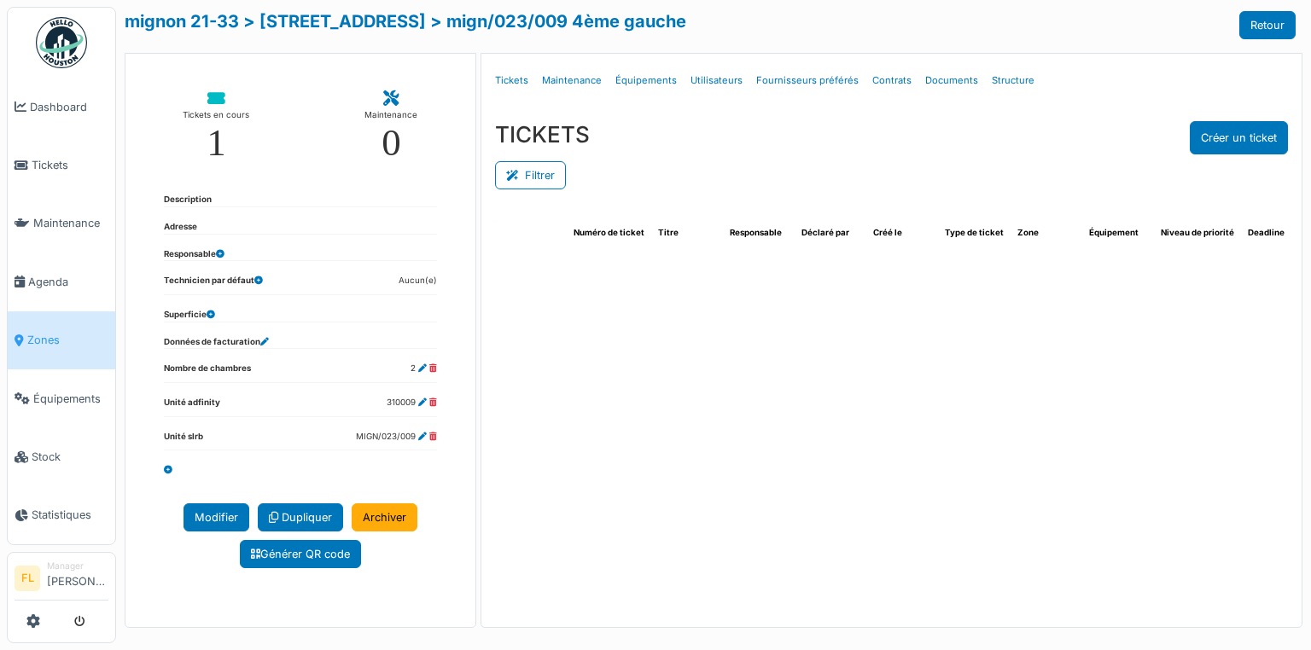
select select "***"
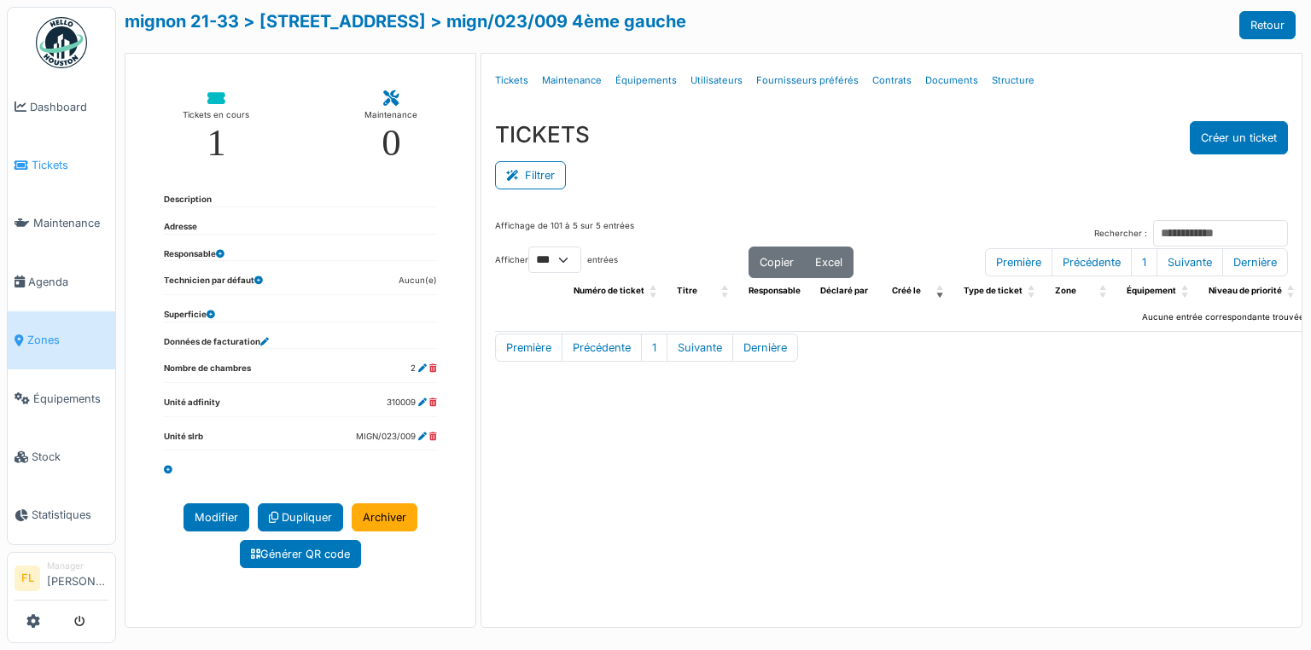
click at [34, 153] on link "Tickets" at bounding box center [62, 165] width 108 height 58
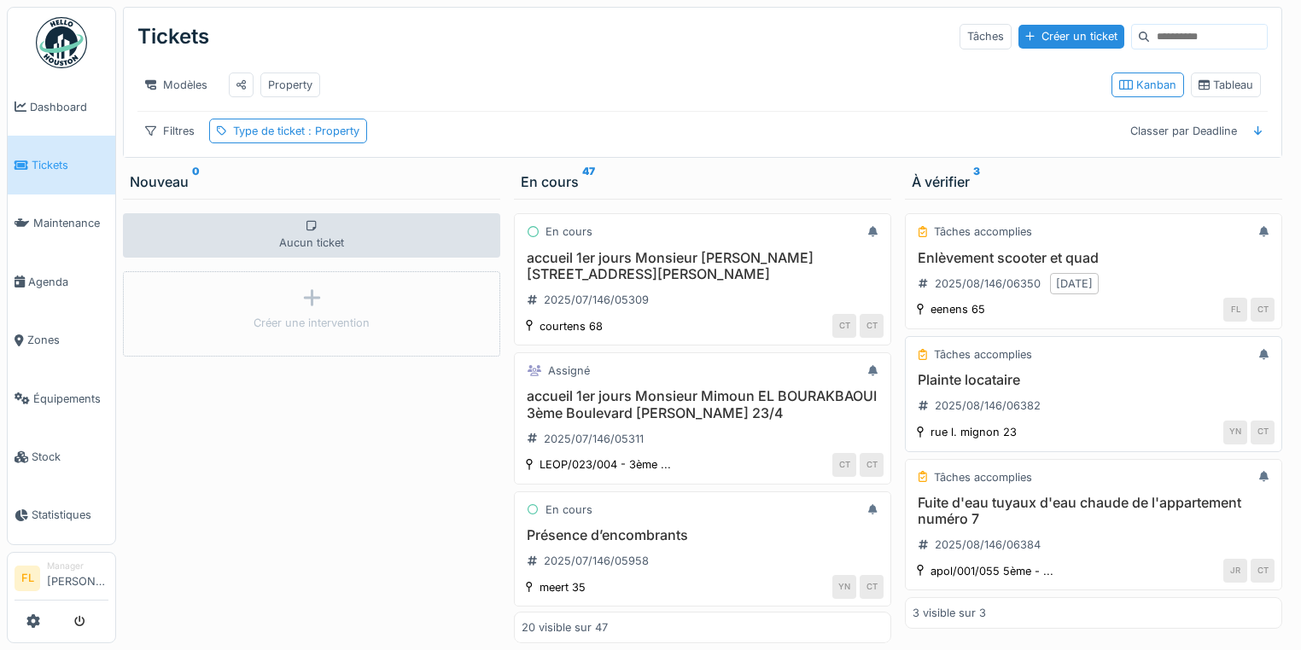
scroll to position [10, 0]
click at [977, 501] on h3 "Fuite d'eau tuyaux d'eau chaude de l'appartement numéro 7" at bounding box center [1093, 511] width 362 height 32
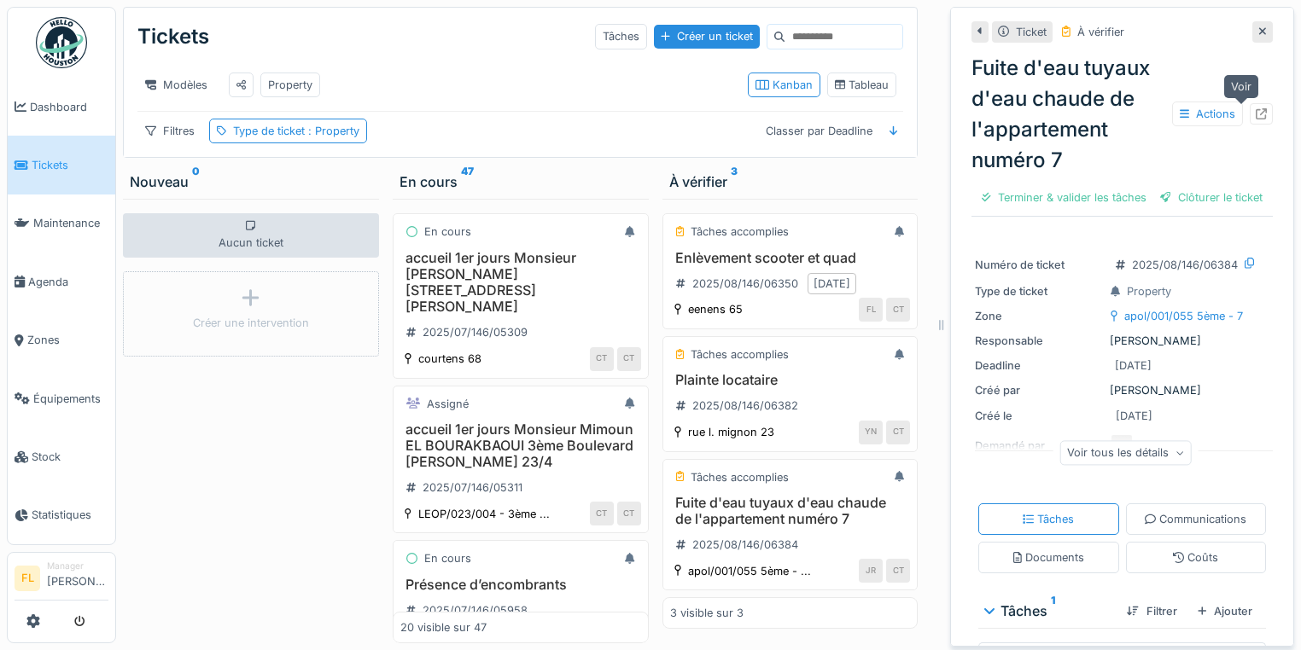
click at [1256, 108] on icon at bounding box center [1261, 113] width 11 height 11
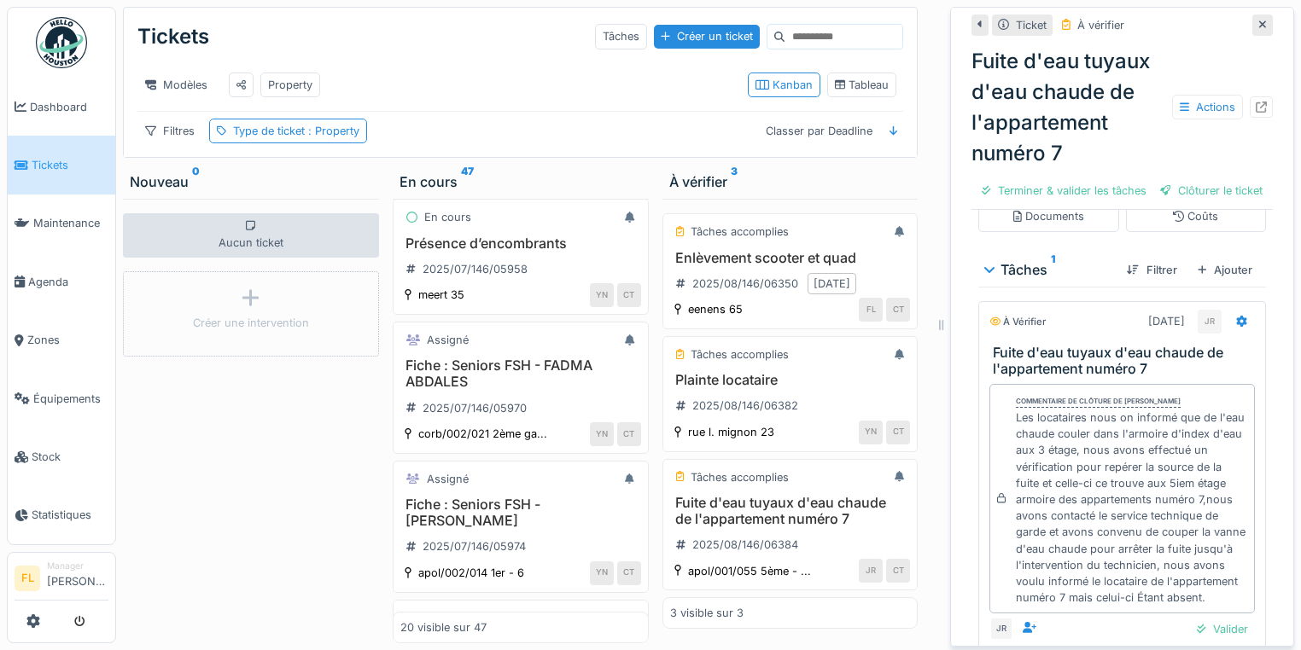
click at [259, 484] on div "Aucun ticket Créer une intervention" at bounding box center [251, 421] width 256 height 445
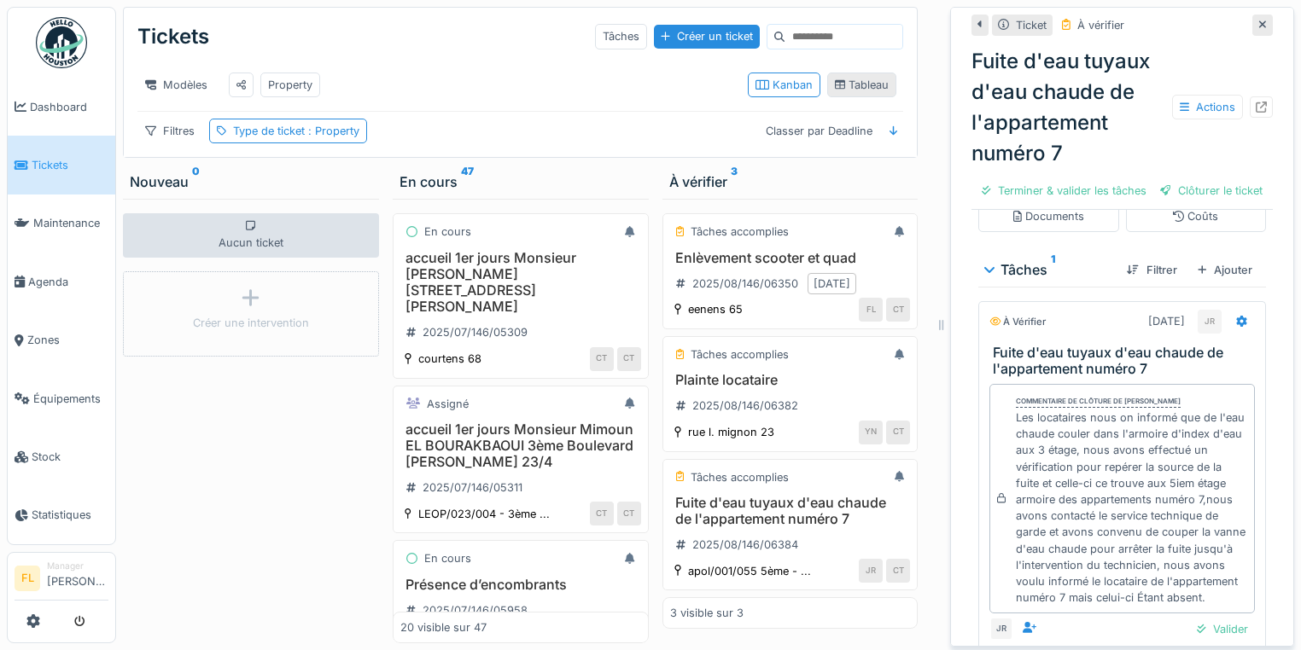
click at [858, 90] on div "Tableau" at bounding box center [862, 85] width 55 height 16
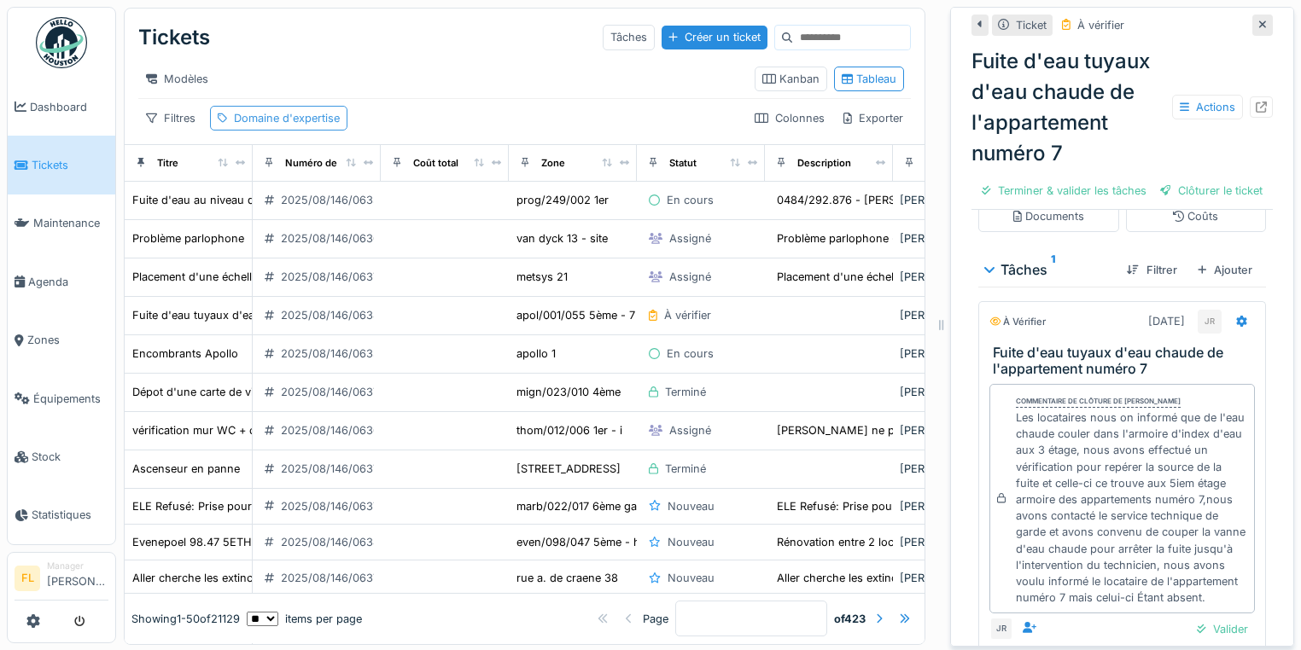
click at [253, 126] on div "Domaine d'expertise" at bounding box center [287, 118] width 106 height 16
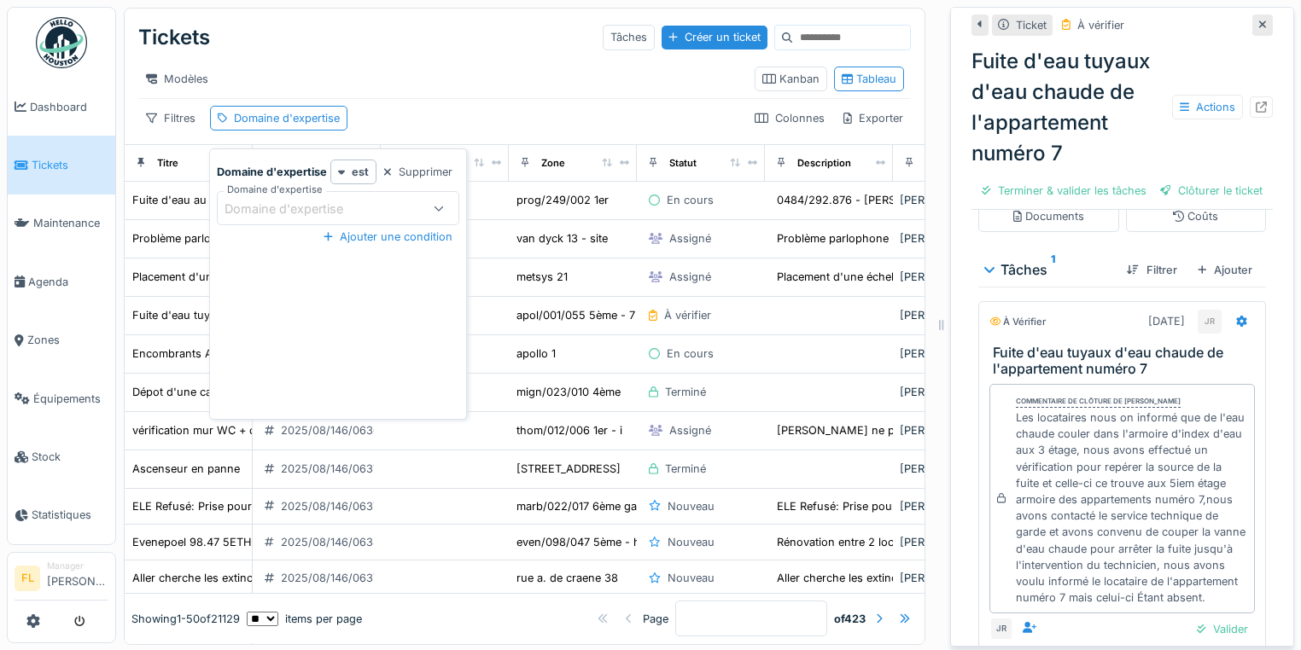
click at [420, 213] on div at bounding box center [439, 208] width 38 height 32
type d\'expertise_I3MzU "*"
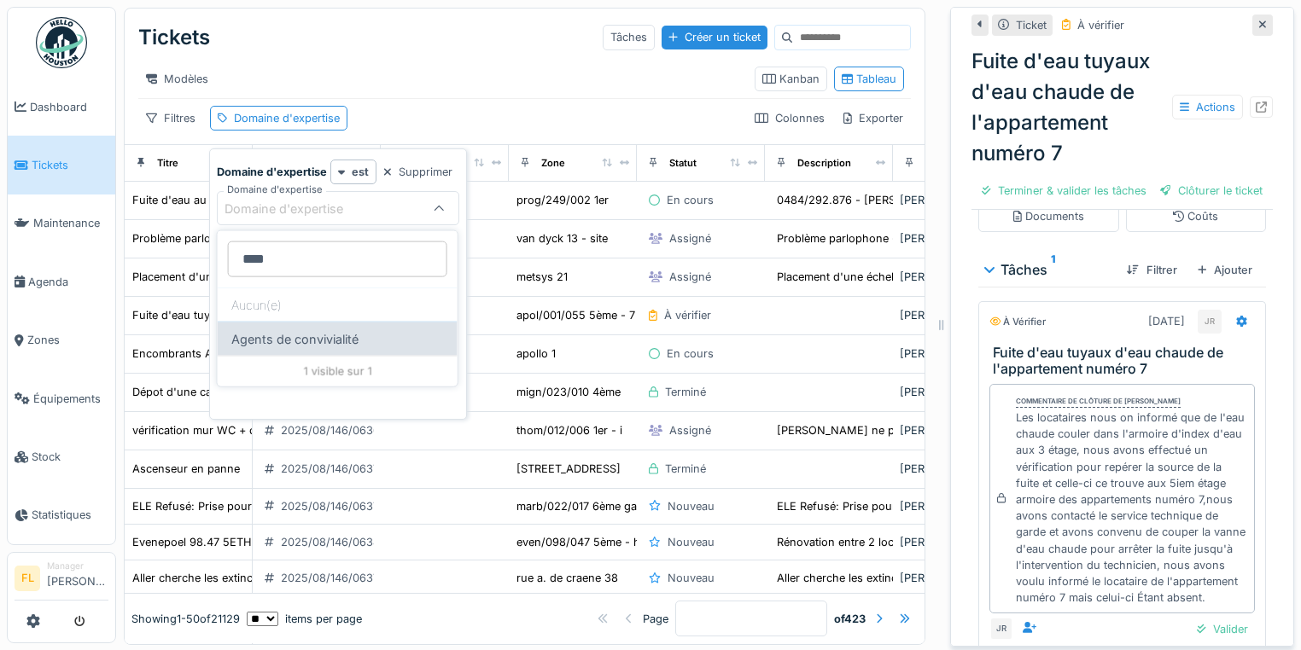
type d\'expertise_I3MzU "****"
click at [233, 341] on div "Agents de convivialité" at bounding box center [338, 339] width 240 height 34
type input "****"
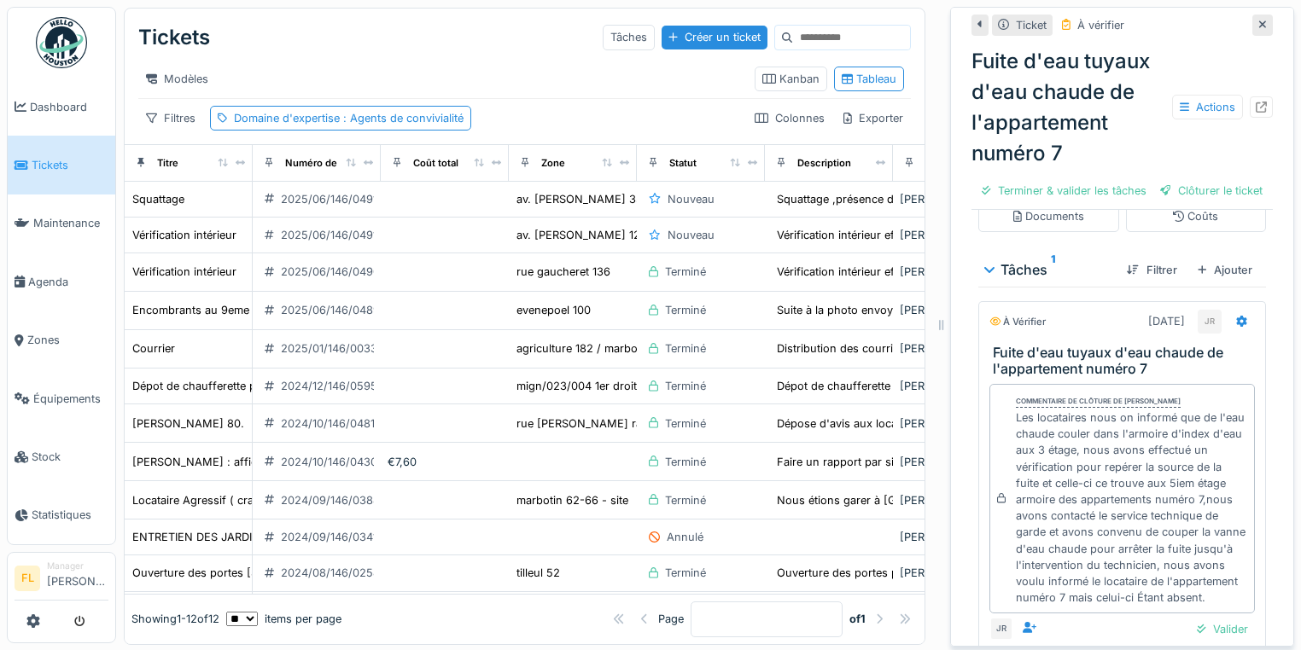
click at [440, 61] on div "Modèles Kanban Tableau" at bounding box center [524, 79] width 772 height 38
click at [567, 173] on div "Zone" at bounding box center [573, 162] width 114 height 21
click at [167, 127] on div "Filtres" at bounding box center [170, 118] width 65 height 25
type input "****"
click at [206, 224] on div "Zone" at bounding box center [219, 225] width 152 height 26
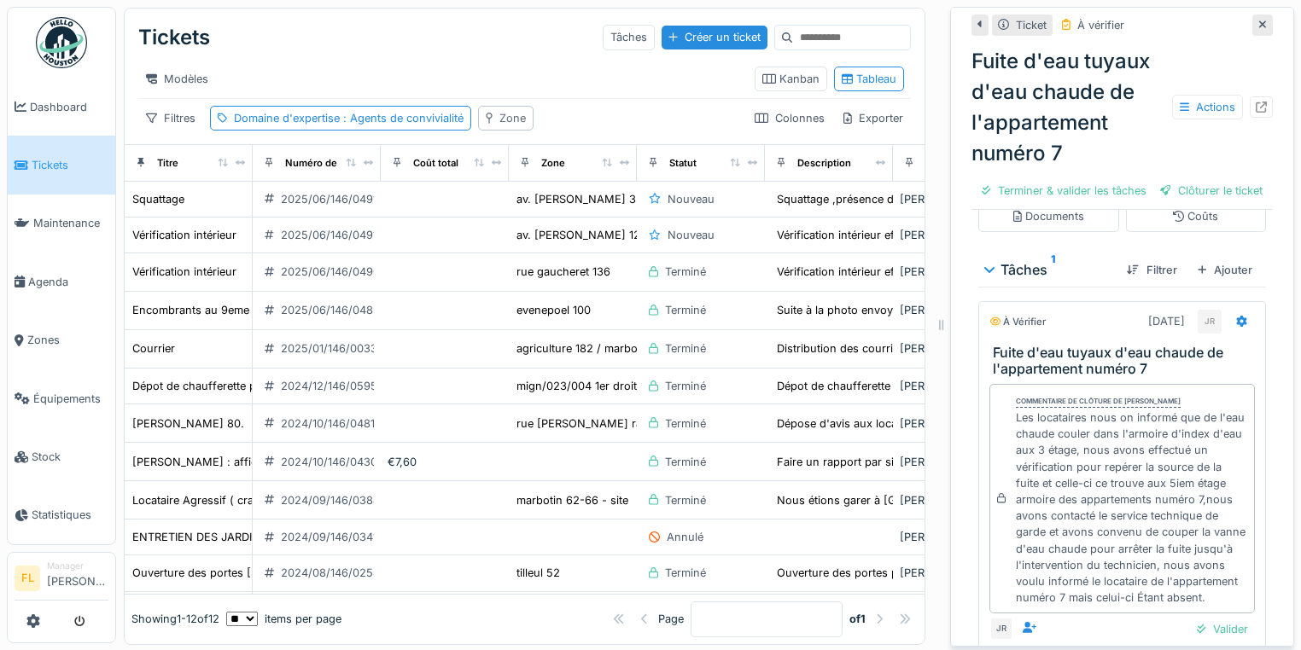
click at [511, 126] on div "Zone" at bounding box center [512, 118] width 26 height 16
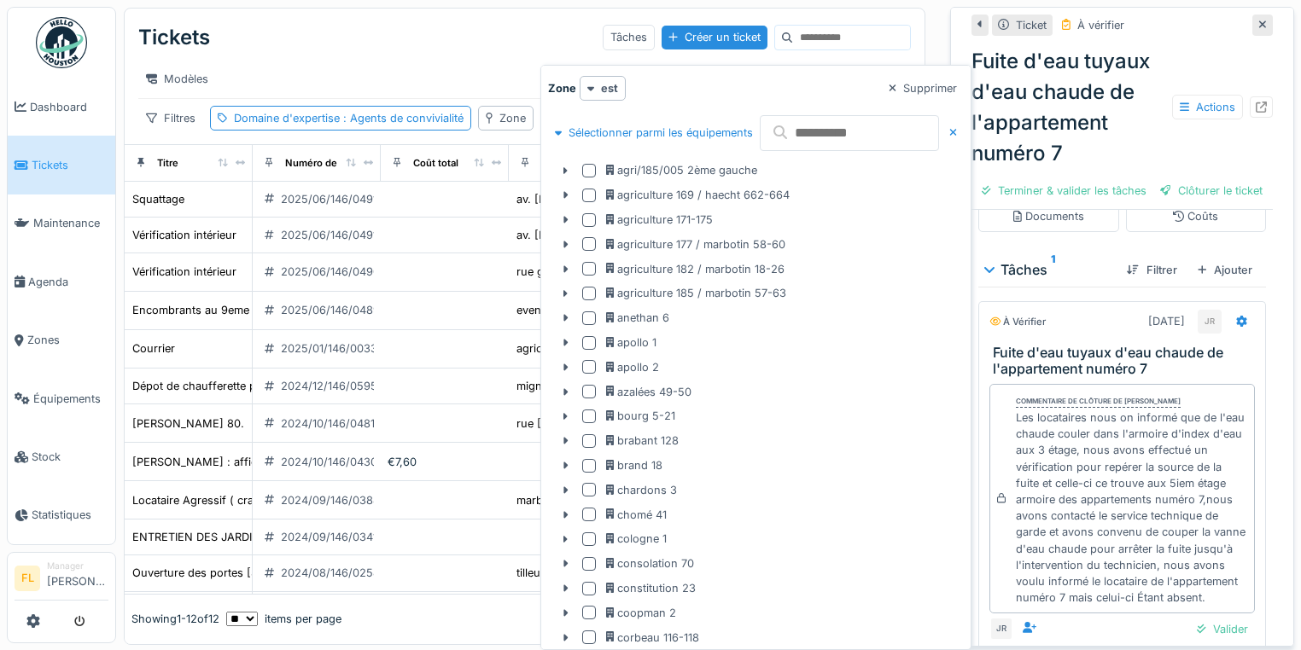
click at [838, 129] on input "text" at bounding box center [849, 133] width 179 height 36
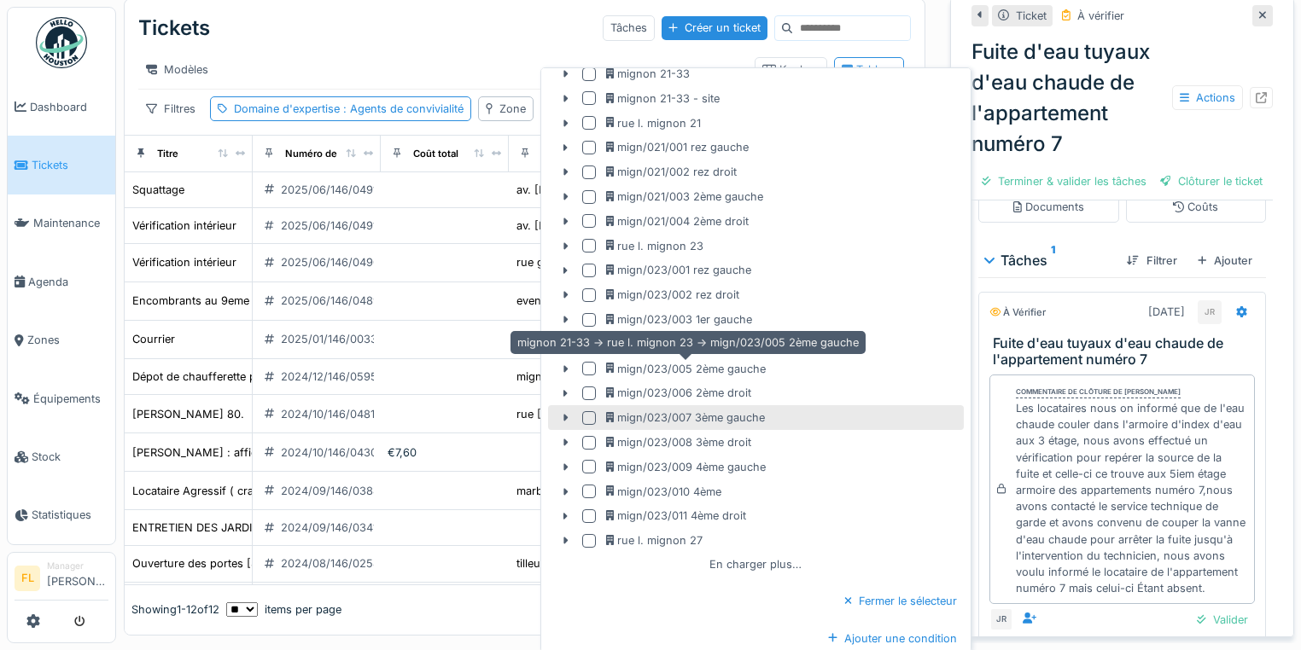
scroll to position [12, 0]
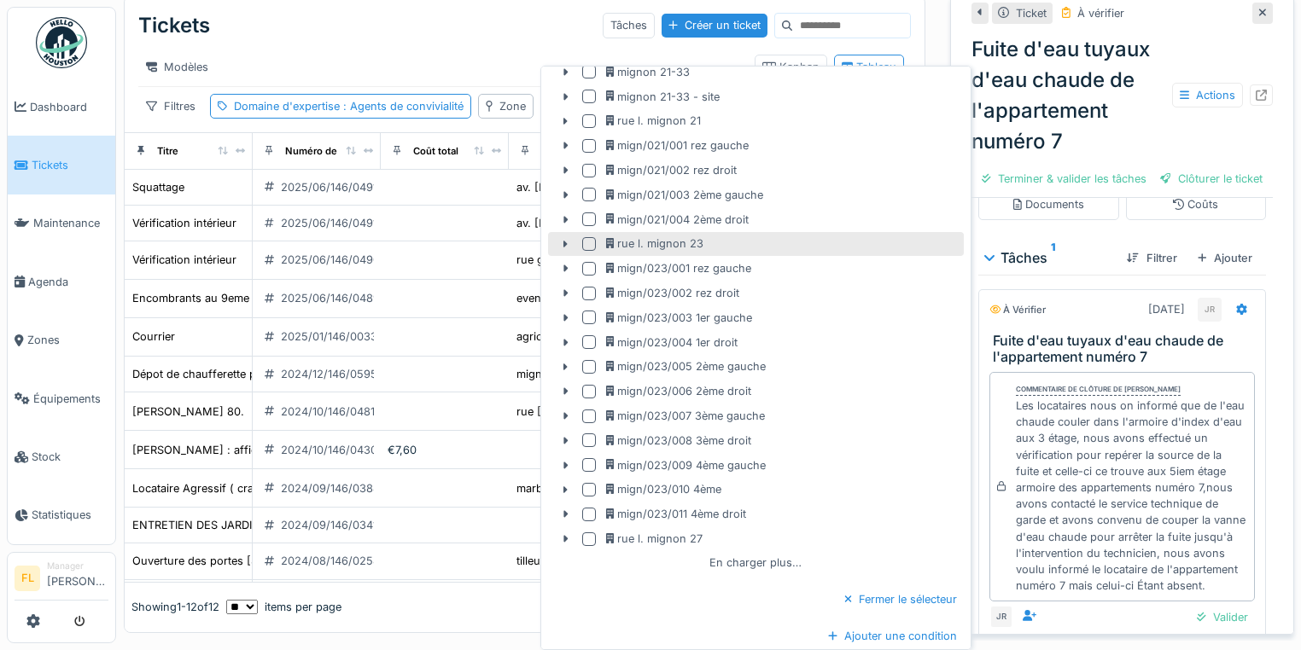
type input "****"
click at [587, 239] on div at bounding box center [589, 244] width 14 height 14
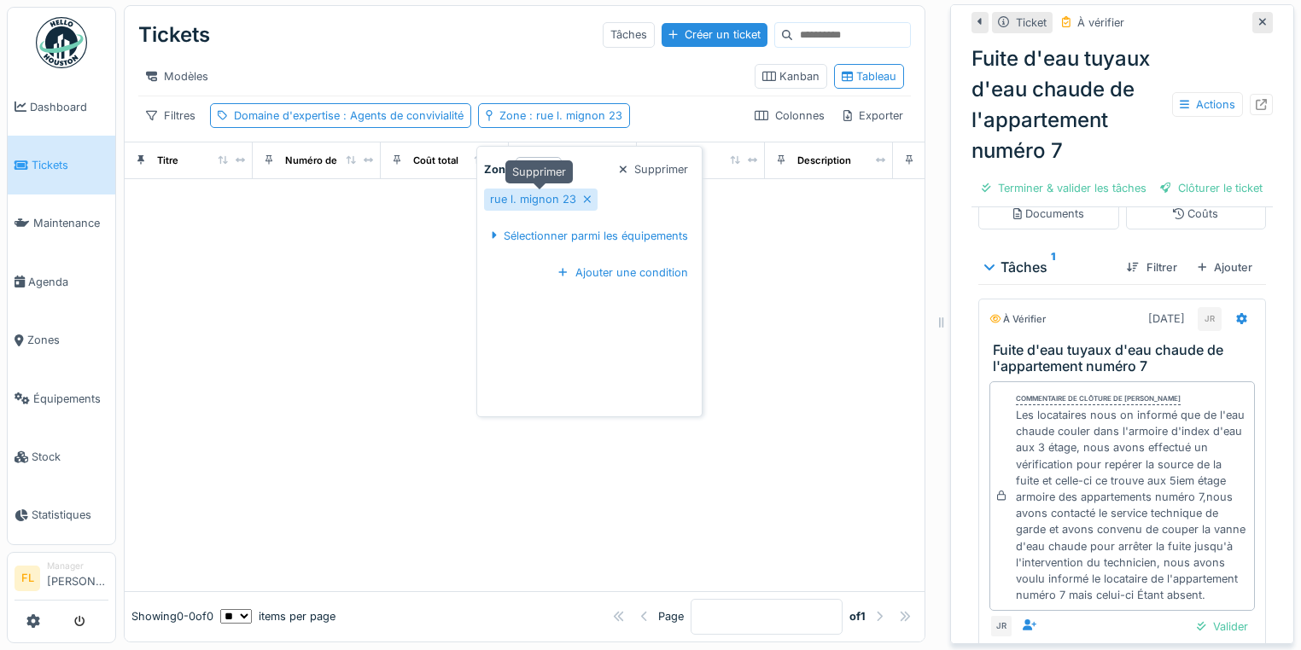
click at [583, 191] on div at bounding box center [587, 199] width 9 height 16
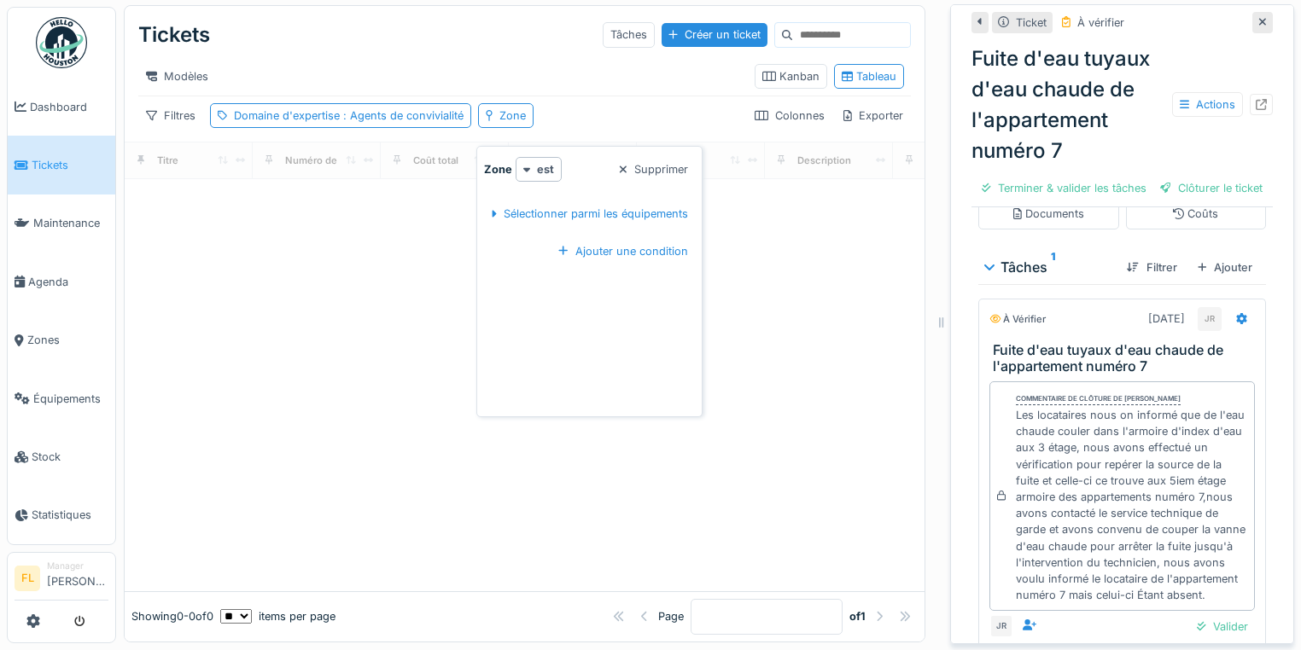
click at [593, 78] on div "Modèles" at bounding box center [439, 76] width 603 height 25
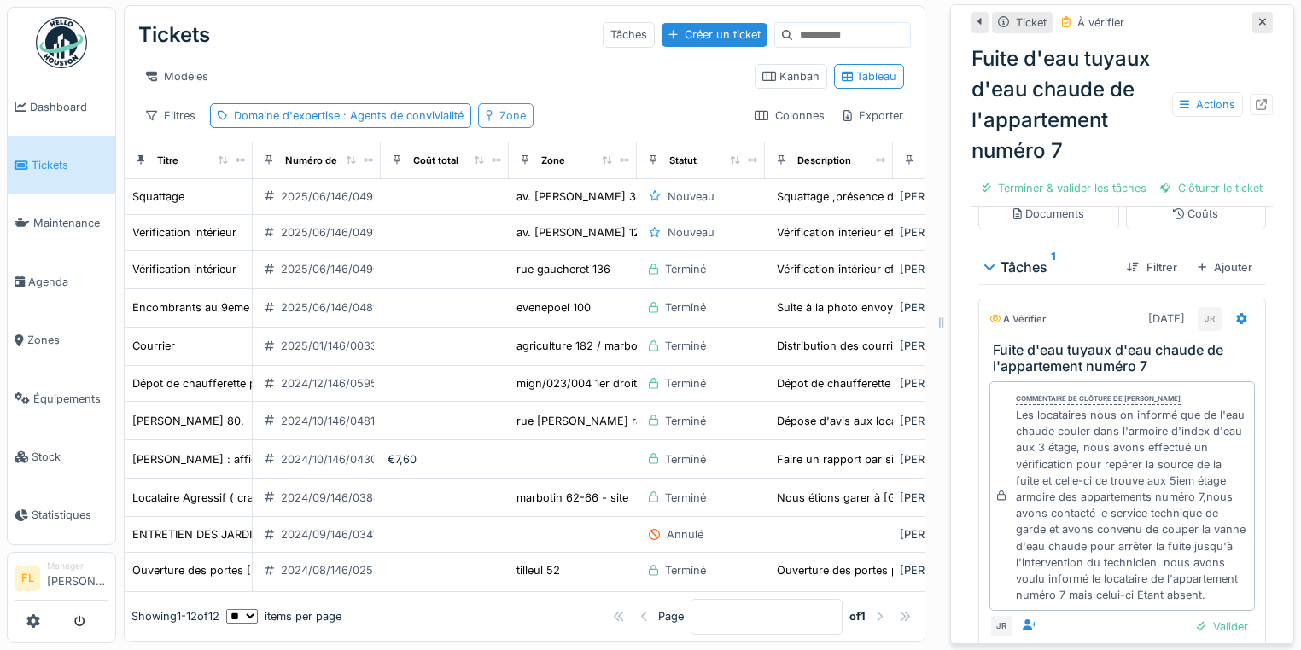
click at [512, 116] on div "Zone" at bounding box center [512, 116] width 26 height 16
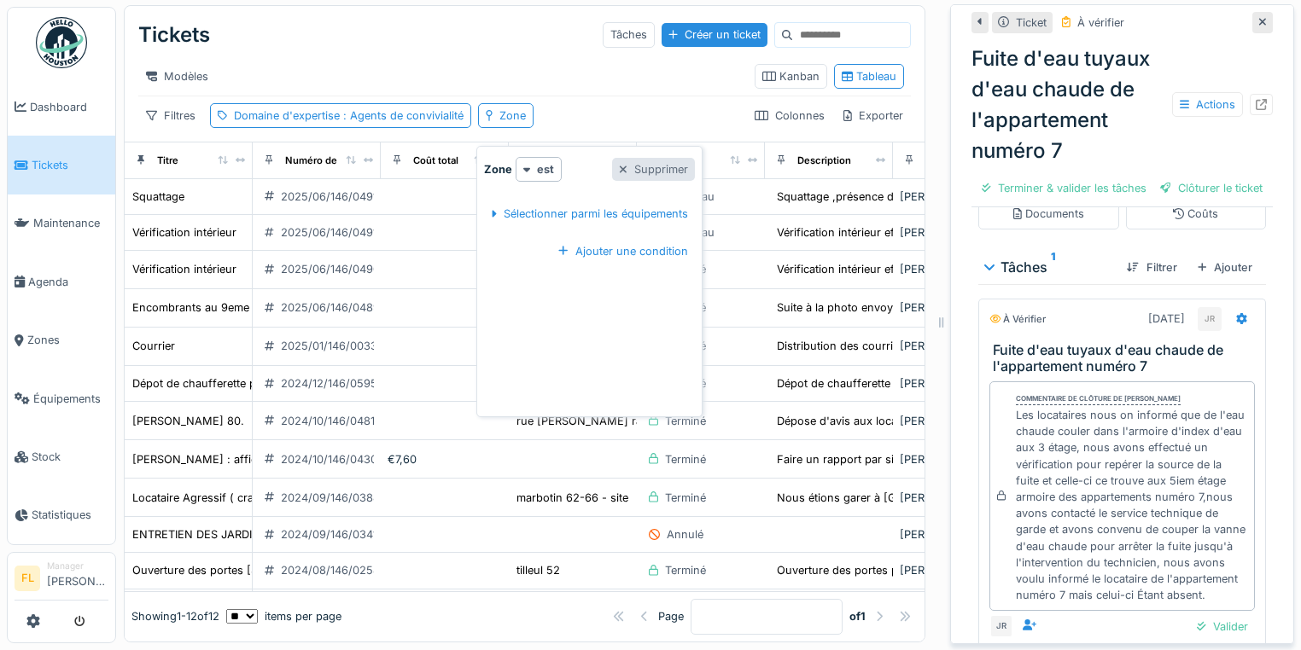
click at [655, 158] on div "Supprimer" at bounding box center [653, 169] width 83 height 23
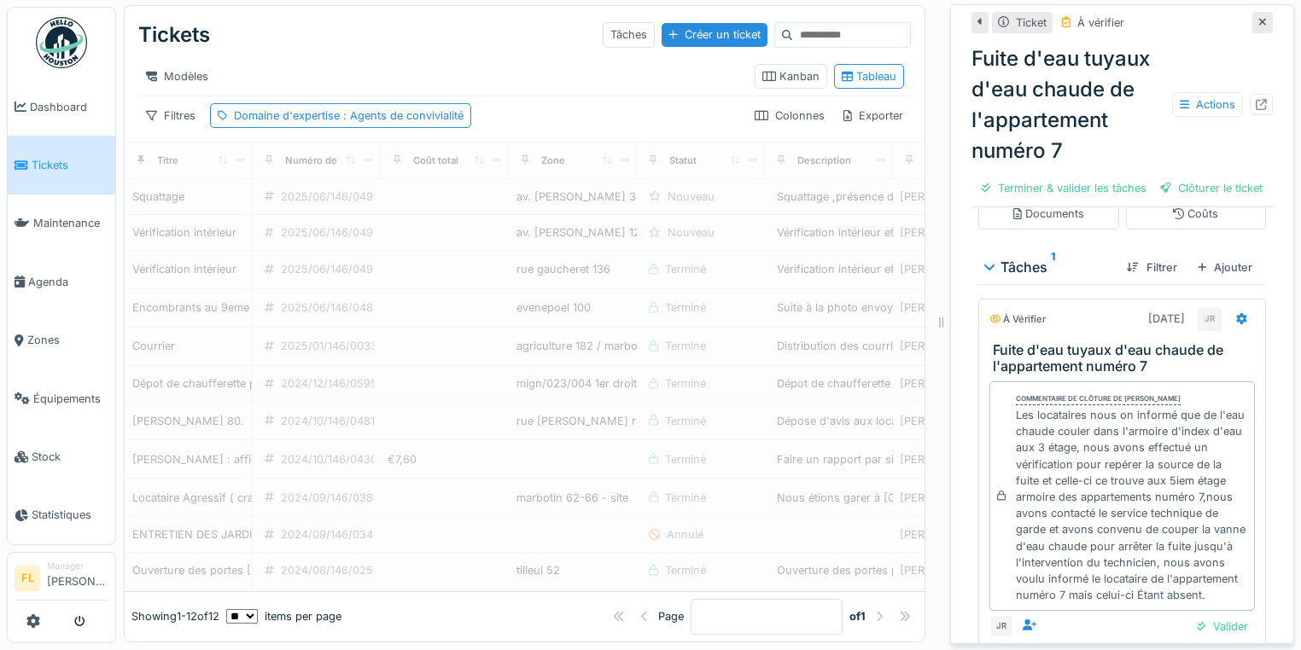
click at [607, 100] on div "Tickets Tâches Créer un ticket Modèles Kanban Tableau Filtres Domaine d'experti…" at bounding box center [525, 74] width 800 height 136
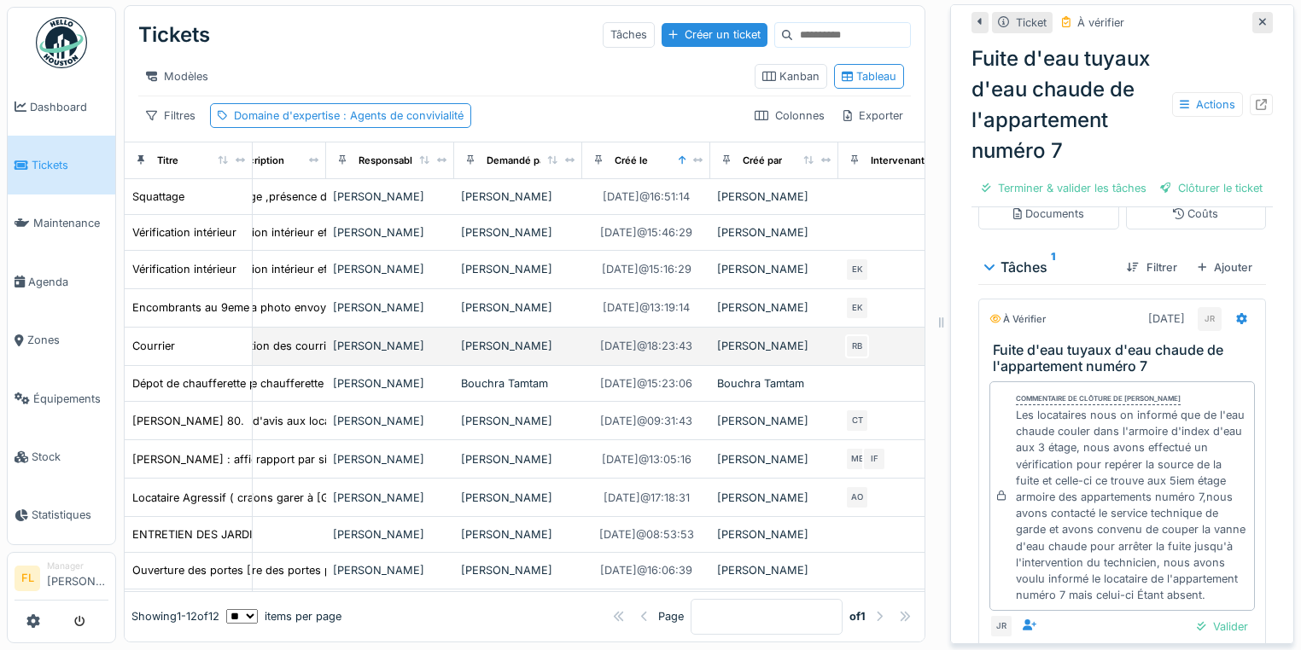
scroll to position [0, 572]
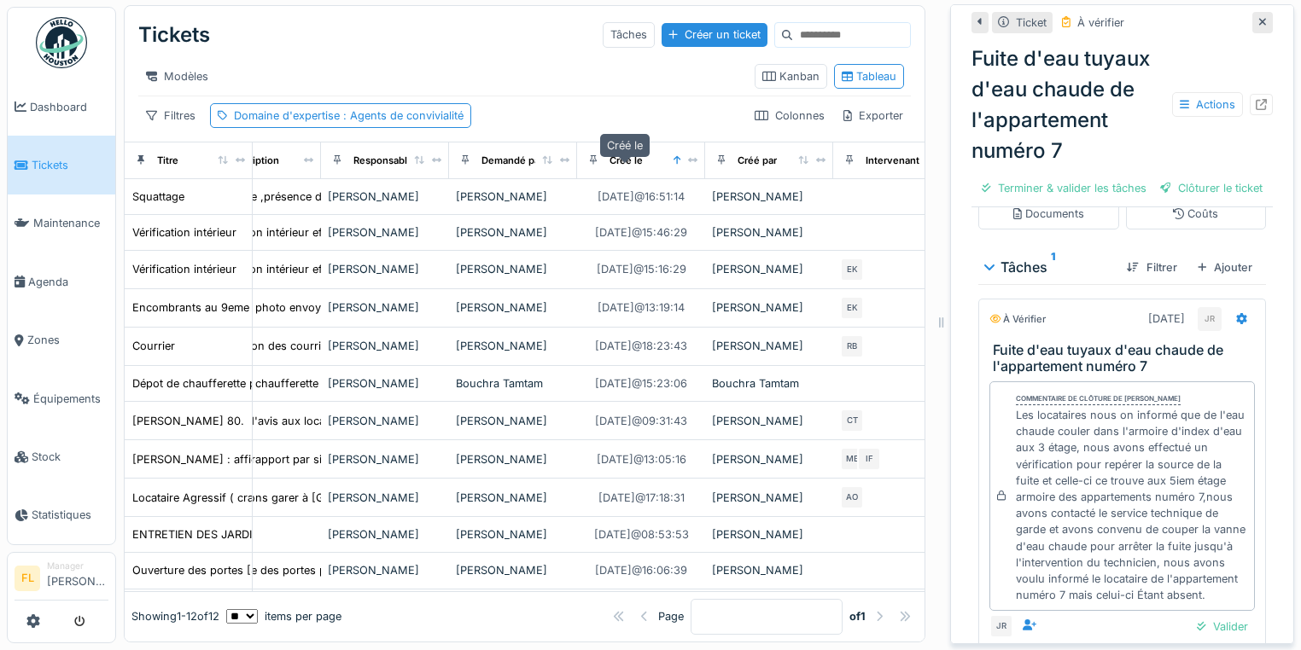
click at [615, 164] on div "Créé le" at bounding box center [625, 161] width 33 height 15
click at [676, 157] on icon at bounding box center [676, 159] width 7 height 9
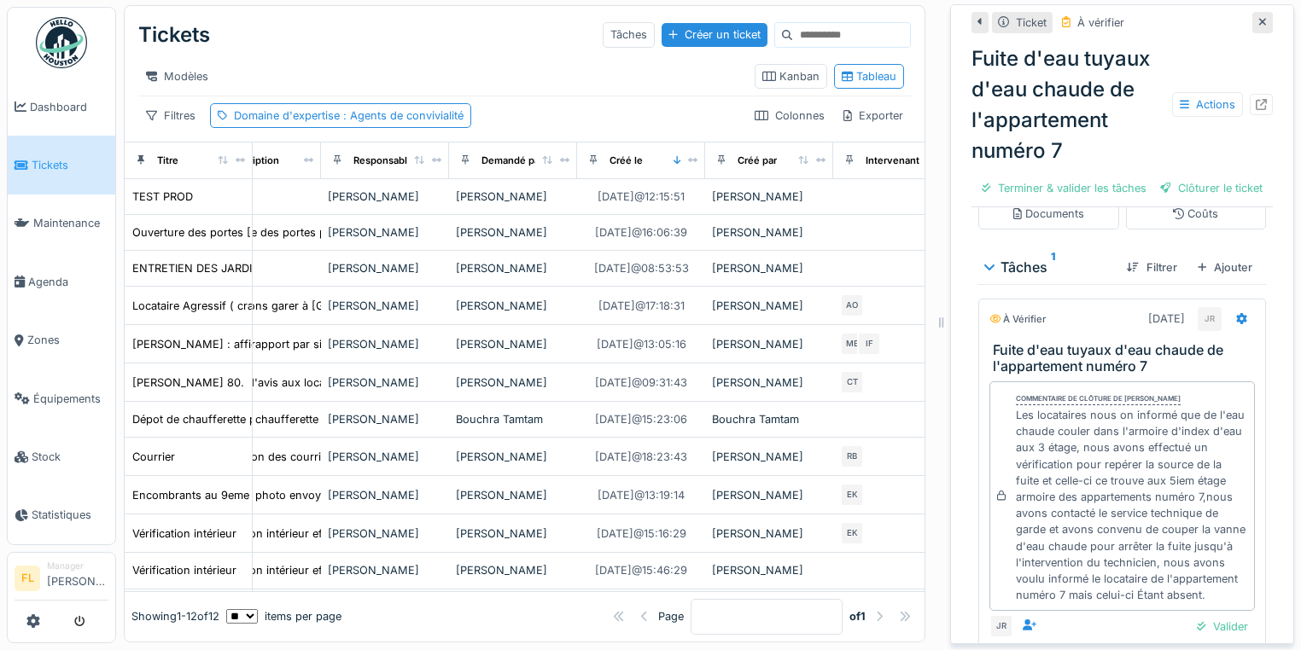
scroll to position [0, 0]
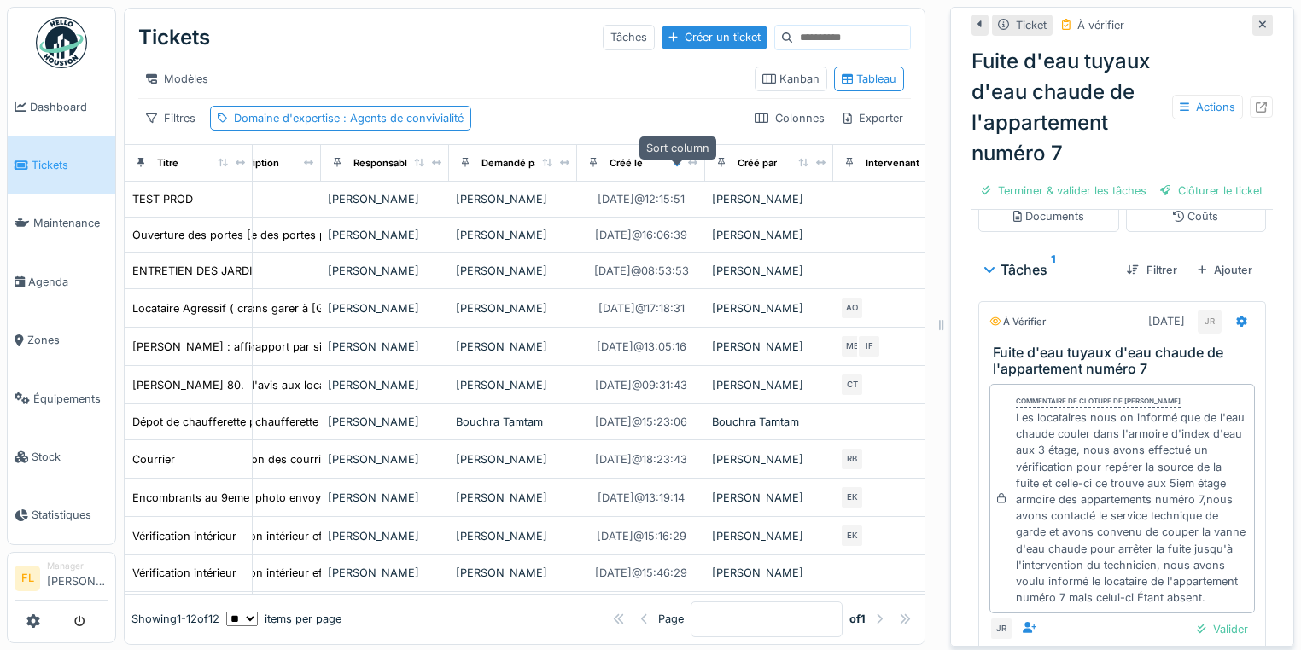
click at [676, 166] on icon at bounding box center [676, 162] width 7 height 9
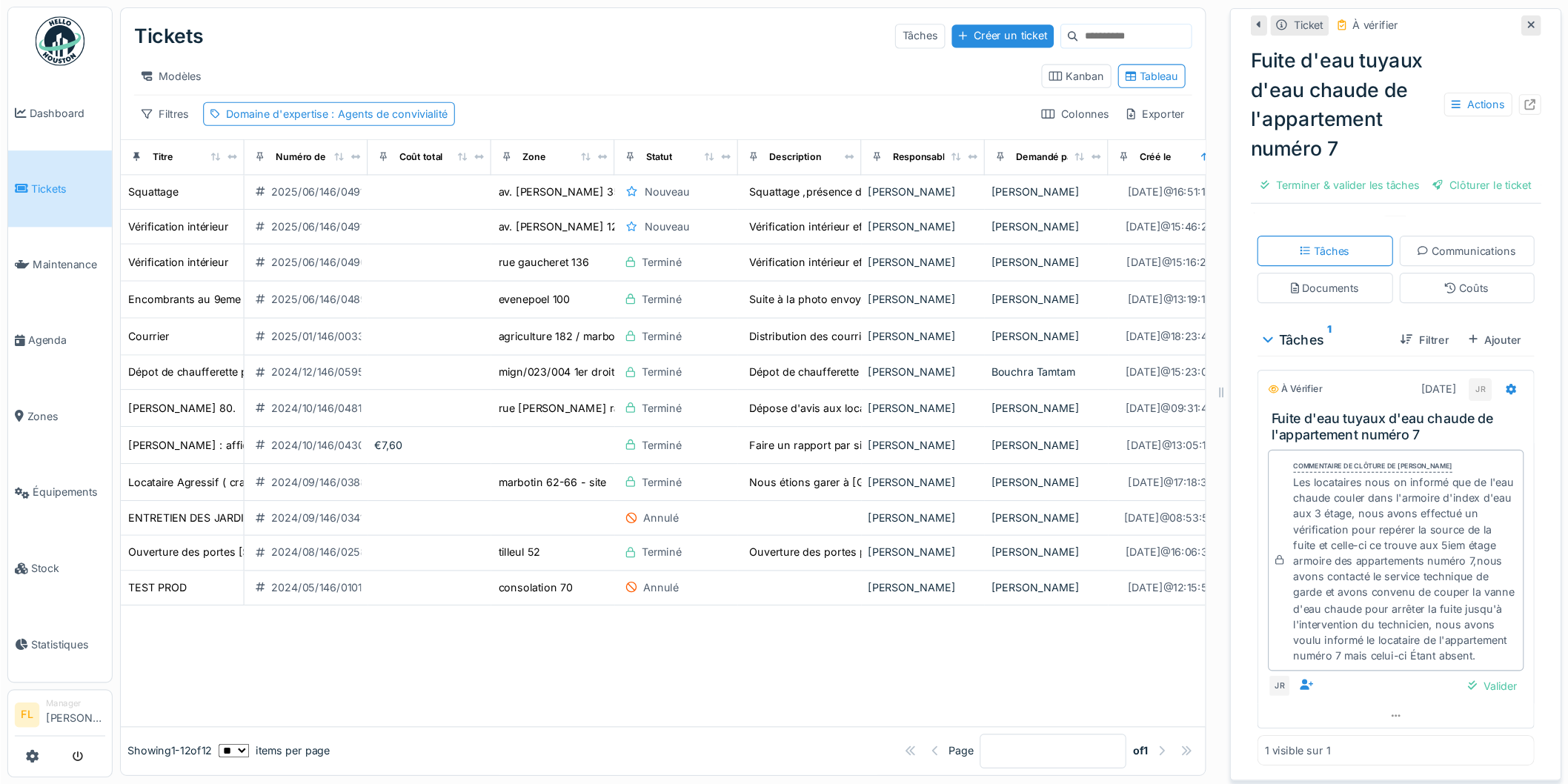
scroll to position [214, 0]
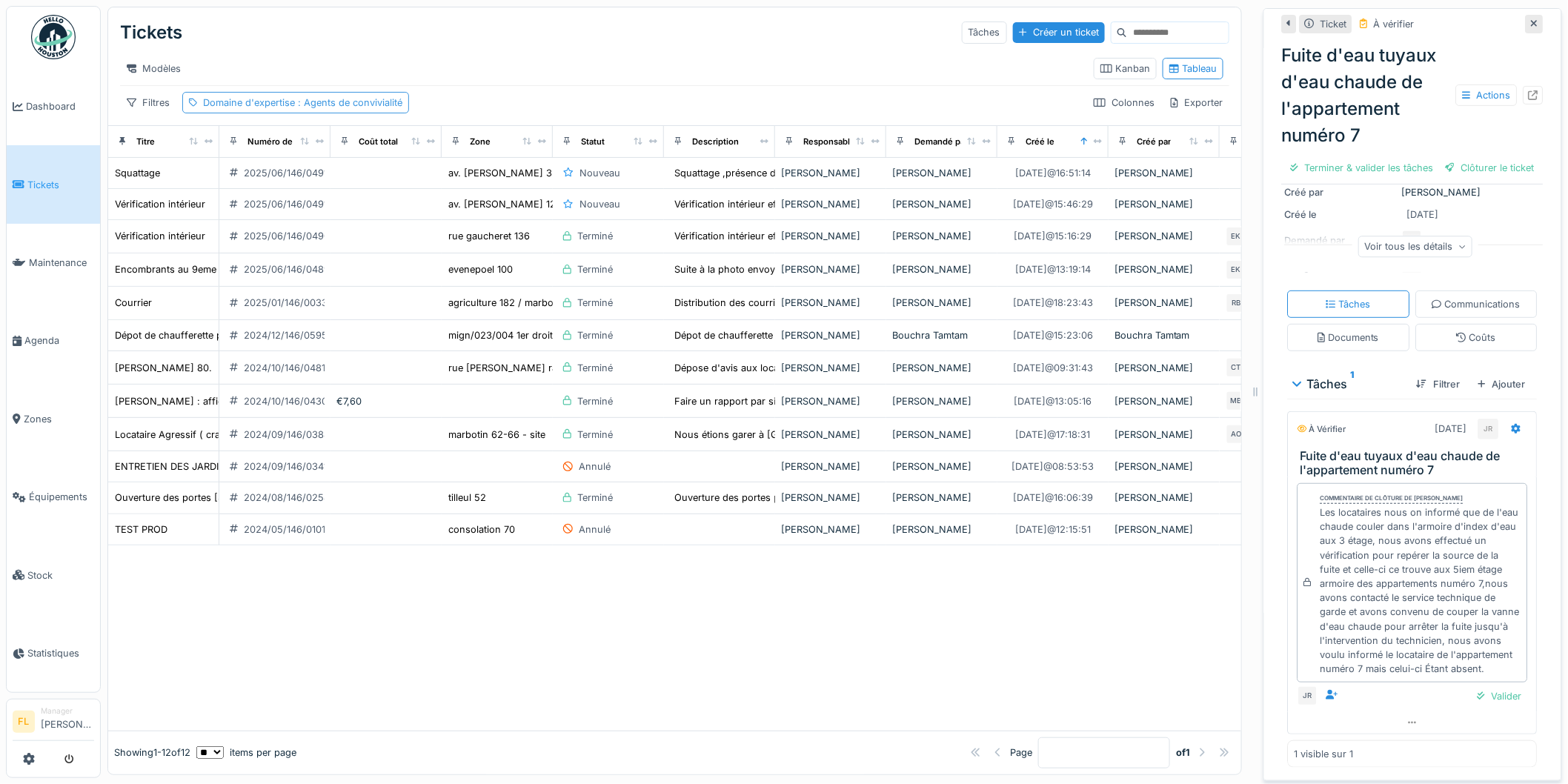
click at [298, 109] on span ": Agents de convivialité" at bounding box center [349, 102] width 108 height 11
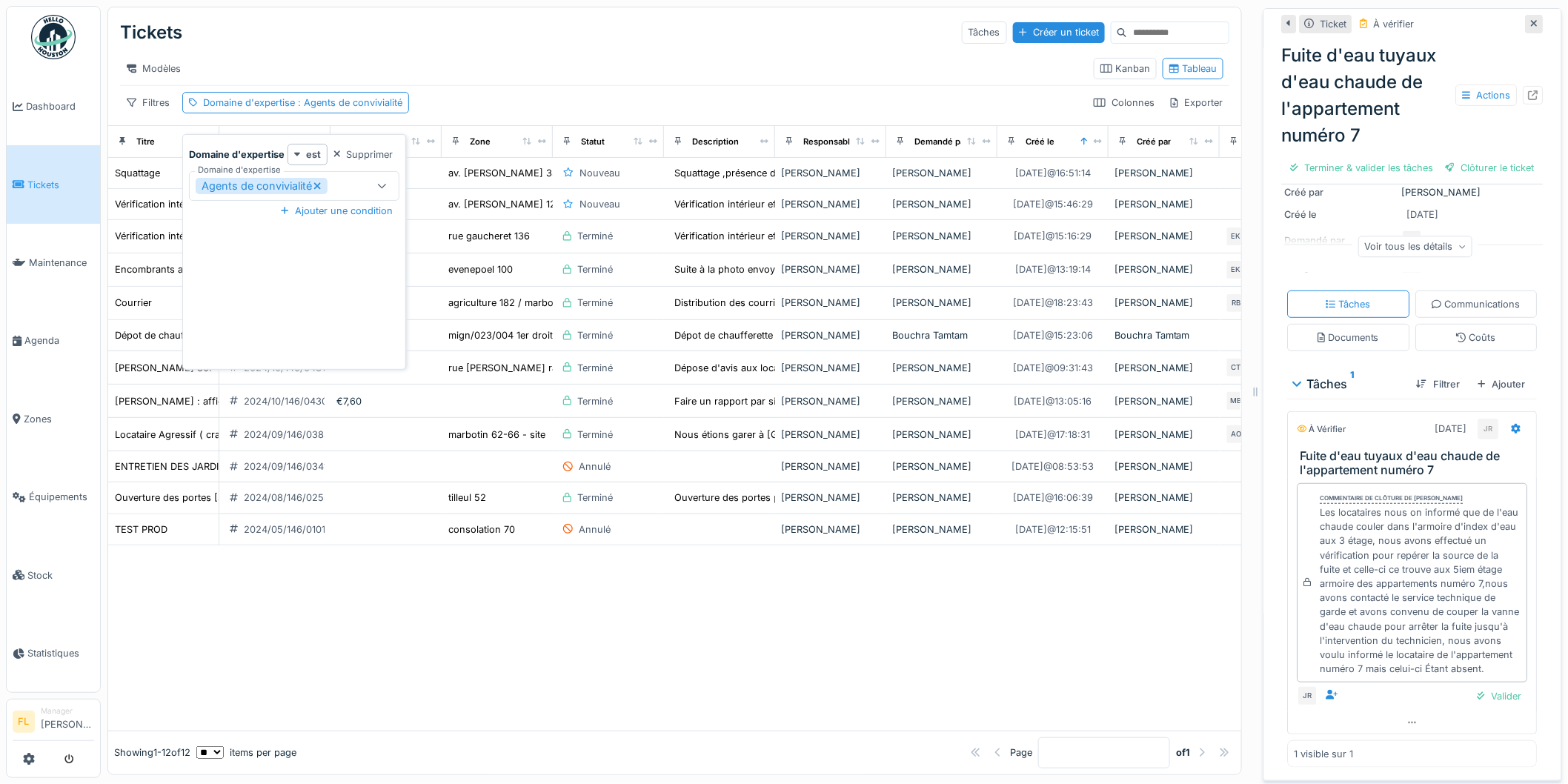
drag, startPoint x: 320, startPoint y: 185, endPoint x: 298, endPoint y: 168, distance: 27.8
click at [319, 185] on icon at bounding box center [318, 186] width 7 height 7
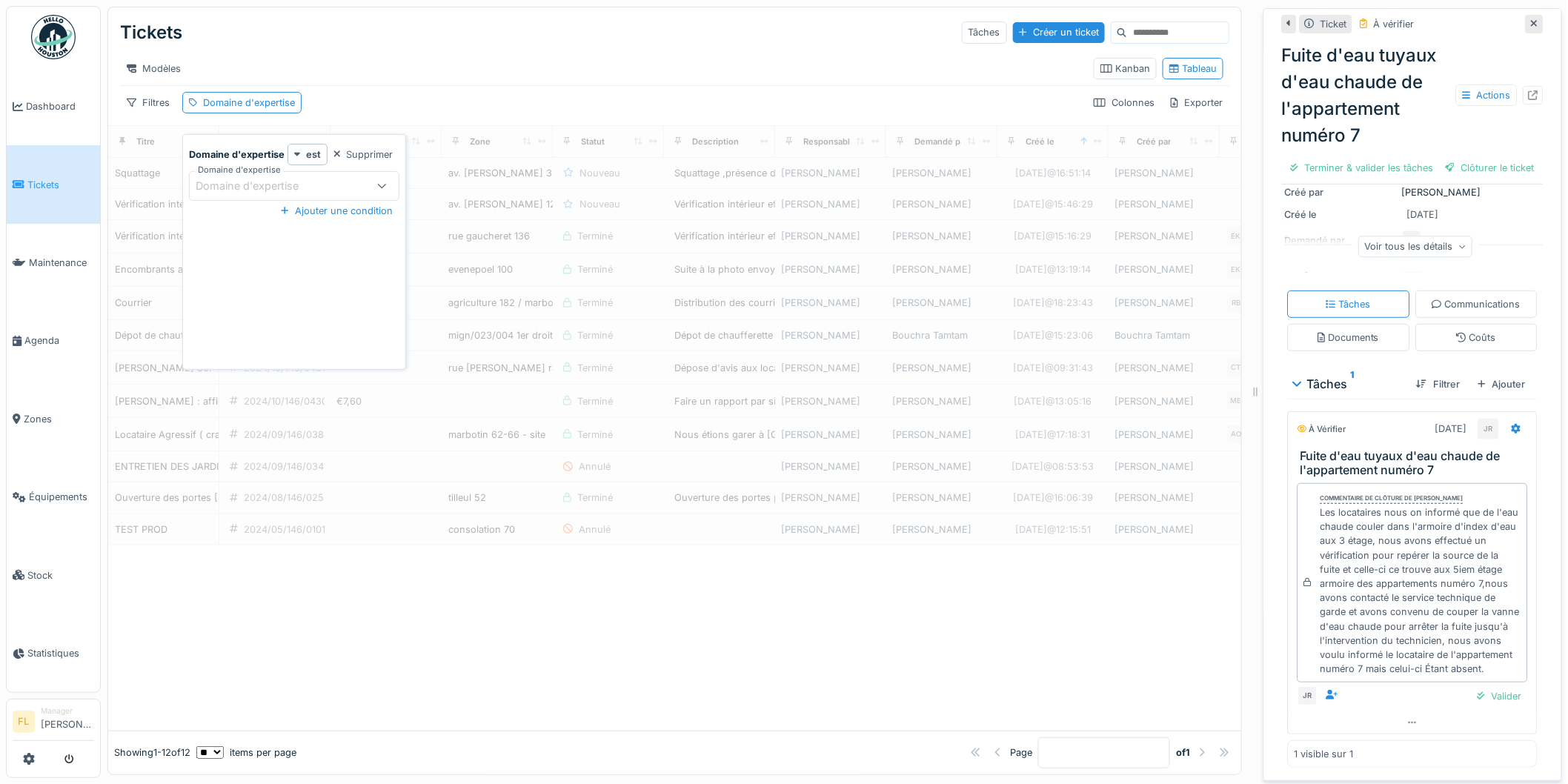
click at [279, 155] on strong "Domaine d'expertise" at bounding box center [237, 155] width 96 height 14
click at [307, 153] on strong "est" at bounding box center [313, 155] width 15 height 14
click at [258, 154] on strong "Domaine d'expertise" at bounding box center [237, 155] width 96 height 14
click at [379, 56] on div "Modèles Kanban Tableau" at bounding box center [675, 69] width 1110 height 33
click at [152, 114] on div "Filtres" at bounding box center [148, 102] width 56 height 22
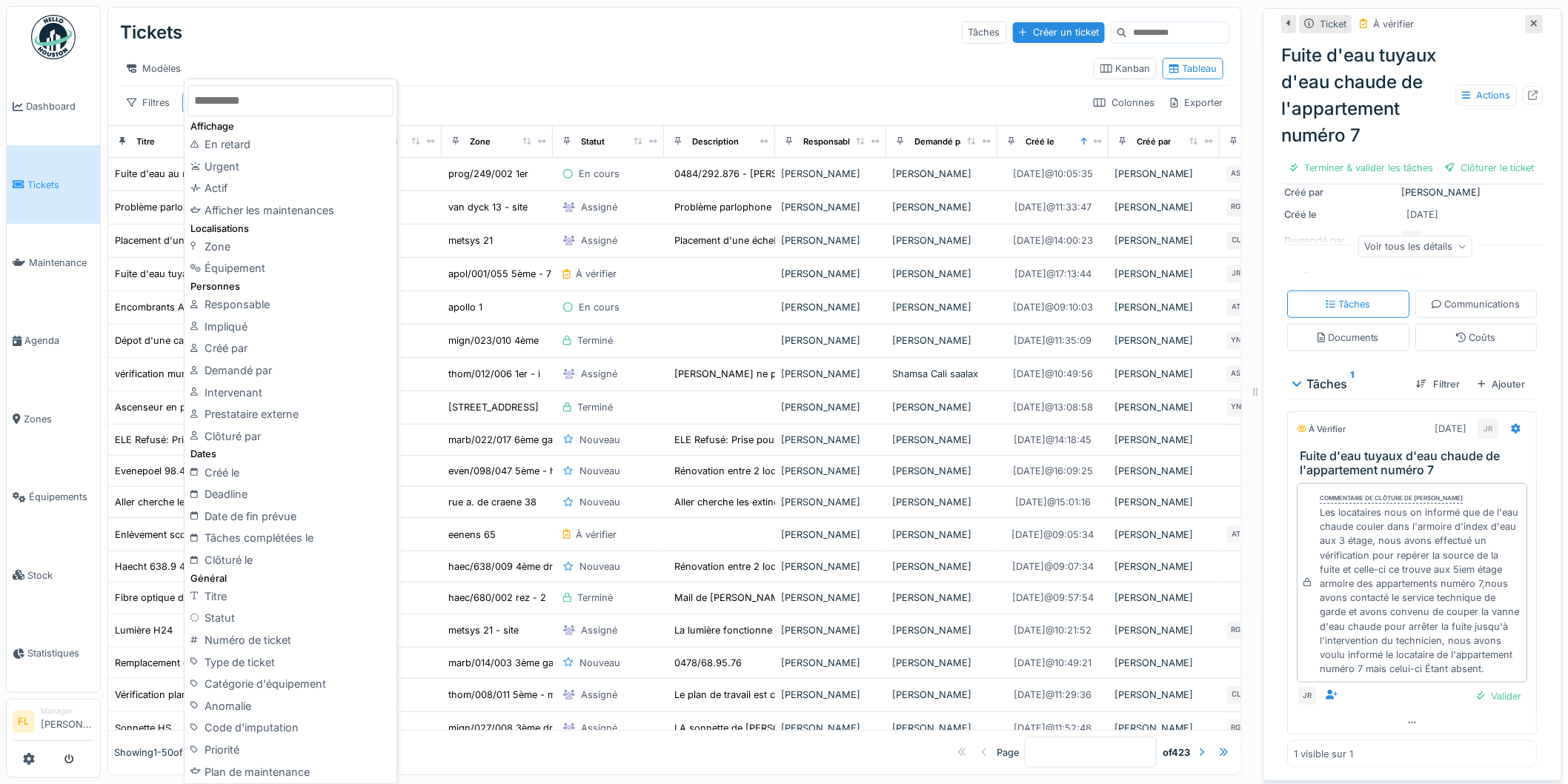
click at [247, 99] on input "text" at bounding box center [290, 101] width 206 height 31
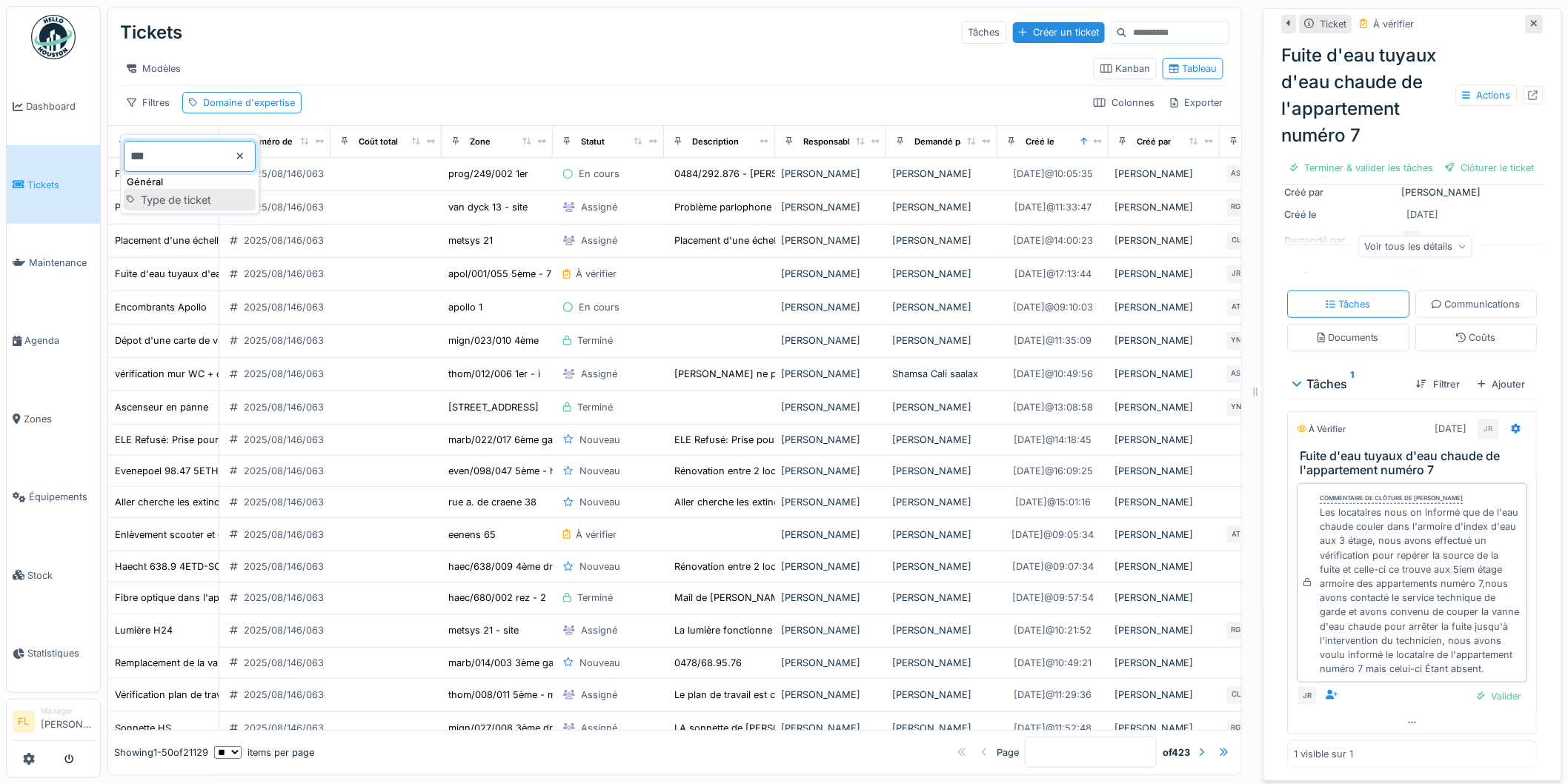
type input "***"
click at [194, 205] on div "Type de ticket" at bounding box center [190, 201] width 132 height 23
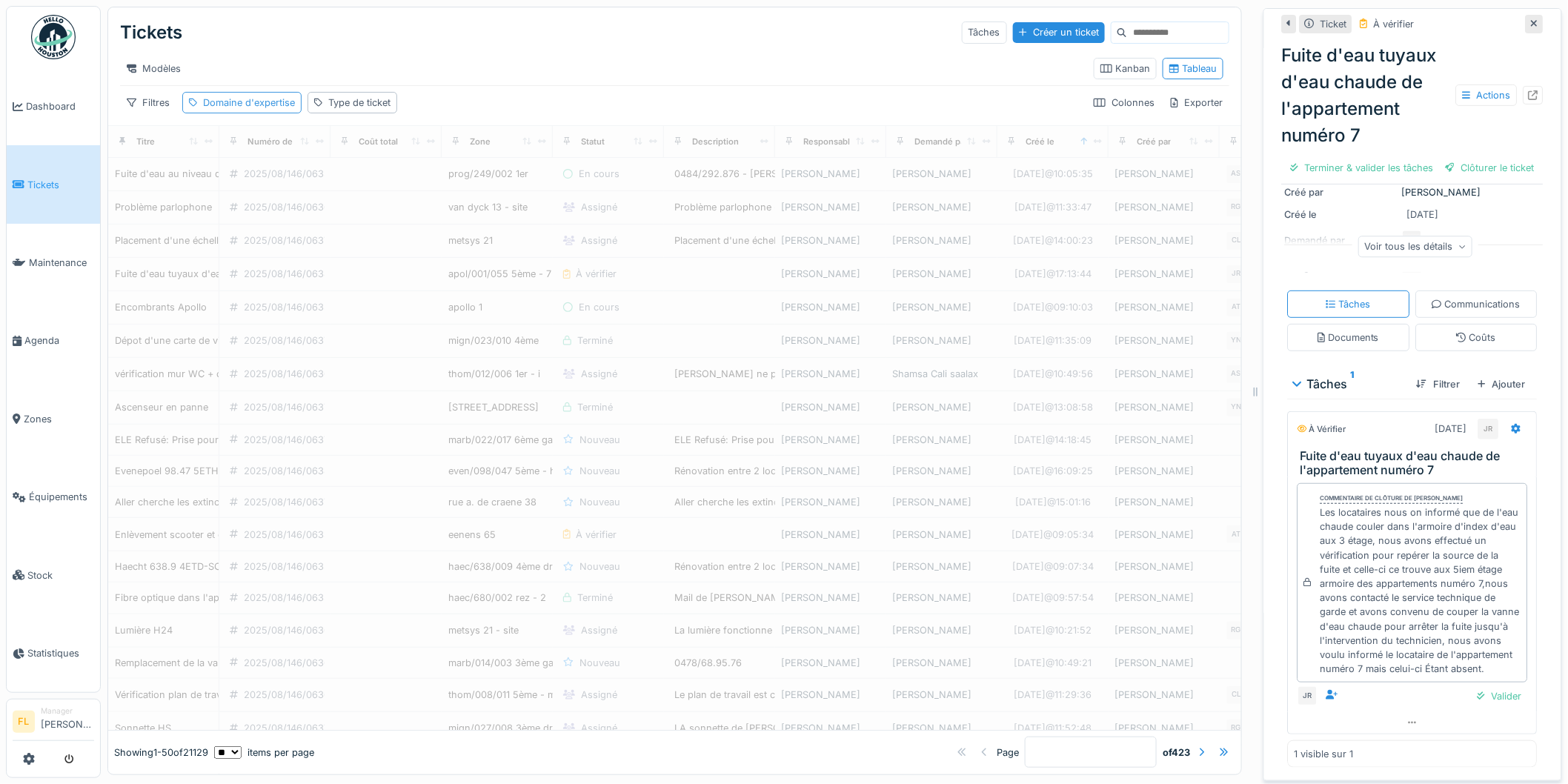
click at [248, 109] on div "Domaine d'expertise" at bounding box center [249, 102] width 92 height 14
click at [246, 109] on div "Domaine d'expertise" at bounding box center [249, 102] width 92 height 14
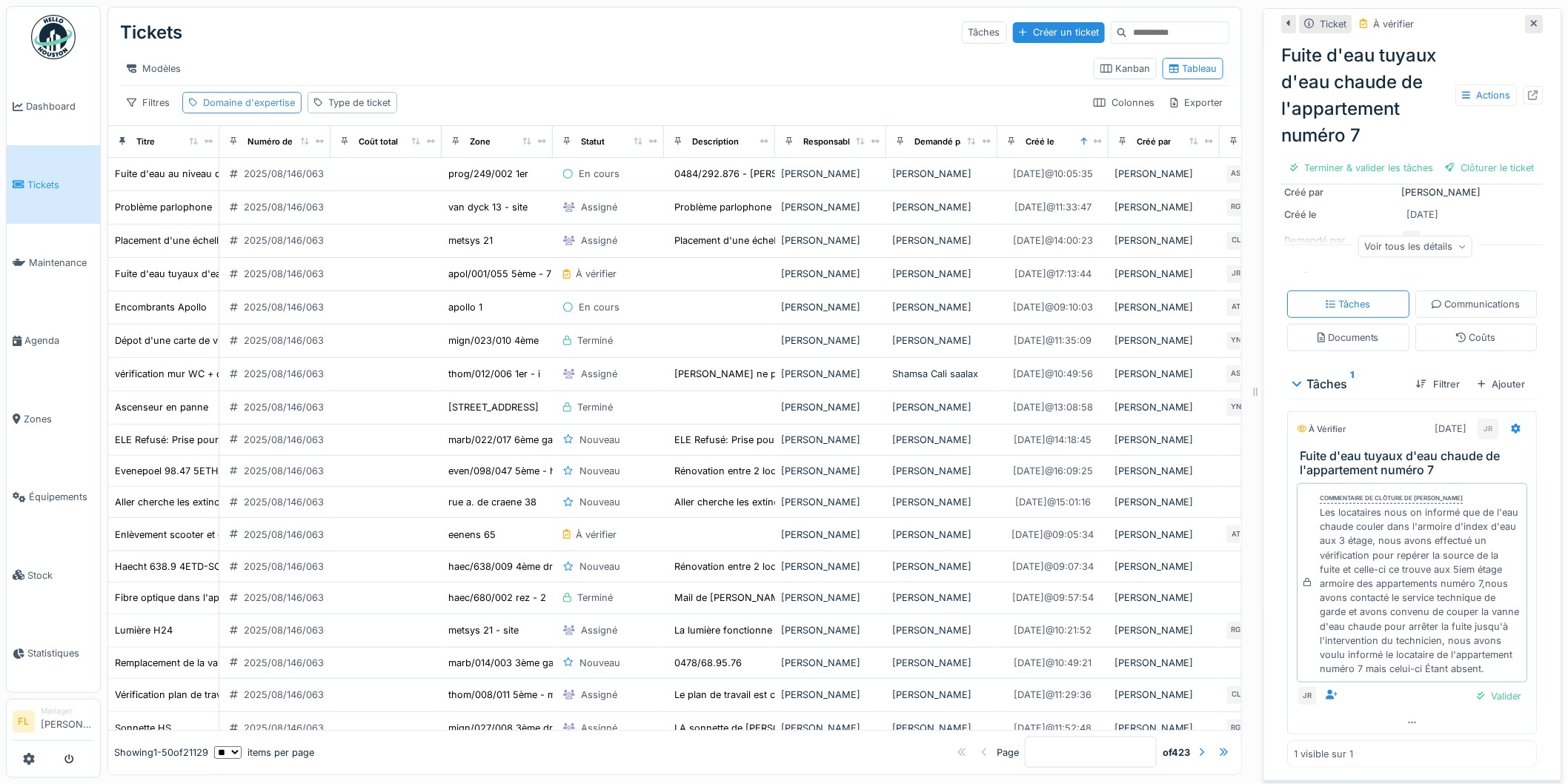
drag, startPoint x: 280, startPoint y: 122, endPoint x: 299, endPoint y: 121, distance: 19.0
click at [281, 109] on div "Domaine d'expertise" at bounding box center [249, 102] width 92 height 14
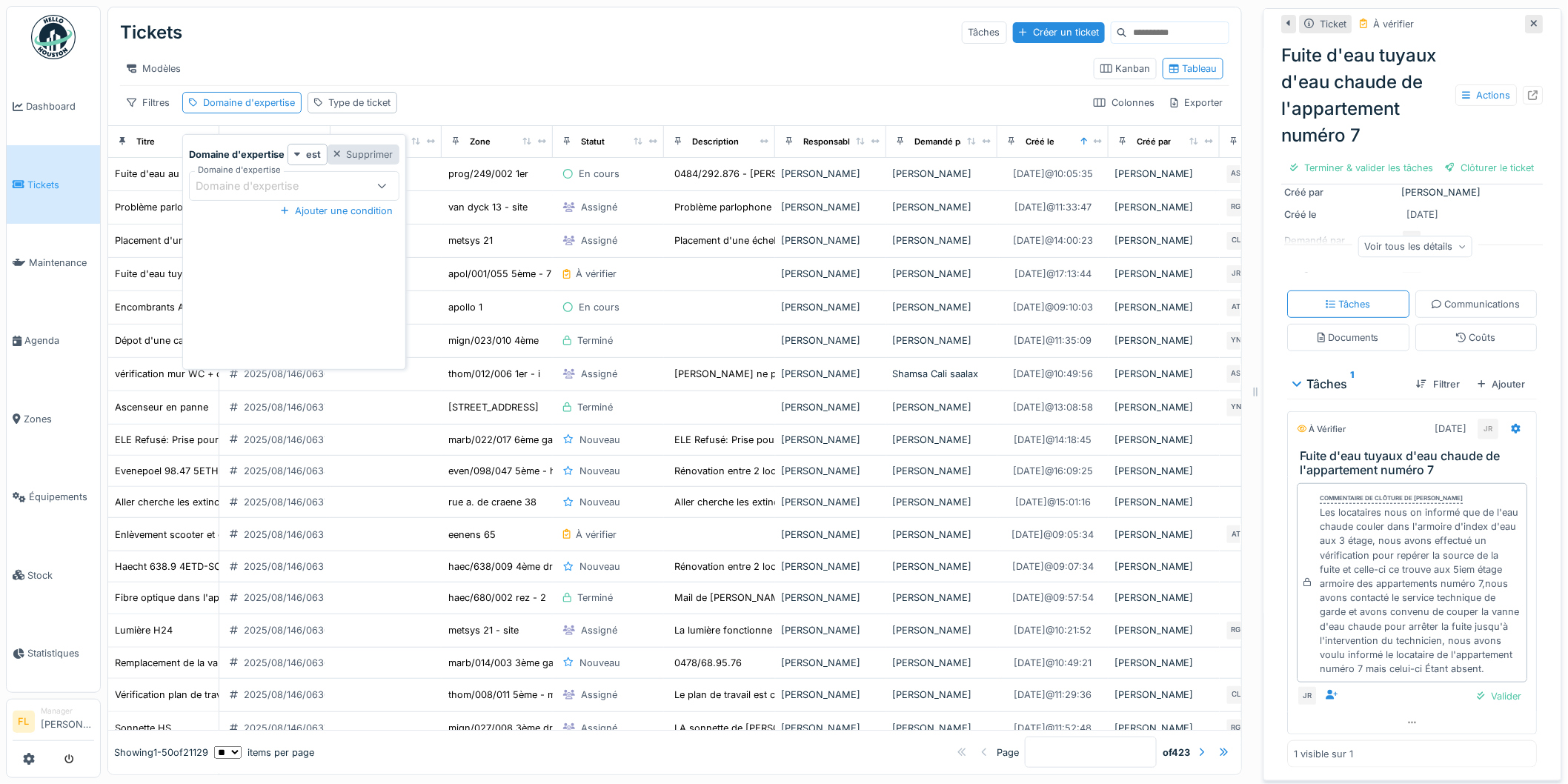
click at [339, 148] on div at bounding box center [337, 155] width 8 height 14
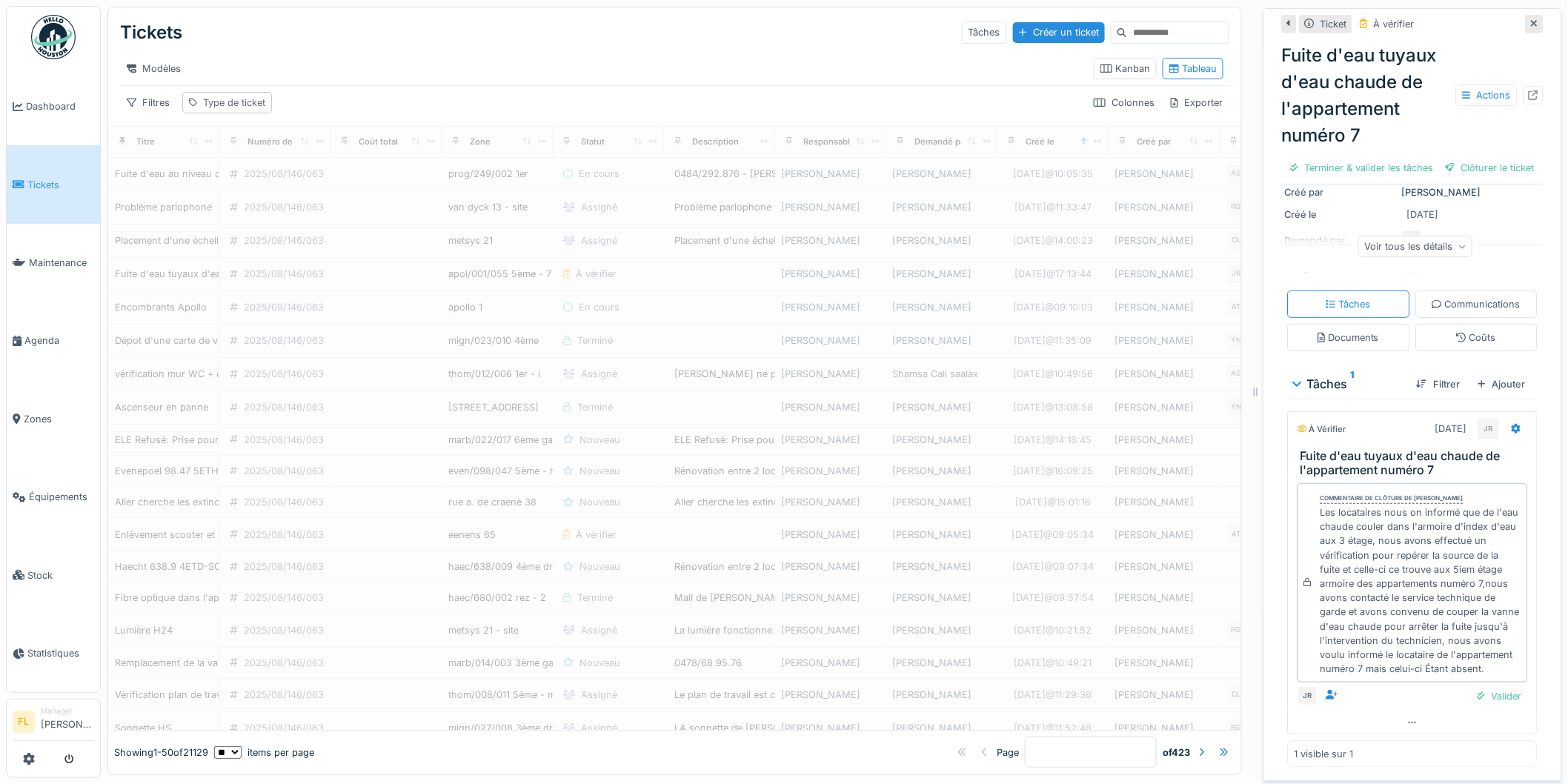
click at [243, 109] on div "Type de ticket" at bounding box center [234, 102] width 63 height 14
click at [277, 184] on div "Type de ticket" at bounding box center [240, 186] width 91 height 16
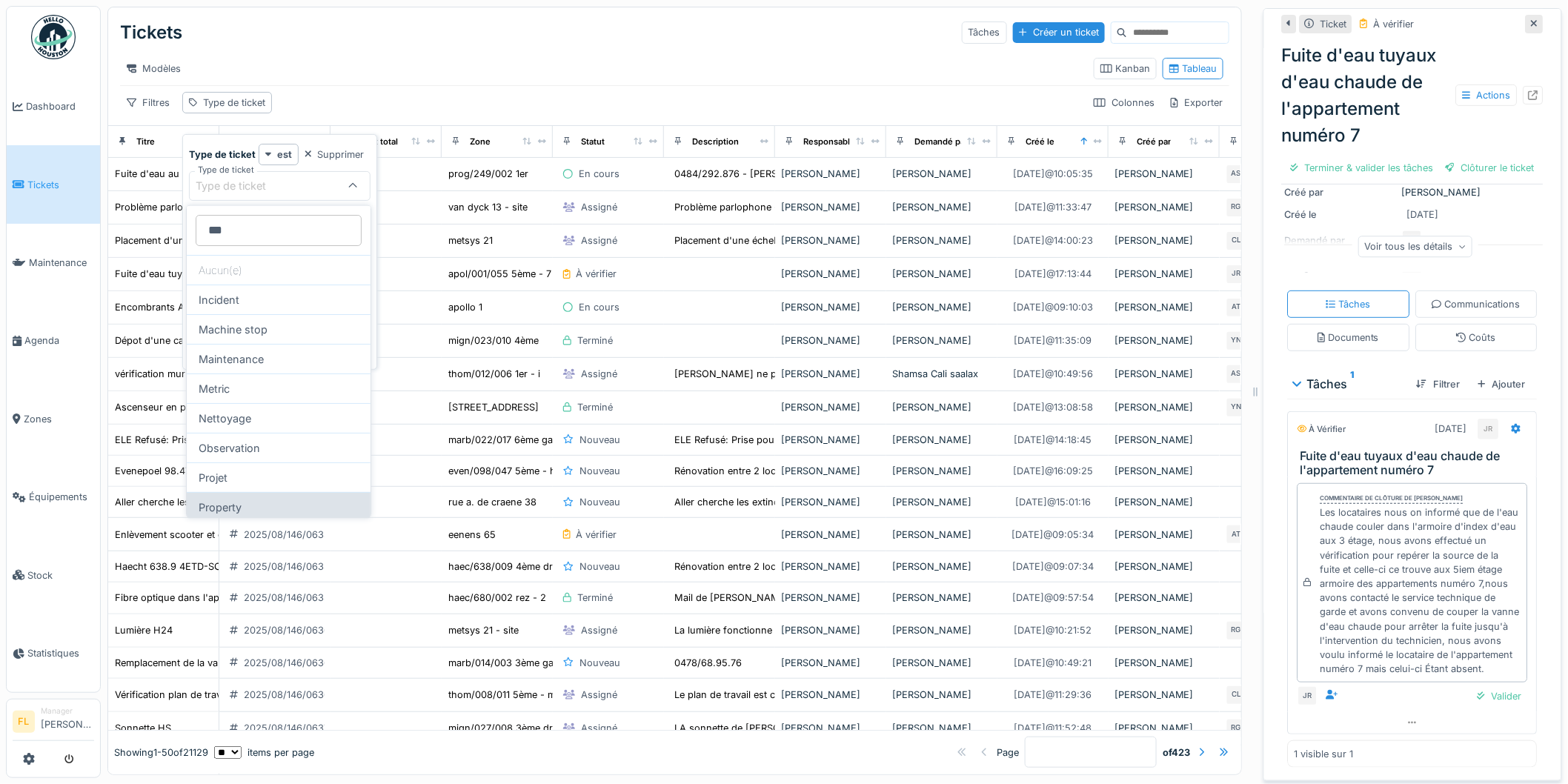
type ticket_QyNTU "***"
click at [254, 508] on div "Property" at bounding box center [279, 507] width 184 height 30
type input "***"
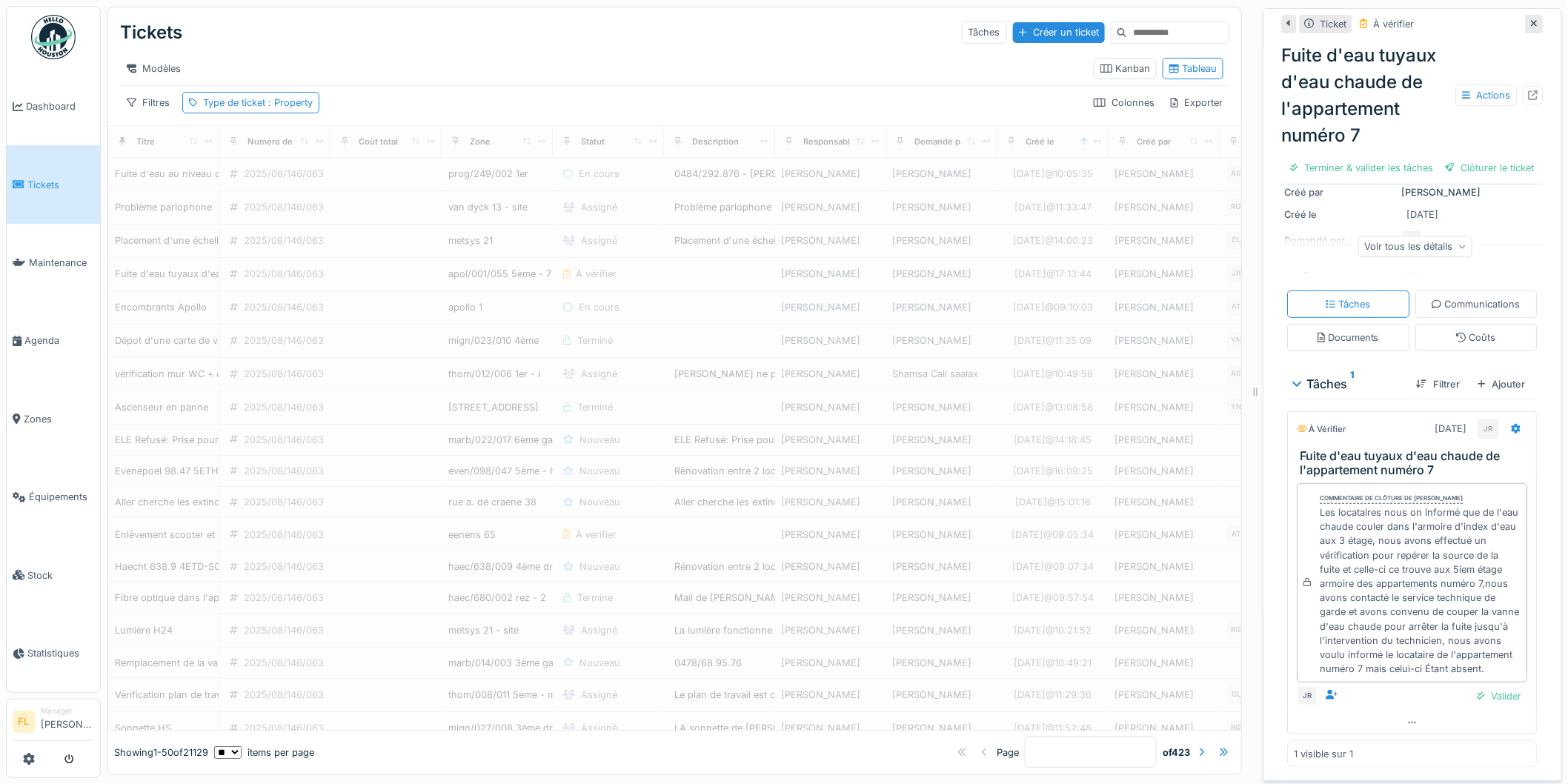
click at [374, 67] on div "Modèles" at bounding box center [601, 69] width 962 height 22
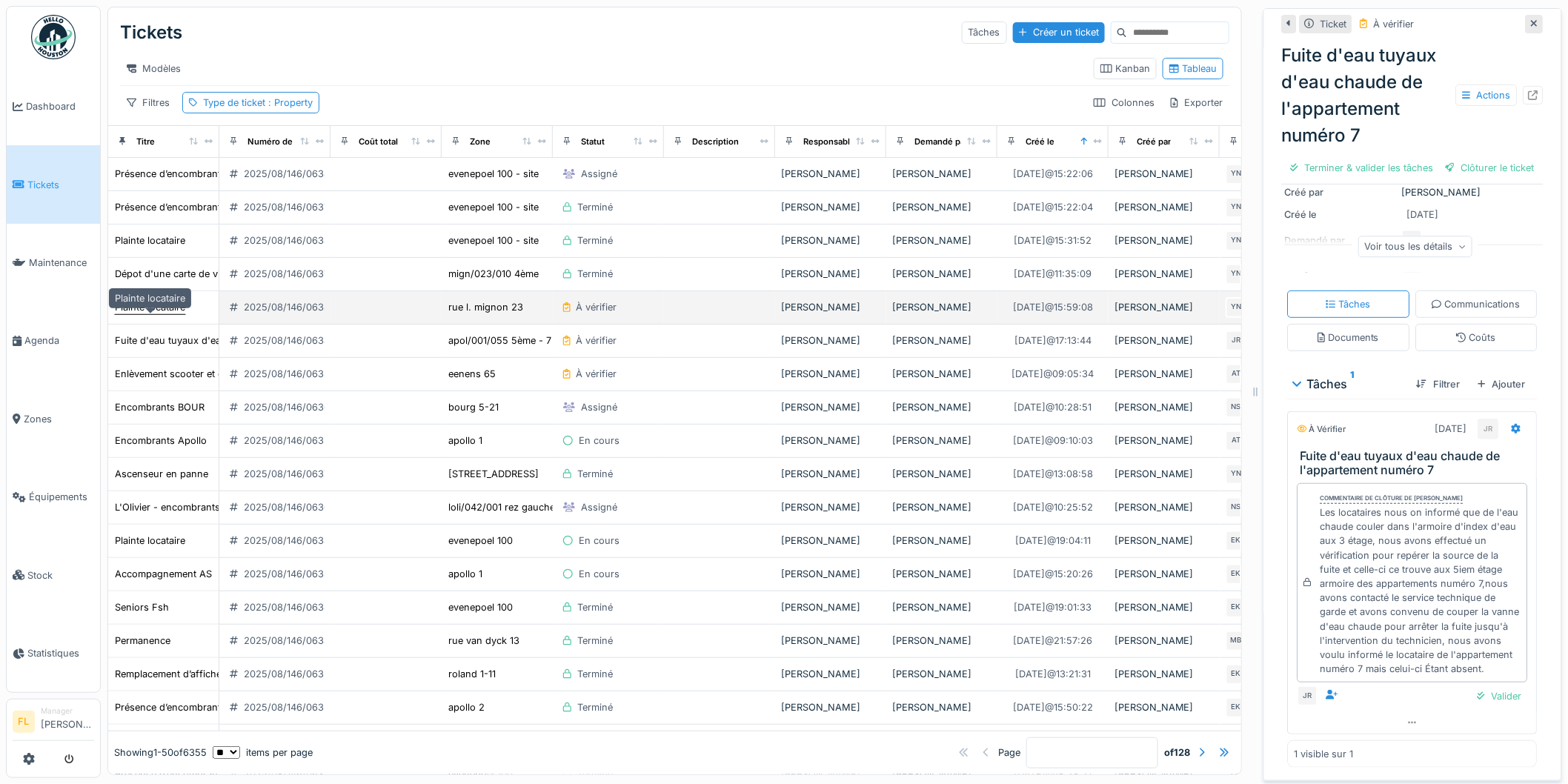
click at [139, 314] on div "Plainte locataire" at bounding box center [149, 307] width 70 height 14
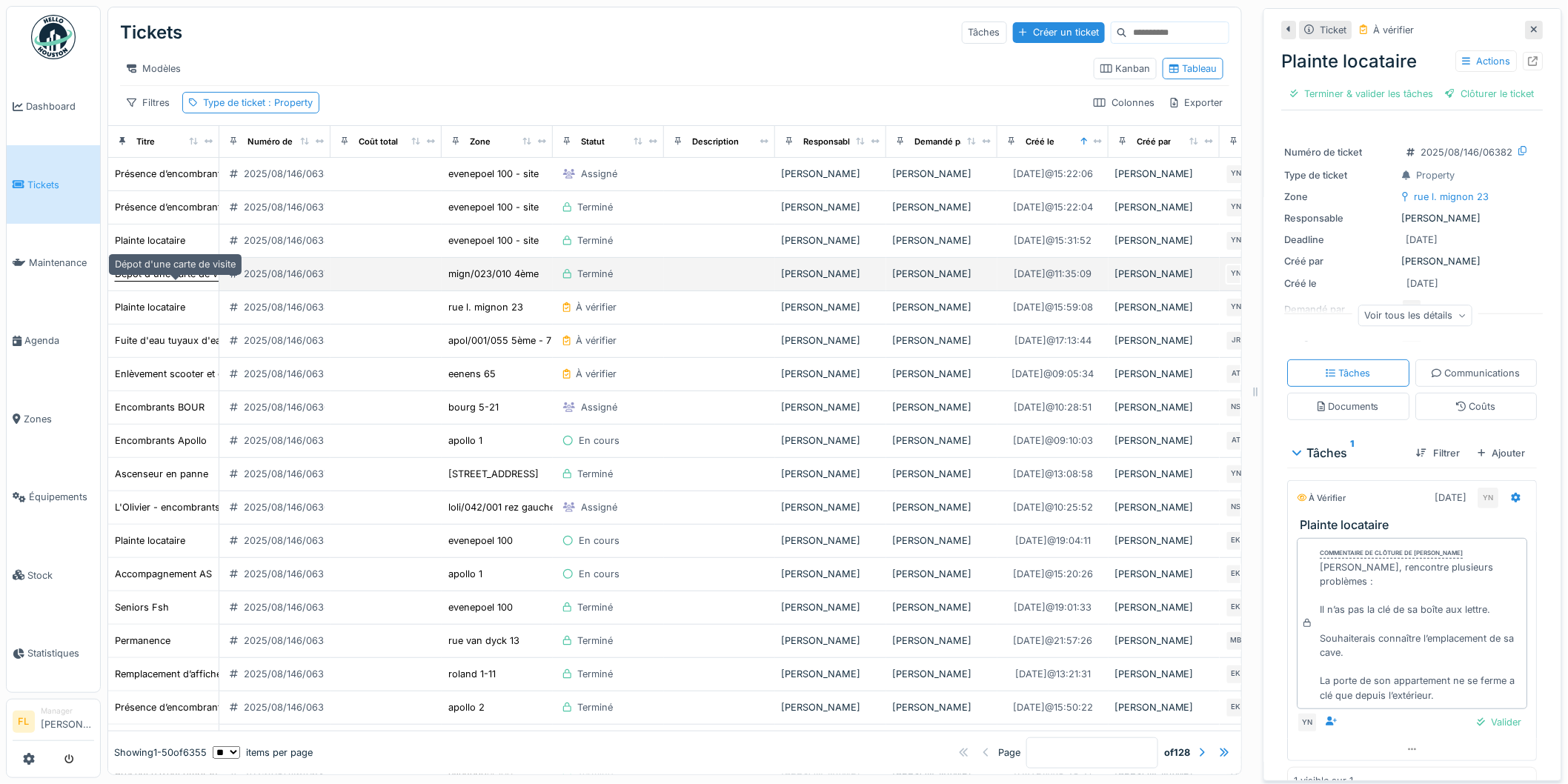
click at [164, 280] on div "Dépot d'une carte de visite" at bounding box center [175, 273] width 121 height 14
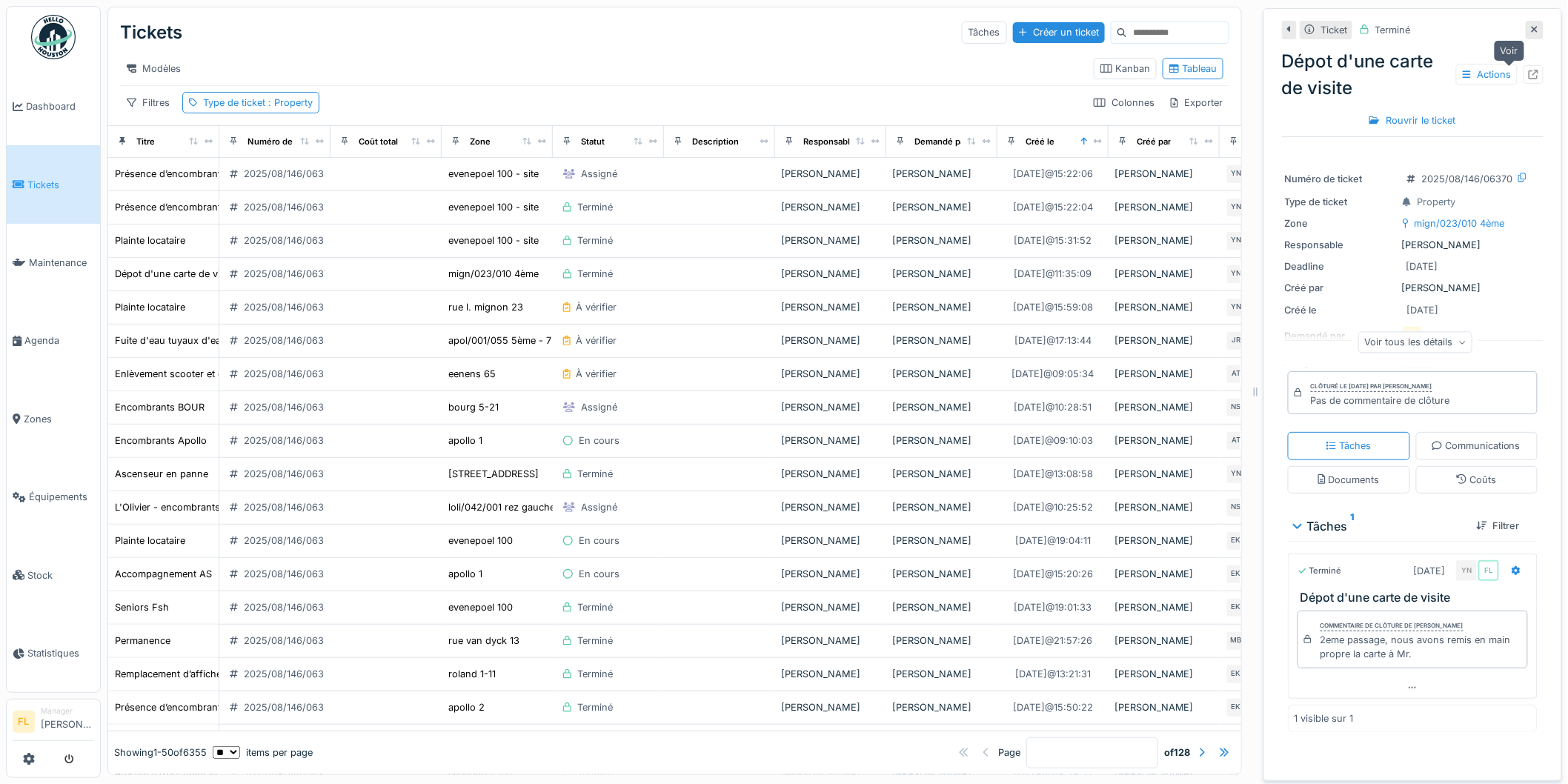
click at [1129, 72] on icon at bounding box center [1533, 74] width 10 height 10
click at [69, 178] on span "Tickets" at bounding box center [61, 185] width 67 height 14
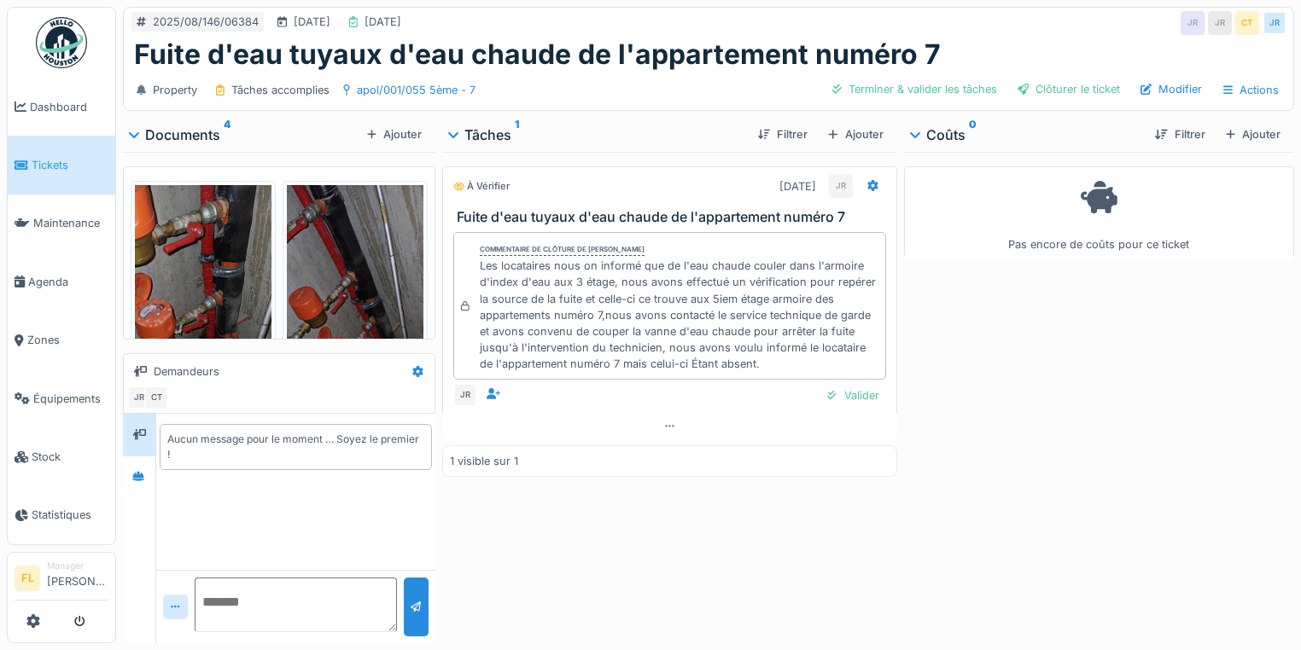
drag, startPoint x: 474, startPoint y: 277, endPoint x: 744, endPoint y: 372, distance: 286.7
click at [744, 372] on div "Commentaire de clôture de [PERSON_NAME] Les locataires nous on informé que de l…" at bounding box center [669, 306] width 433 height 149
click at [744, 372] on div "Les locataires nous on informé que de l'eau chaude couler dans l'armoire d'inde…" at bounding box center [679, 315] width 399 height 114
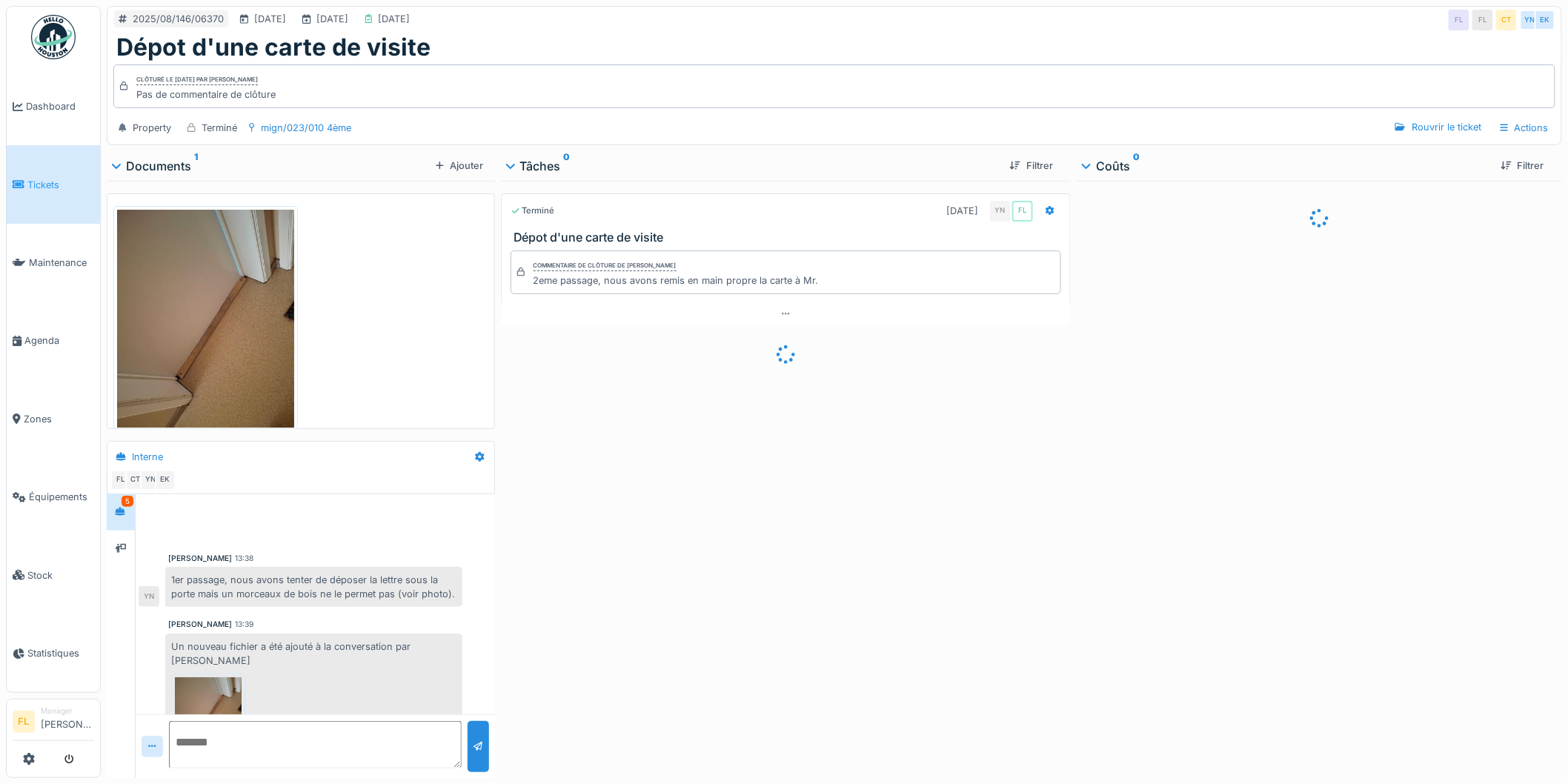
scroll to position [246, 0]
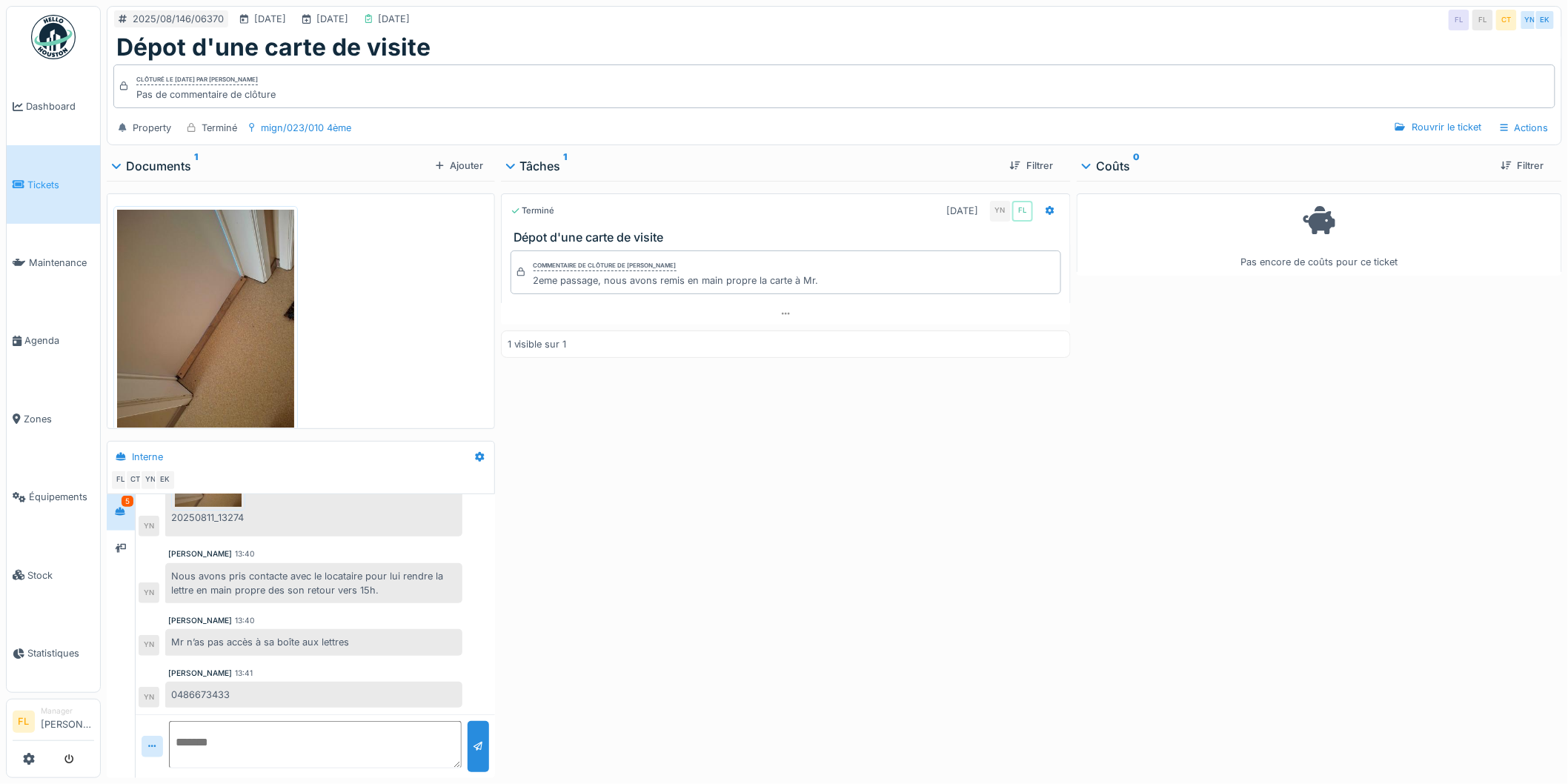
drag, startPoint x: 189, startPoint y: 326, endPoint x: 184, endPoint y: 334, distance: 9.4
click at [189, 326] on img at bounding box center [206, 327] width 177 height 235
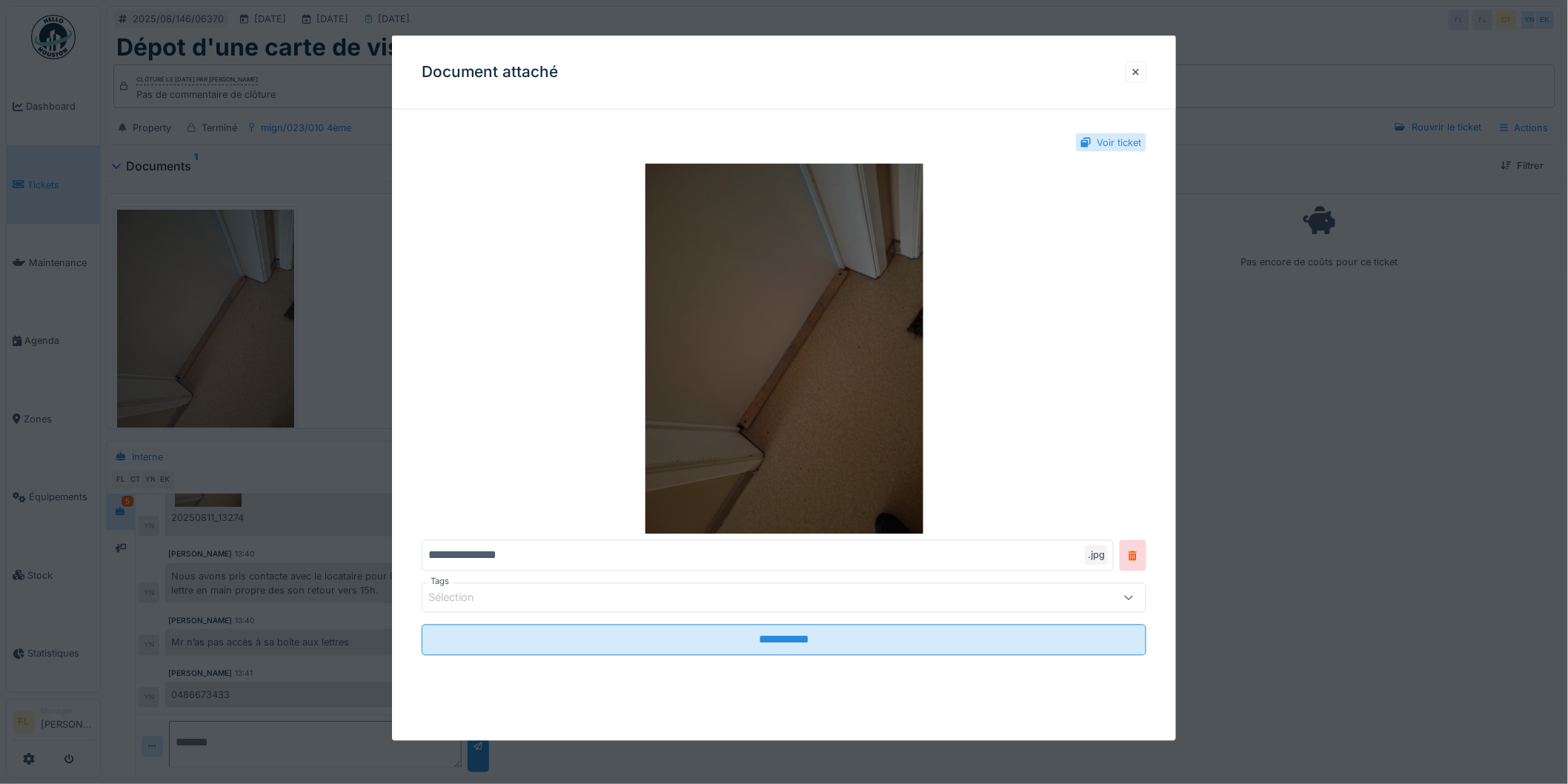
click at [807, 383] on img at bounding box center [784, 349] width 725 height 371
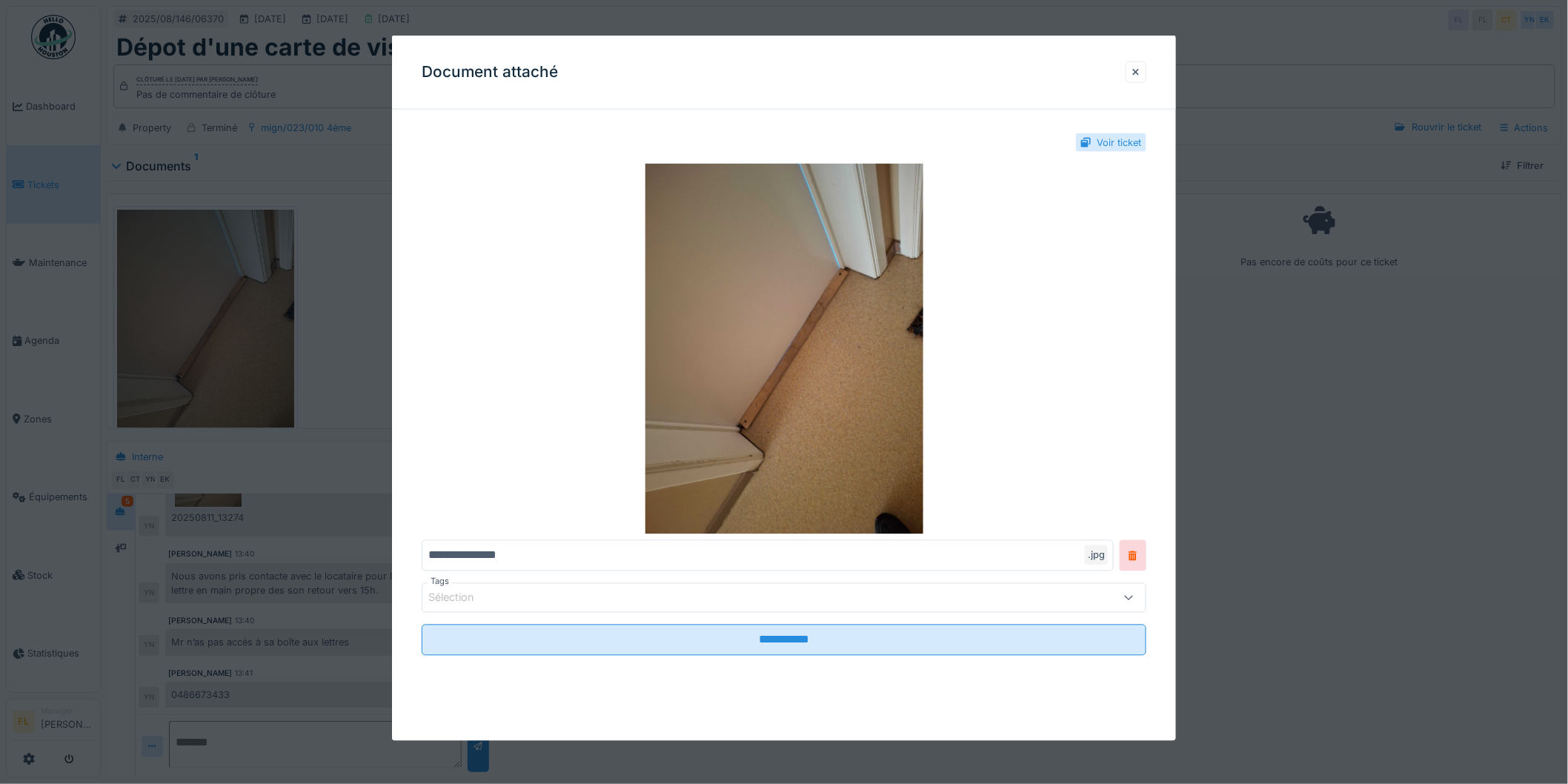
drag, startPoint x: 1136, startPoint y: 72, endPoint x: 997, endPoint y: 10, distance: 152.2
click at [1132, 71] on div at bounding box center [1136, 72] width 21 height 22
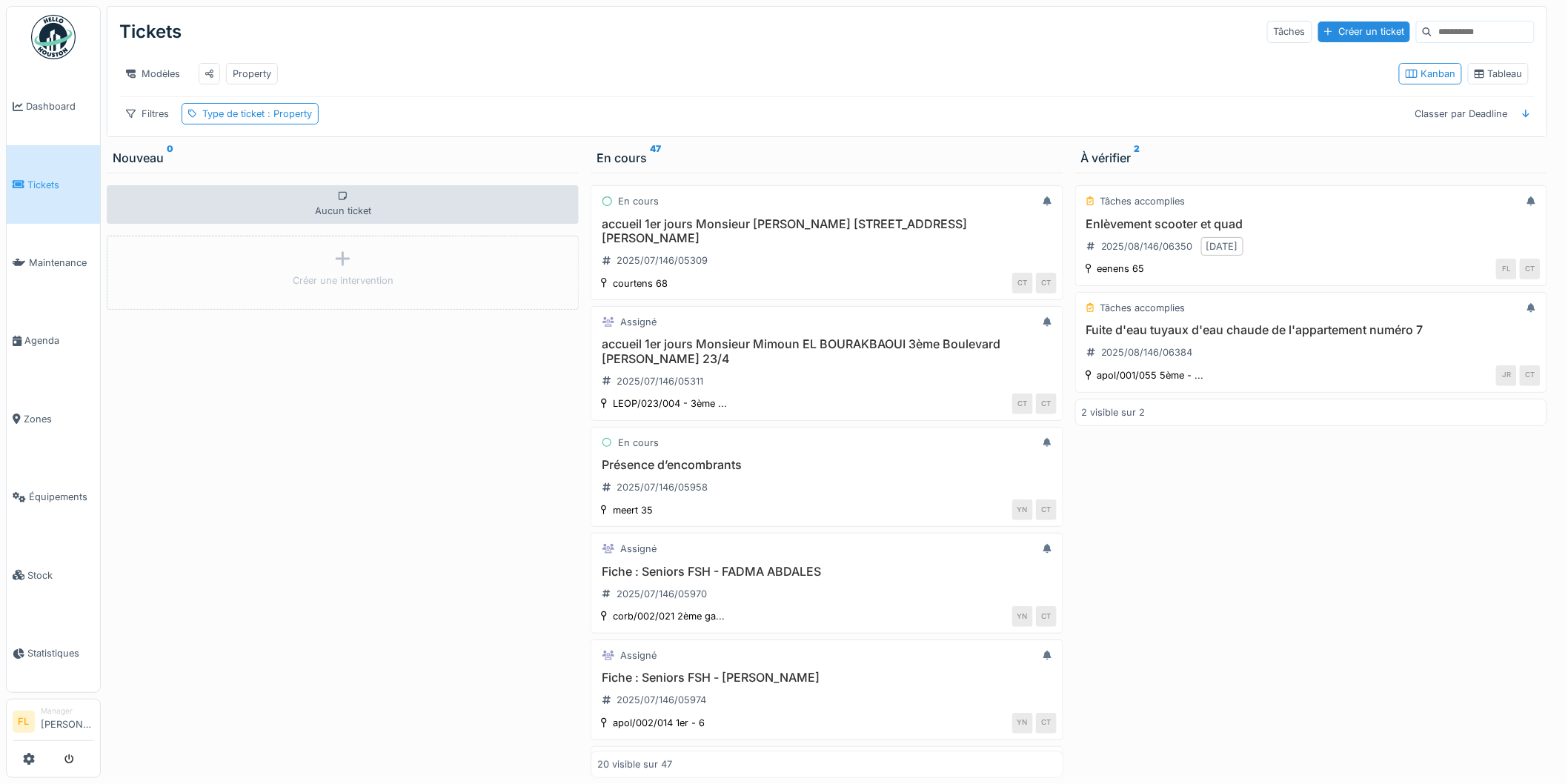
click at [1324, 609] on div "Tâches accomplies Enlèvement scooter et quad 2025/08/146/06350 [DATE] eenens 65…" at bounding box center [1312, 475] width 472 height 605
click at [1375, 335] on div "Tâches accomplies Fuite d'eau tuyaux d'eau chaude de l'appartement numéro 7 202…" at bounding box center [1312, 342] width 472 height 101
click at [1154, 353] on div "2025/08/146/06384" at bounding box center [1140, 352] width 116 height 24
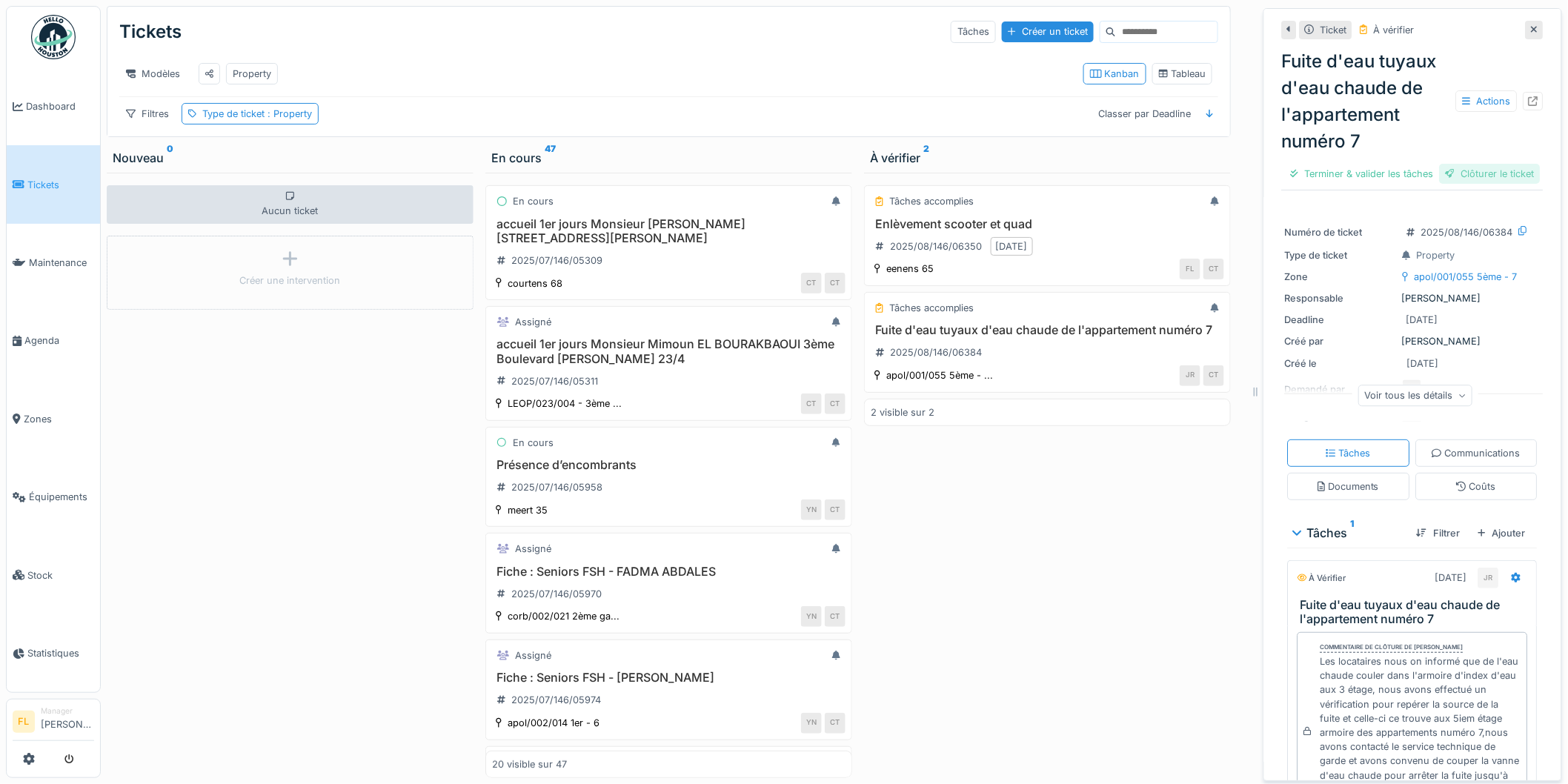
click at [1460, 184] on div "Clôturer le ticket" at bounding box center [1490, 174] width 101 height 20
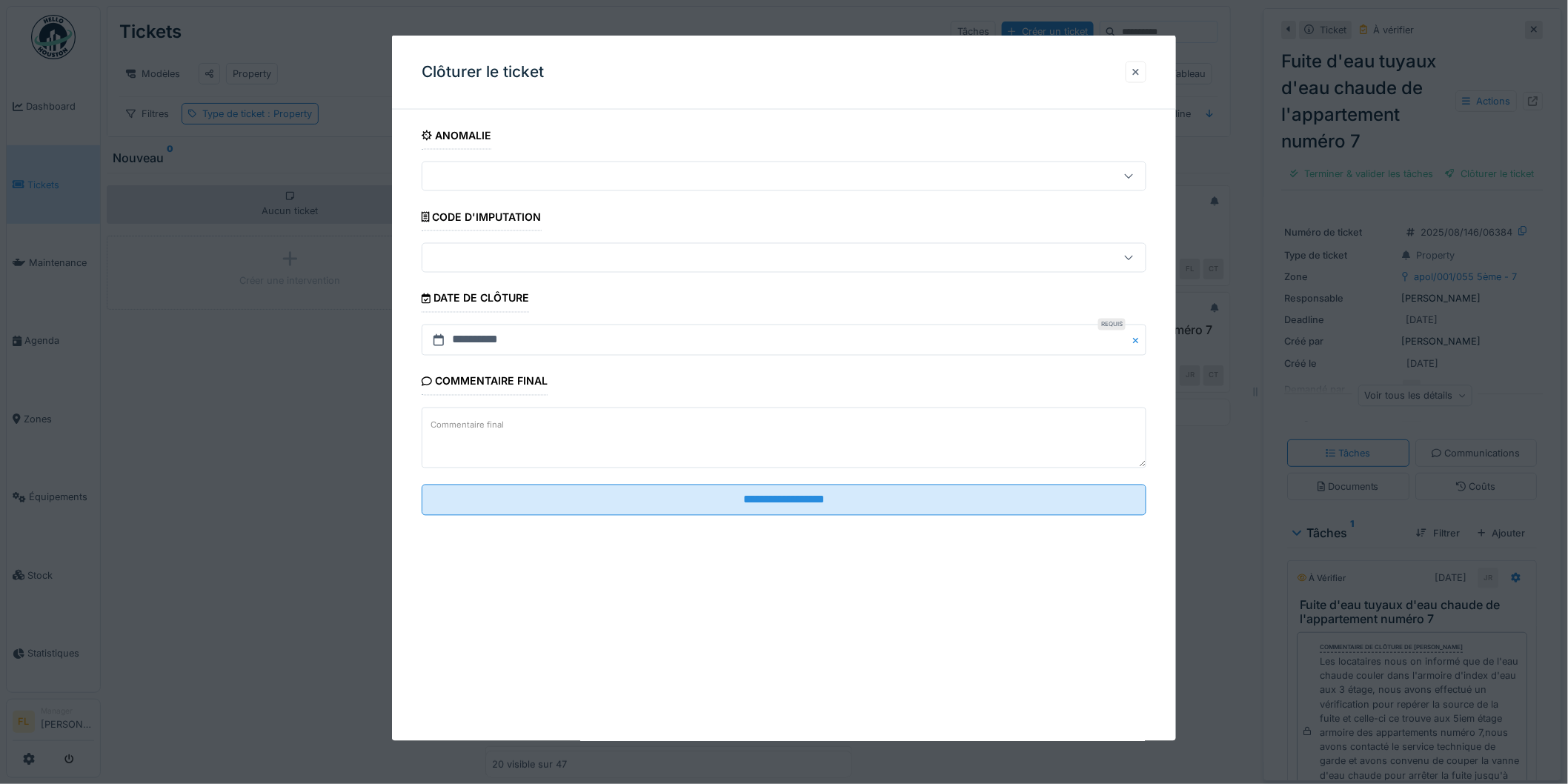
click at [1143, 79] on div at bounding box center [1136, 72] width 21 height 22
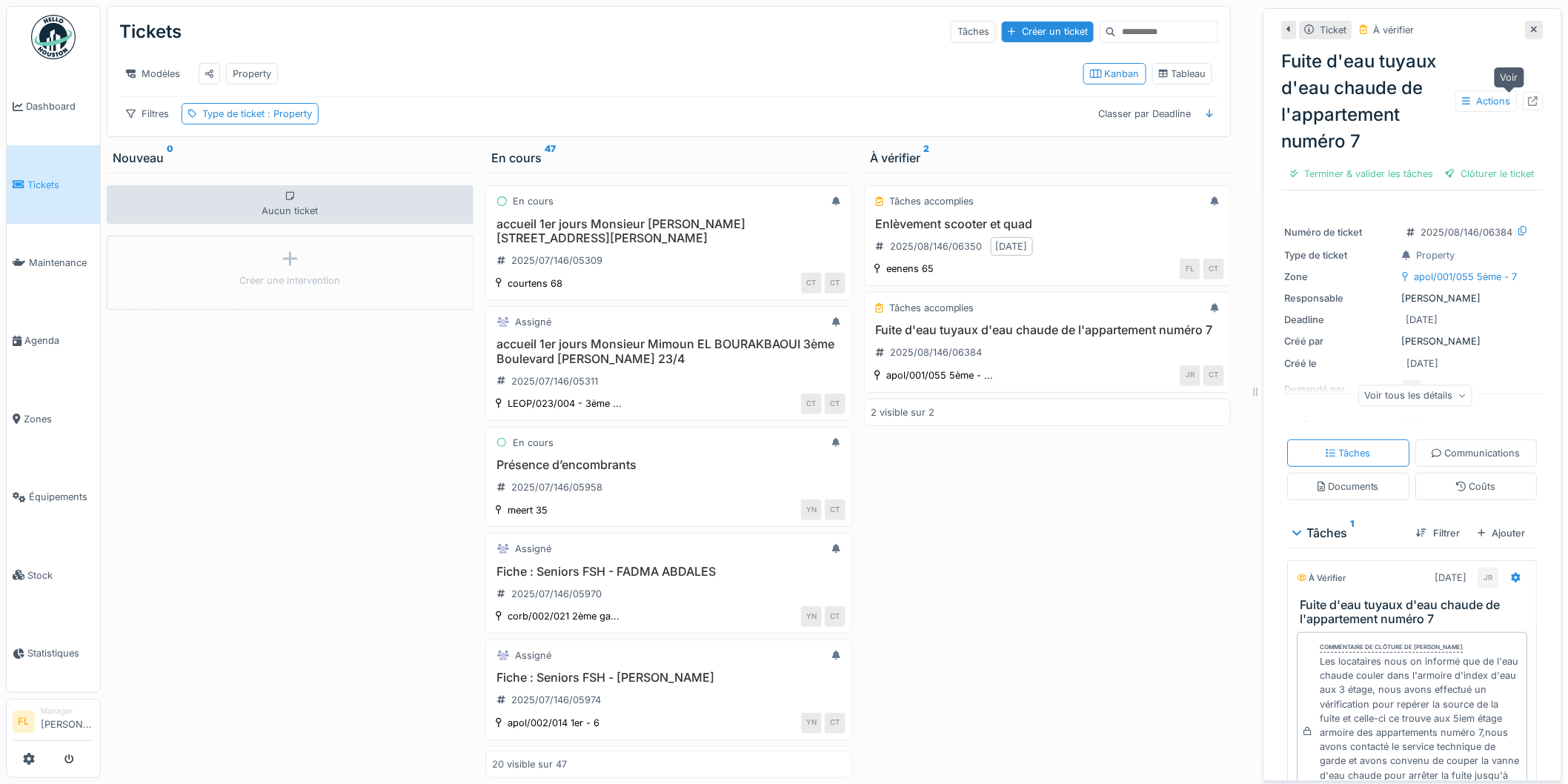
click at [1529, 103] on icon at bounding box center [1533, 101] width 10 height 10
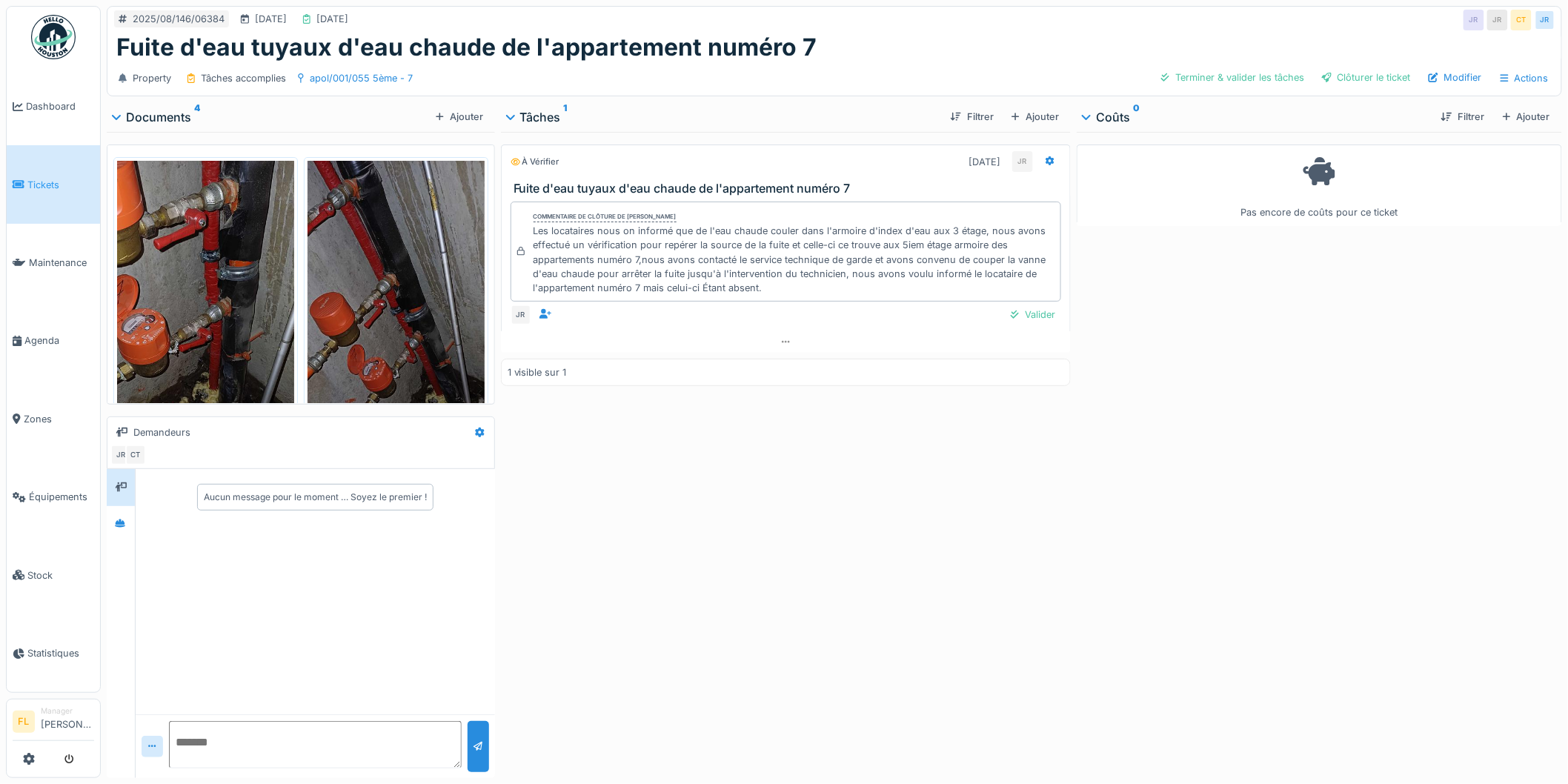
drag, startPoint x: 1373, startPoint y: 80, endPoint x: 1041, endPoint y: 313, distance: 405.6
click at [1117, 407] on div "2025/08/146/06384 [DATE] [DATE] JR JR CT JR Fuite d'eau tuyaux d'eau chaude de …" at bounding box center [834, 392] width 1467 height 784
click at [1024, 325] on div "Valider" at bounding box center [1032, 314] width 56 height 20
click at [1354, 63] on div "Property Tâches accomplies apol/001/055 5ème - 7 Clôturer le ticket Modifier Ac…" at bounding box center [834, 78] width 1454 height 33
click at [1364, 83] on div "Clôturer le ticket" at bounding box center [1367, 77] width 101 height 20
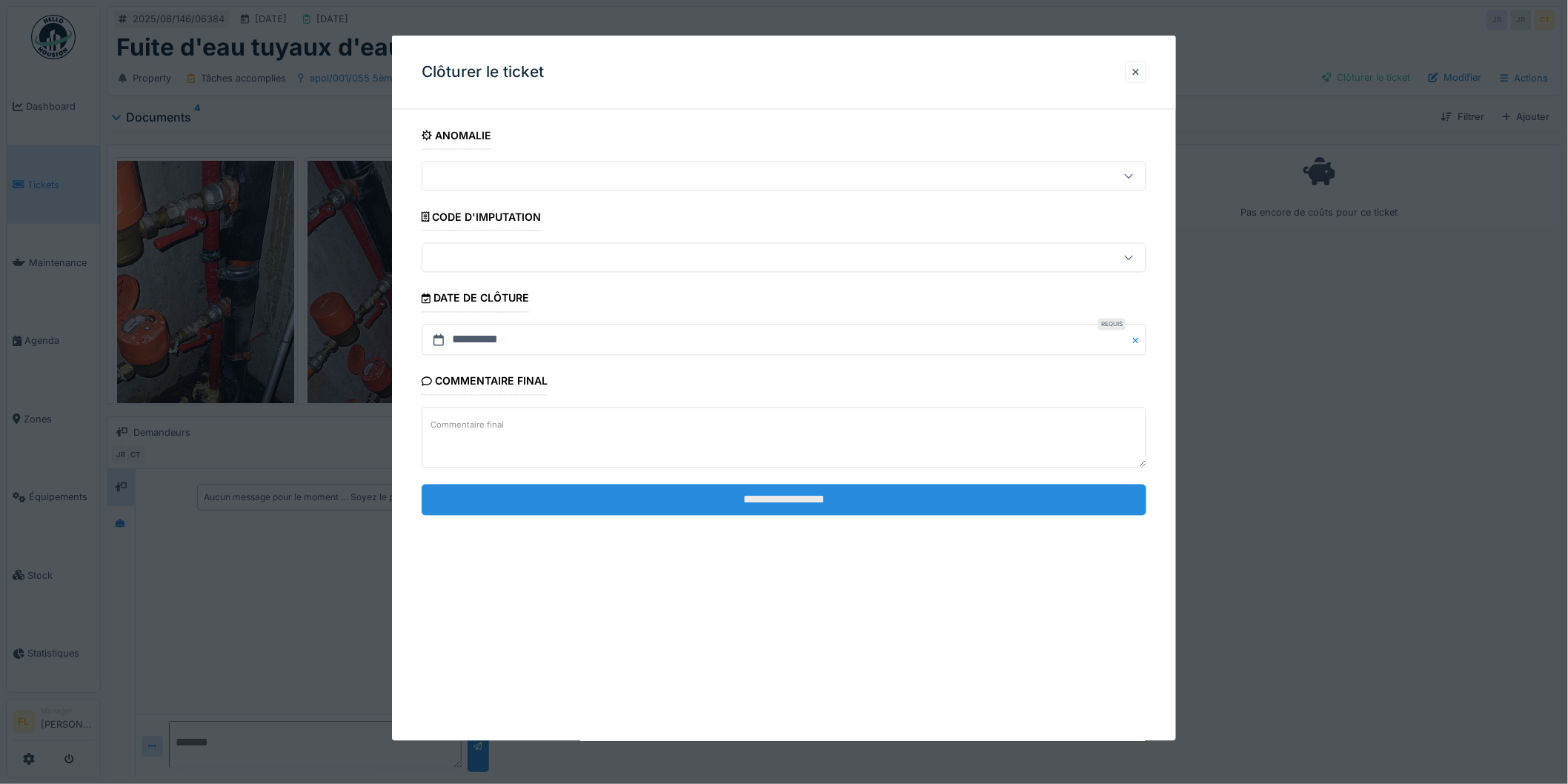
drag, startPoint x: 893, startPoint y: 501, endPoint x: 929, endPoint y: 494, distance: 36.7
click at [895, 501] on input "**********" at bounding box center [784, 499] width 725 height 31
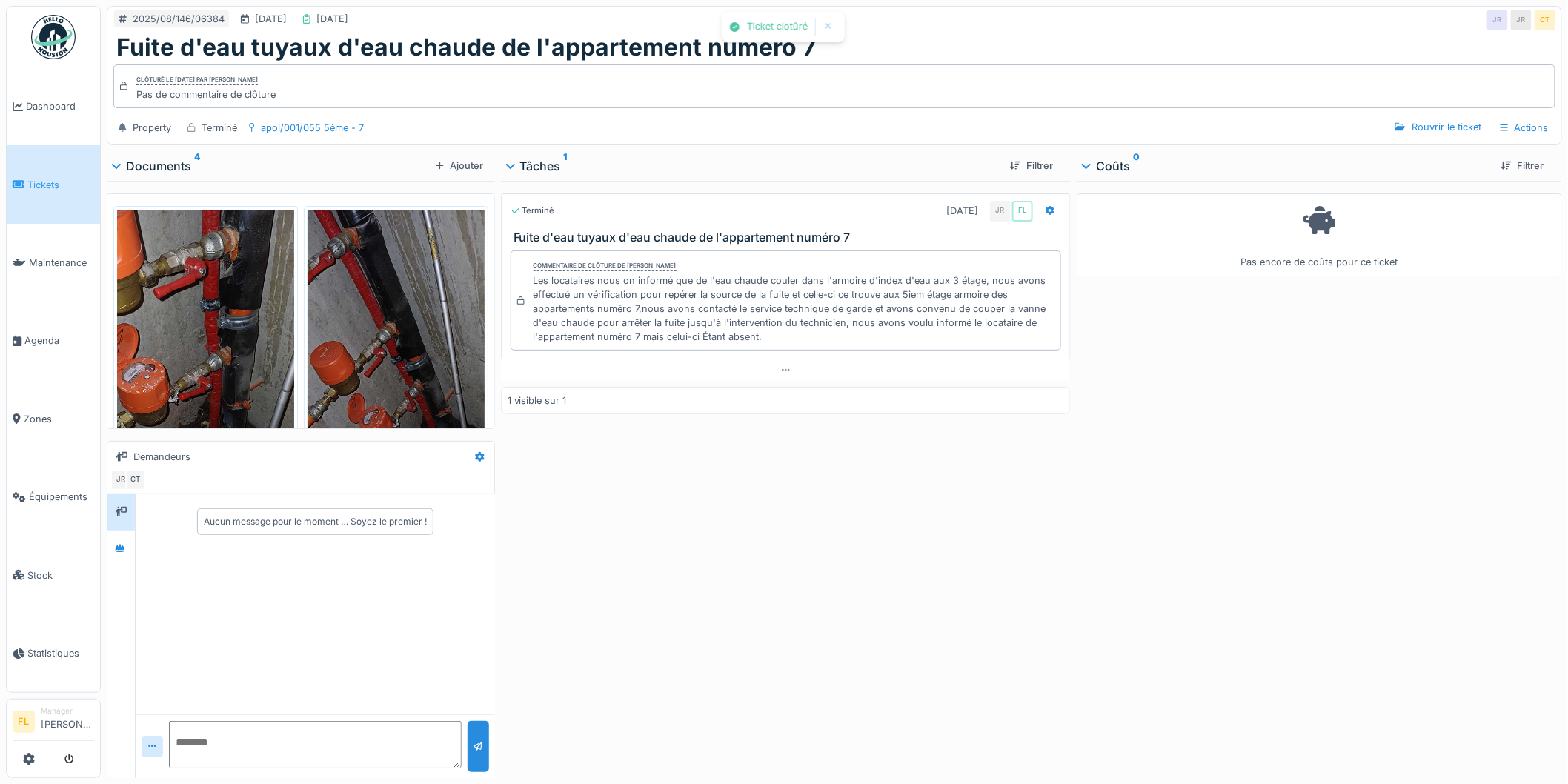
click at [1507, 83] on div "Clôturé le [DATE] par [PERSON_NAME] Pas de commentaire de clôture" at bounding box center [834, 86] width 1442 height 43
click at [1502, 124] on div "Actions" at bounding box center [1525, 128] width 62 height 22
click at [1476, 160] on div "Rapport d'intervention" at bounding box center [1460, 161] width 133 height 23
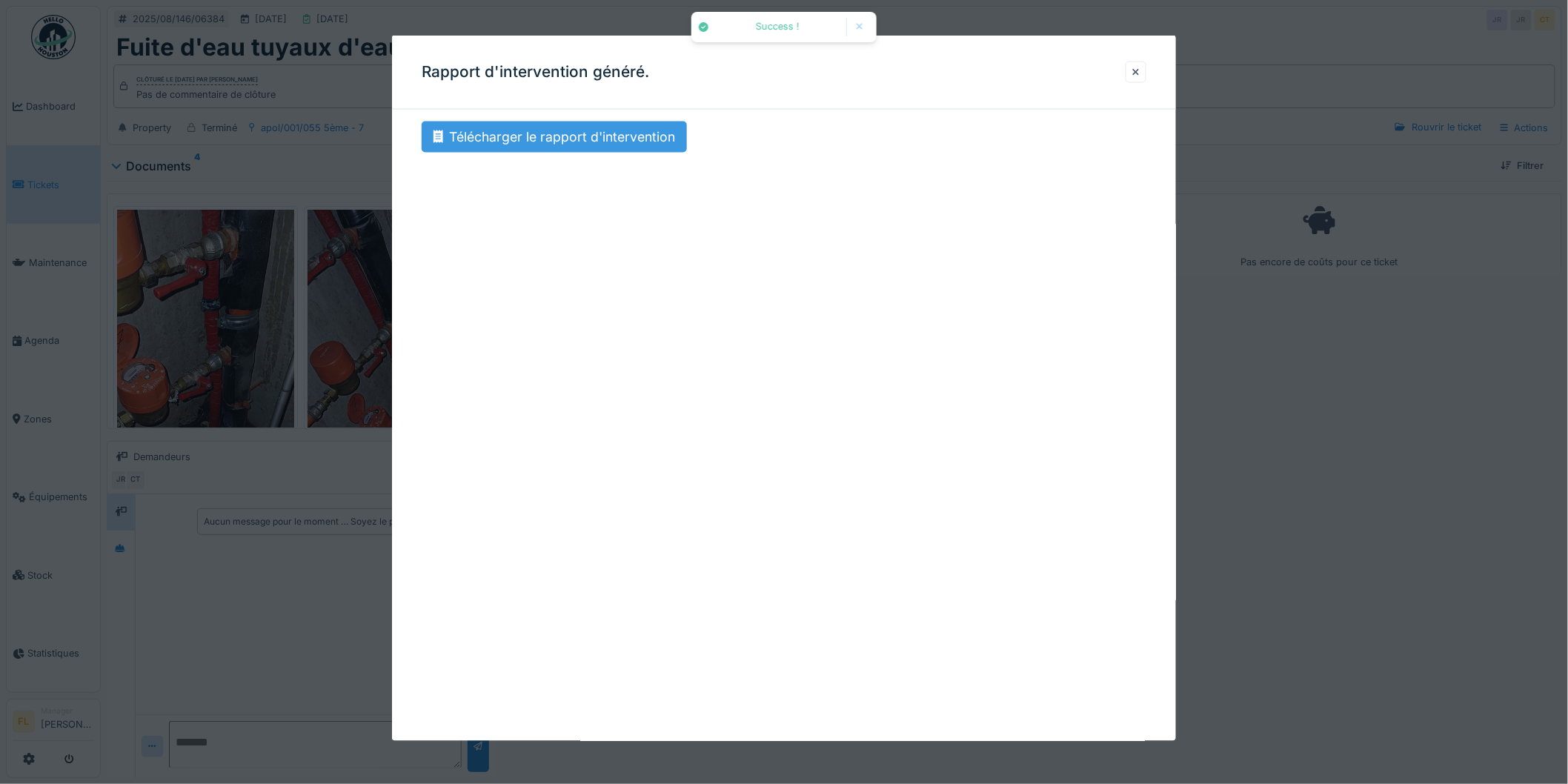
click at [576, 148] on div "Télécharger le rapport d'intervention" at bounding box center [555, 137] width 266 height 31
click at [1136, 70] on div at bounding box center [1136, 72] width 21 height 22
